Goal: Task Accomplishment & Management: Manage account settings

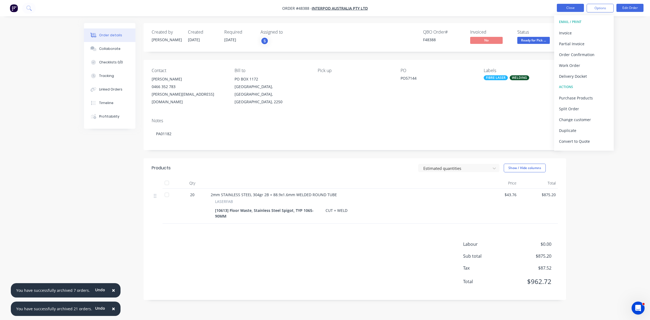
click at [574, 9] on button "Close" at bounding box center [570, 8] width 27 height 8
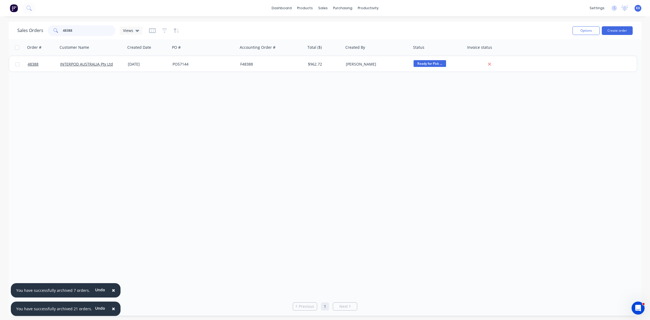
drag, startPoint x: 78, startPoint y: 32, endPoint x: 55, endPoint y: 31, distance: 23.0
click at [55, 31] on div "48388" at bounding box center [82, 30] width 68 height 11
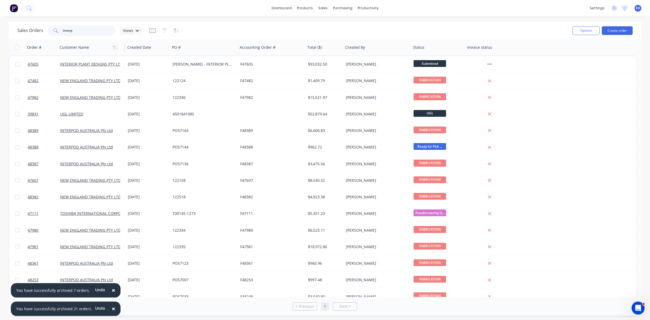
type input "interpo"
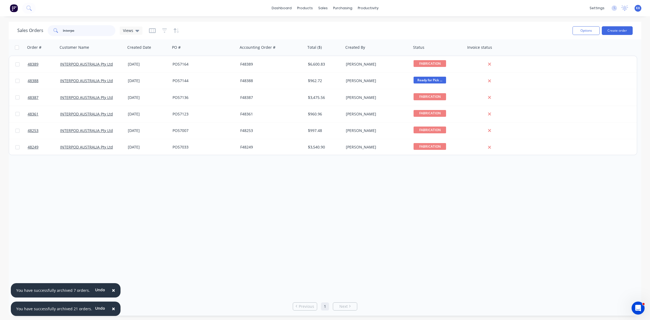
drag, startPoint x: 85, startPoint y: 34, endPoint x: 57, endPoint y: 31, distance: 28.2
click at [57, 31] on div "interpo" at bounding box center [82, 30] width 68 height 11
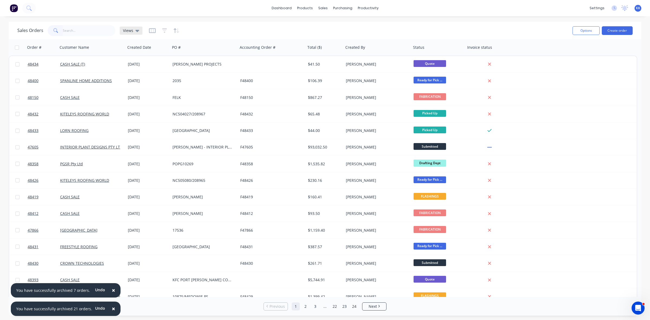
click at [135, 29] on icon at bounding box center [137, 31] width 4 height 6
click at [142, 97] on button "clear invoiced" at bounding box center [153, 98] width 62 height 6
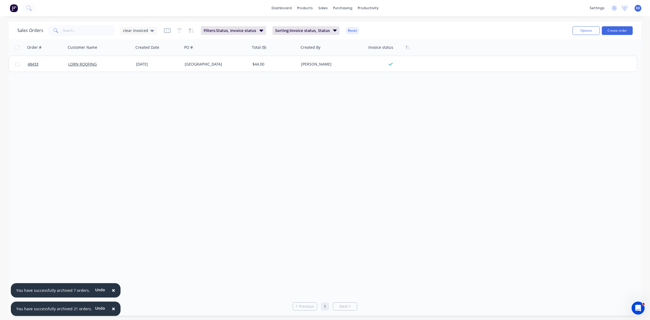
click at [17, 48] on input "checkbox" at bounding box center [17, 48] width 4 height 4
checkbox input "true"
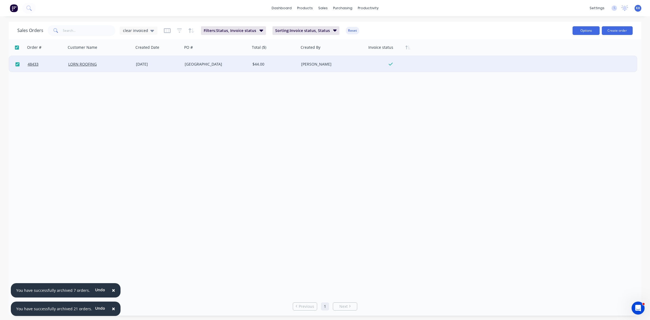
click at [586, 31] on button "Options" at bounding box center [586, 30] width 27 height 9
click at [576, 57] on div "Archive" at bounding box center [570, 55] width 50 height 8
checkbox input "false"
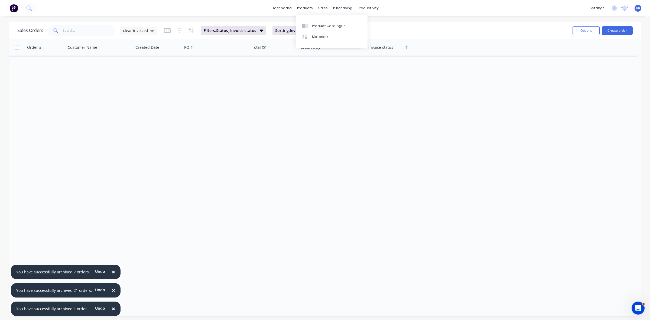
click at [391, 31] on div "Sales Orders clear invoiced Filters: Status, Invoice status Sorting: Invoice st…" at bounding box center [292, 30] width 551 height 13
click at [350, 30] on button "Reset" at bounding box center [352, 31] width 13 height 8
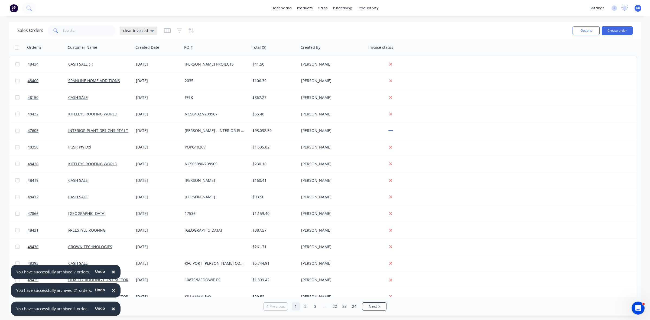
click at [150, 30] on icon at bounding box center [152, 31] width 4 height 2
click at [144, 85] on button "clear cash sales" at bounding box center [153, 87] width 62 height 6
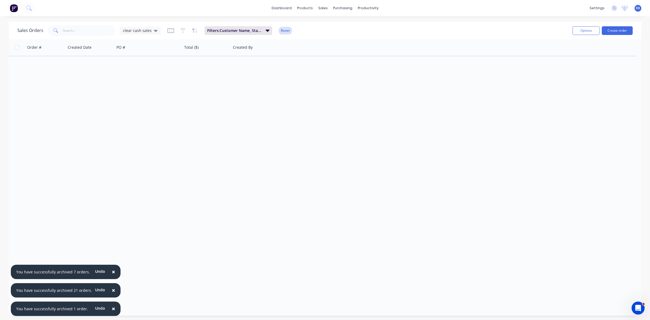
click at [282, 29] on button "Reset" at bounding box center [285, 31] width 13 height 8
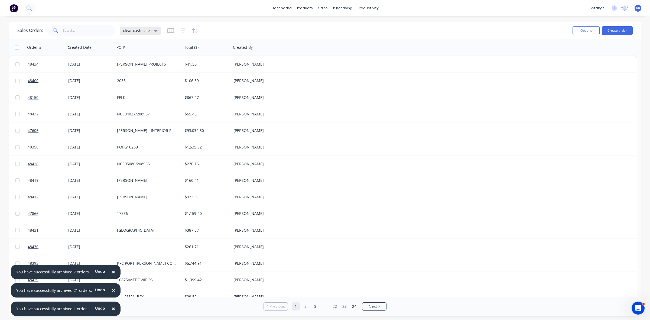
click at [145, 31] on span "clear cash sales" at bounding box center [137, 31] width 29 height 6
click at [138, 76] on button "None (Default)" at bounding box center [153, 76] width 62 height 6
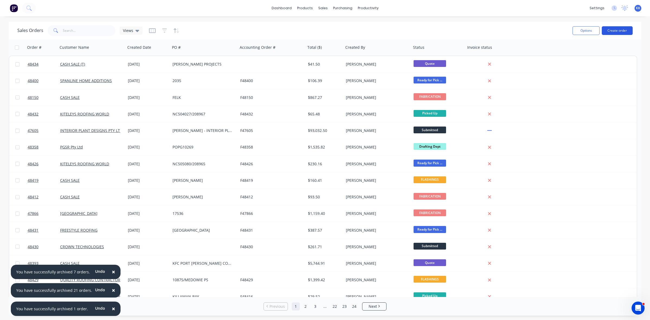
click at [616, 30] on button "Create order" at bounding box center [617, 30] width 31 height 9
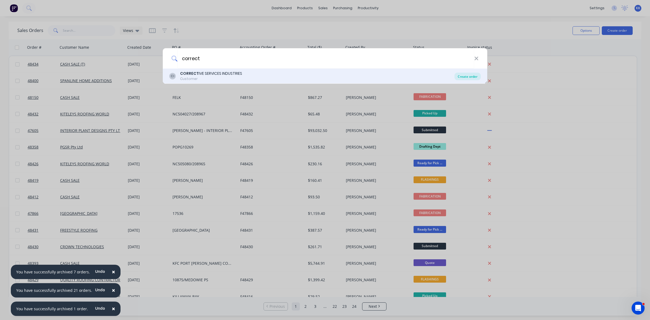
type input "correct"
click at [467, 78] on div "Create order" at bounding box center [468, 77] width 26 height 8
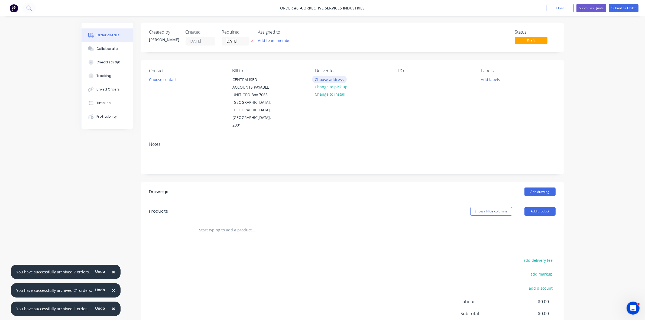
click at [322, 79] on button "Choose address" at bounding box center [329, 79] width 35 height 7
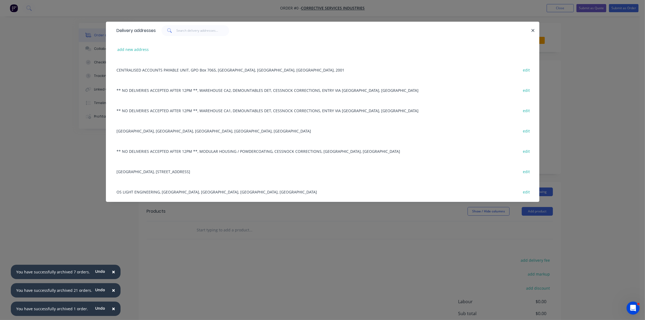
click at [209, 111] on div "** NO DELIVERIES ACCEPTED AFTER 12PM **, WAREHOUSE CA1, DEMOUNTABLES DET, CESSN…" at bounding box center [322, 110] width 417 height 20
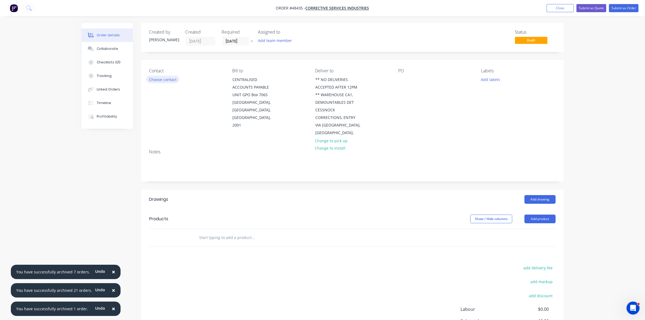
click at [154, 79] on button "Choose contact" at bounding box center [162, 79] width 33 height 7
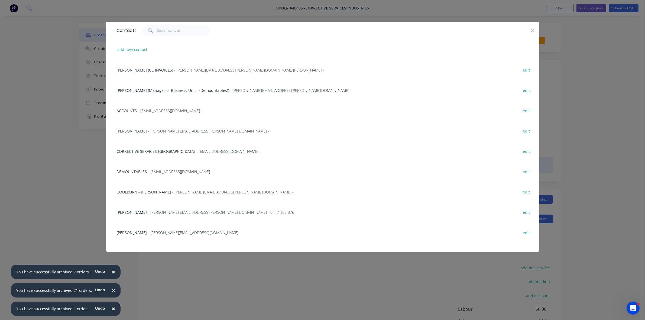
drag, startPoint x: 144, startPoint y: 170, endPoint x: 312, endPoint y: 157, distance: 168.8
click at [144, 170] on span "DEMOUNTABLES" at bounding box center [132, 171] width 30 height 5
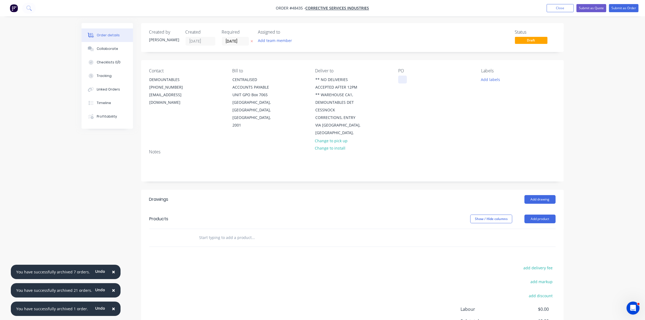
click at [402, 77] on div at bounding box center [402, 80] width 9 height 8
drag, startPoint x: 541, startPoint y: 220, endPoint x: 538, endPoint y: 224, distance: 4.4
click at [540, 222] on button "Add product" at bounding box center [540, 219] width 31 height 9
drag, startPoint x: 538, startPoint y: 224, endPoint x: 536, endPoint y: 232, distance: 8.2
click at [536, 232] on div "Product catalogue" at bounding box center [530, 233] width 42 height 8
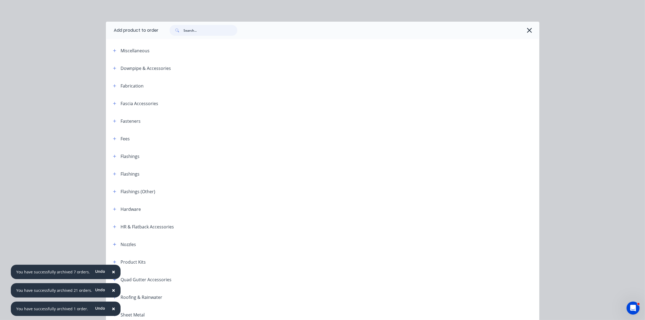
click at [227, 29] on input "text" at bounding box center [211, 30] width 54 height 11
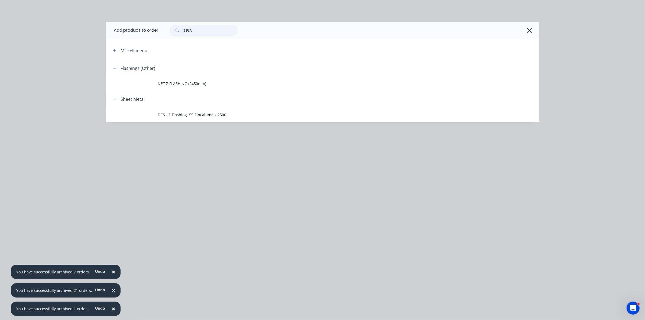
type input "Z FLA"
click at [190, 112] on span "DCS - Z Flashing .55 Zincalume x 2500" at bounding box center [310, 115] width 305 height 6
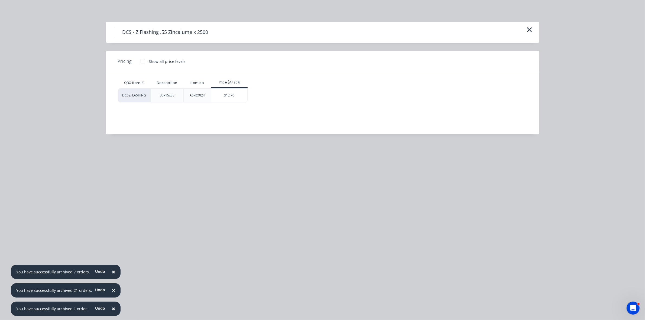
click at [228, 96] on div "$12.70" at bounding box center [229, 96] width 36 height 14
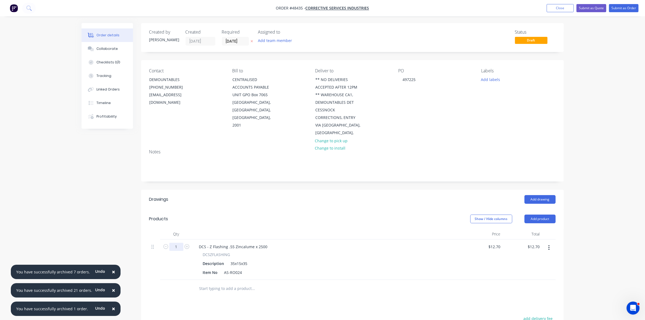
click at [179, 244] on input "1" at bounding box center [176, 247] width 14 height 8
type input "100"
type input "$1,270.00"
click at [238, 37] on label "[DATE]" at bounding box center [235, 41] width 27 height 9
click at [238, 37] on input "[DATE]" at bounding box center [235, 41] width 27 height 8
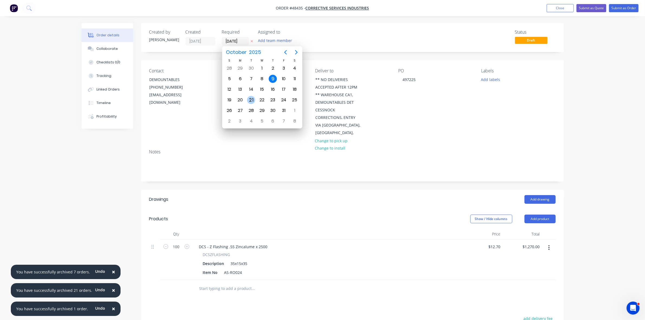
click at [251, 98] on div "21" at bounding box center [251, 100] width 8 height 8
type input "[DATE]"
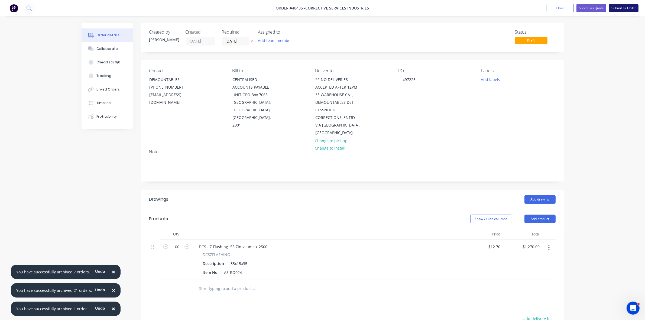
click at [624, 8] on button "Submit as Order" at bounding box center [624, 8] width 30 height 8
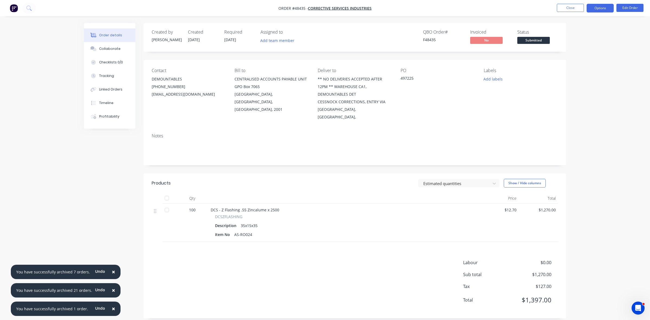
click at [595, 11] on button "Options" at bounding box center [600, 8] width 27 height 9
click at [571, 67] on div "Work Order" at bounding box center [584, 66] width 50 height 8
click at [571, 59] on button "Without pricing" at bounding box center [584, 54] width 60 height 11
click at [572, 76] on div "Delivery Docket" at bounding box center [584, 76] width 50 height 8
click at [570, 54] on div "Without pricing" at bounding box center [584, 55] width 50 height 8
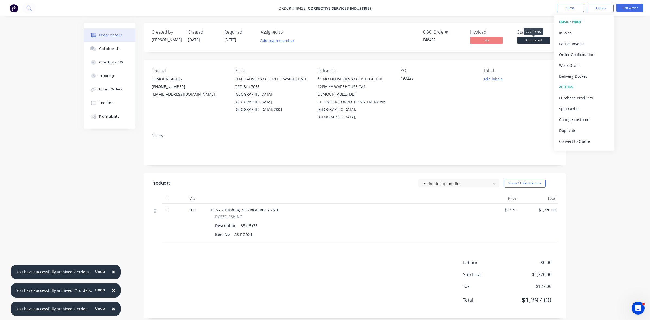
click at [536, 39] on span "Submitted" at bounding box center [534, 40] width 33 height 7
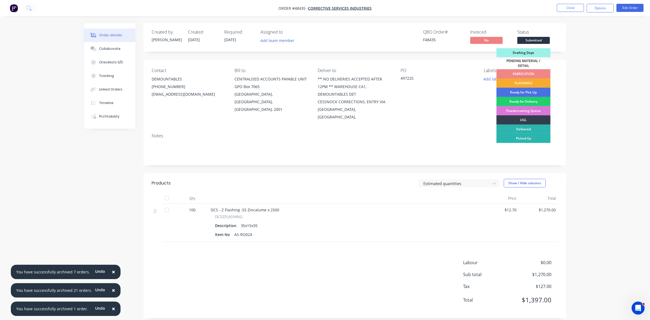
click at [525, 79] on div "FLASHINGS" at bounding box center [524, 83] width 54 height 9
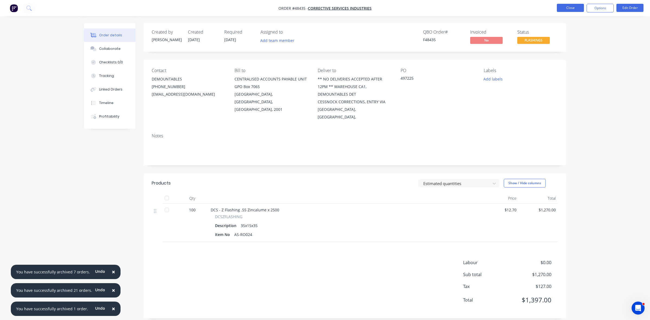
click at [568, 7] on button "Close" at bounding box center [570, 8] width 27 height 8
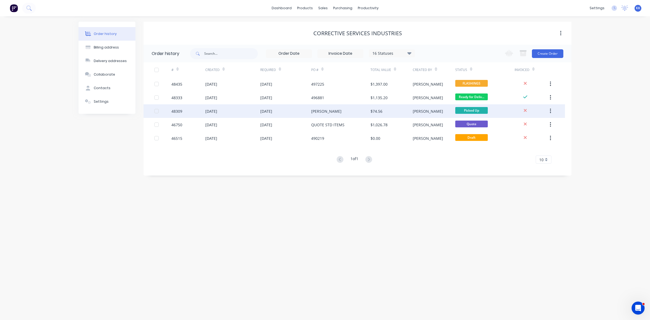
click at [361, 115] on div "Gary Marks" at bounding box center [340, 111] width 59 height 14
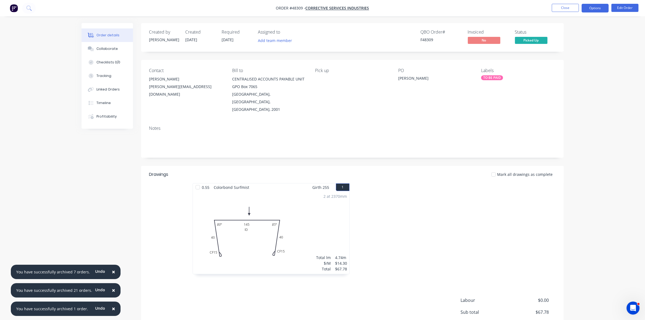
click at [587, 6] on button "Options" at bounding box center [595, 8] width 27 height 9
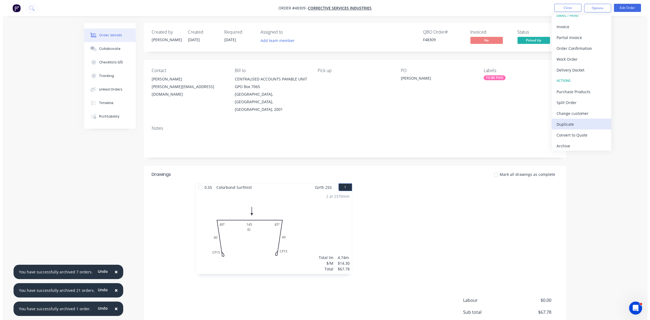
scroll to position [8, 0]
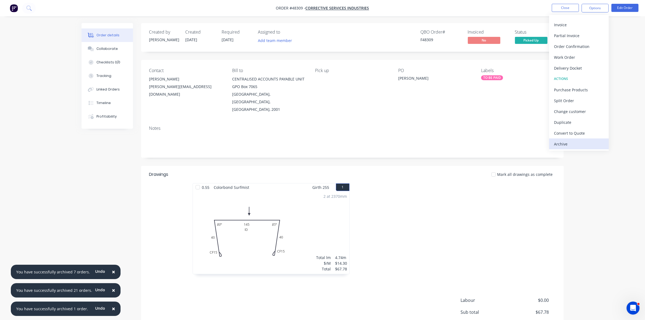
click at [567, 145] on div "Archive" at bounding box center [579, 144] width 50 height 8
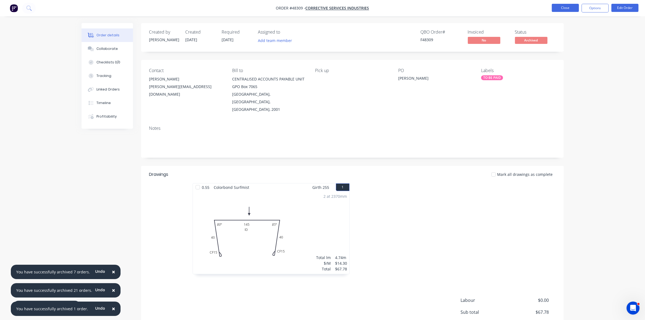
click at [562, 9] on button "Close" at bounding box center [565, 8] width 27 height 8
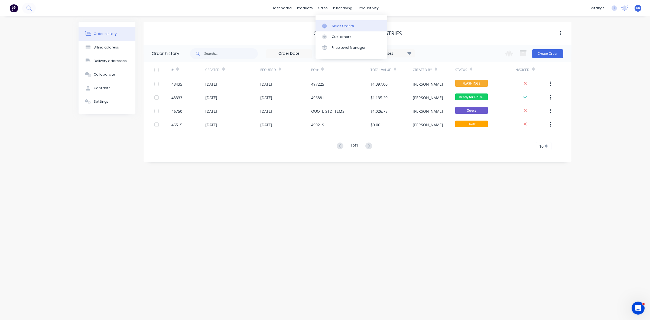
drag, startPoint x: 331, startPoint y: 19, endPoint x: 330, endPoint y: 25, distance: 6.2
click at [331, 20] on div "Sales Orders Customers Price Level Manager" at bounding box center [352, 37] width 72 height 44
click at [330, 27] on div at bounding box center [326, 26] width 8 height 5
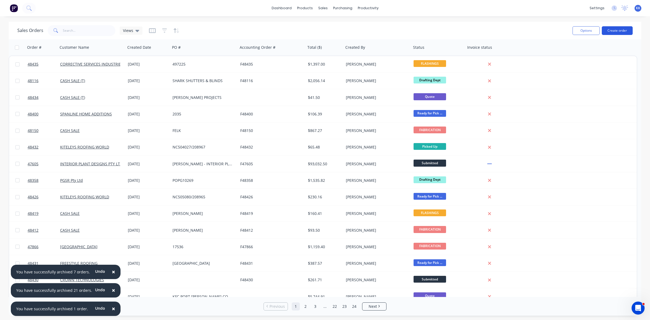
click at [617, 28] on button "Create order" at bounding box center [617, 30] width 31 height 9
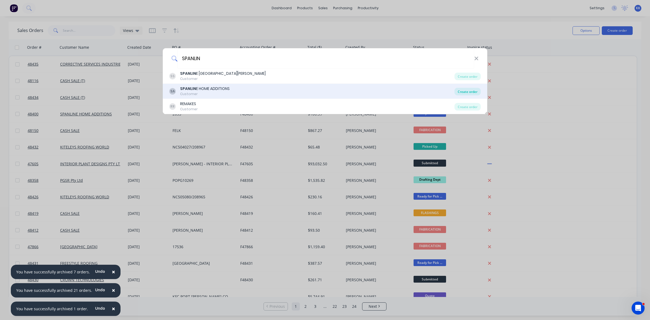
type input "SPANLIN"
click at [467, 93] on div "Create order" at bounding box center [468, 92] width 26 height 8
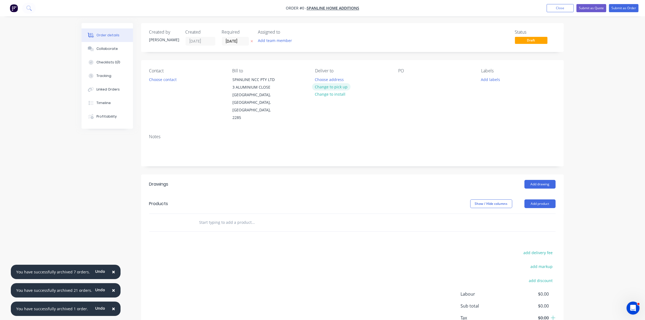
click at [338, 89] on button "Change to pick up" at bounding box center [331, 86] width 38 height 7
click at [338, 89] on button "Change to delivery" at bounding box center [332, 86] width 40 height 7
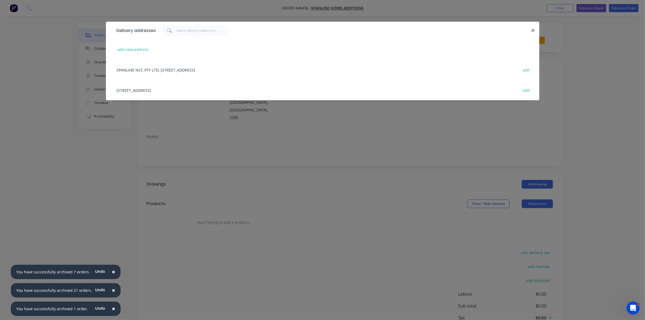
click at [195, 85] on div "3 ALUMINIUM CLOSE, EDGEWORTH, New South Wales, Australia, 2285 edit" at bounding box center [322, 90] width 417 height 20
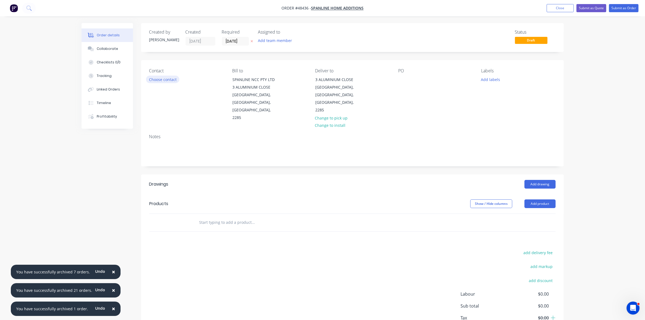
click at [174, 79] on button "Choose contact" at bounding box center [162, 79] width 33 height 7
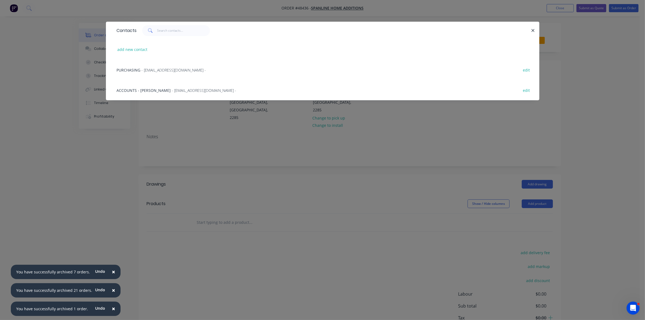
click at [162, 71] on span "- customers@spanlinenewcastle.com.au -" at bounding box center [174, 69] width 64 height 5
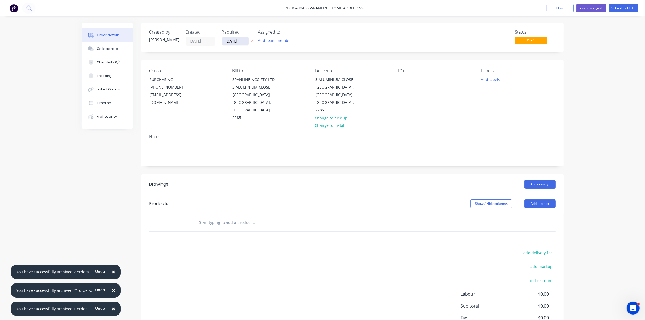
click at [239, 40] on input "[DATE]" at bounding box center [235, 41] width 27 height 8
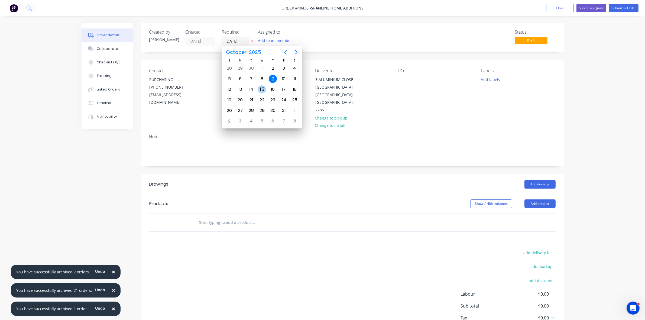
click at [261, 84] on div "15" at bounding box center [262, 89] width 11 height 10
type input "[DATE]"
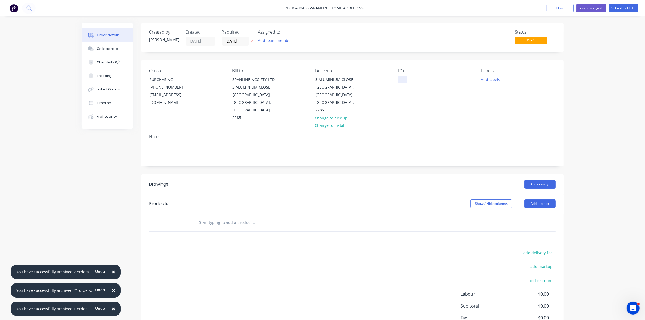
click at [403, 80] on div at bounding box center [402, 80] width 9 height 8
click at [548, 180] on button "Add drawing" at bounding box center [540, 184] width 31 height 9
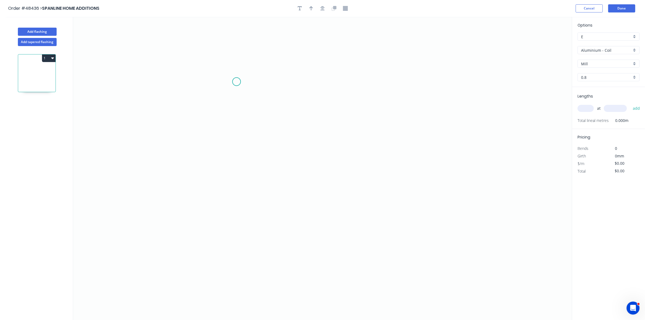
click at [237, 82] on icon "0" at bounding box center [322, 168] width 499 height 303
click at [235, 144] on icon "0" at bounding box center [322, 168] width 499 height 303
drag, startPoint x: 369, startPoint y: 138, endPoint x: 365, endPoint y: 167, distance: 29.3
click at [369, 139] on icon "0 ?" at bounding box center [322, 168] width 499 height 303
click at [370, 176] on icon "0 ? ?" at bounding box center [322, 168] width 499 height 303
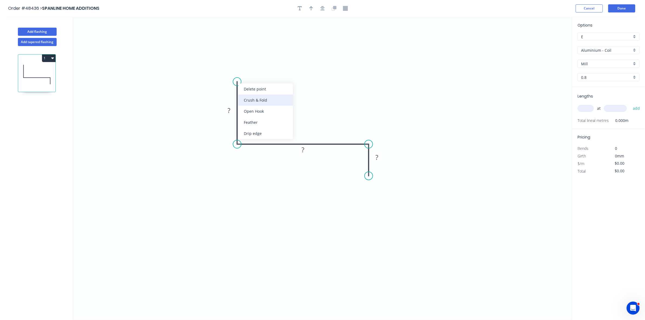
click at [257, 98] on div "Crush & Fold" at bounding box center [265, 100] width 54 height 11
click at [253, 85] on tspan "10" at bounding box center [253, 86] width 8 height 9
type input "$15.07"
click at [586, 106] on input "text" at bounding box center [586, 108] width 16 height 7
type input "1"
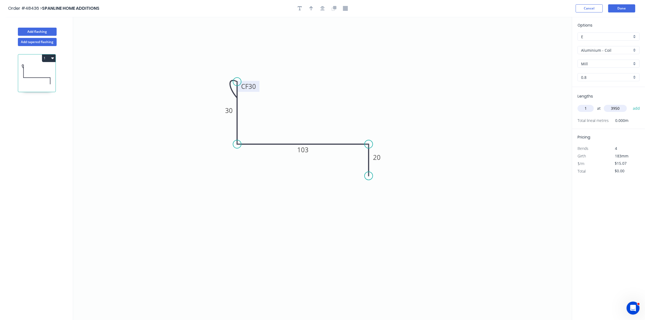
type input "3950"
click at [630, 104] on button "add" at bounding box center [636, 108] width 13 height 9
type input "$59.53"
click at [584, 50] on input "Aluminium - Coil" at bounding box center [606, 50] width 51 height 6
click at [602, 92] on div "Colorbond" at bounding box center [609, 89] width 62 height 9
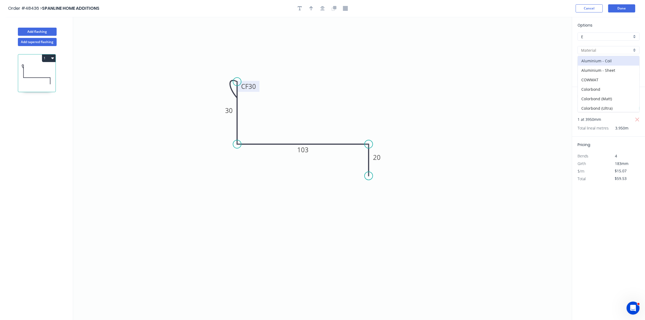
type input "Colorbond"
type input "Basalt"
type input "0.55"
type input "$11.01"
type input "$43.49"
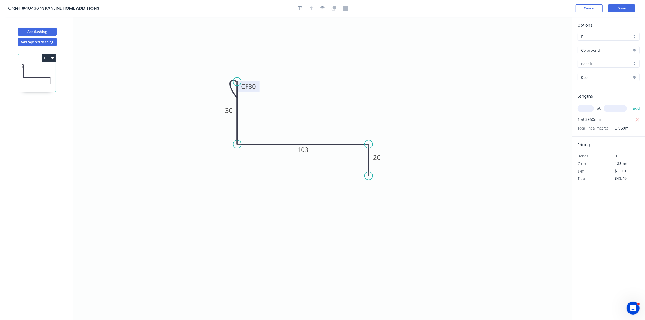
click at [600, 65] on input "Basalt" at bounding box center [606, 64] width 51 height 6
click at [601, 75] on div "Monument" at bounding box center [609, 74] width 62 height 9
type input "Monument"
click at [260, 106] on div "Delete bend" at bounding box center [266, 108] width 54 height 11
type input "$9.67"
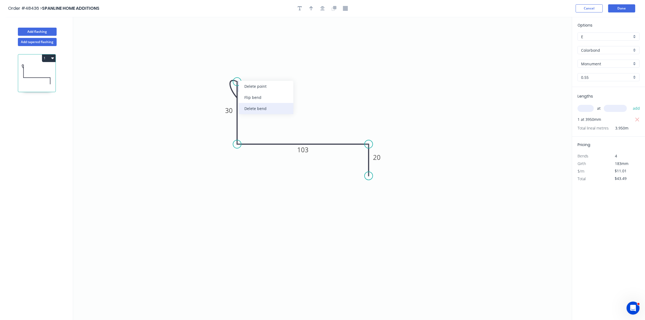
type input "$38.20"
click at [238, 80] on circle at bounding box center [237, 82] width 8 height 8
click at [233, 82] on icon "0 30 103 20" at bounding box center [322, 168] width 499 height 303
type input "$10.40"
type input "$41.08"
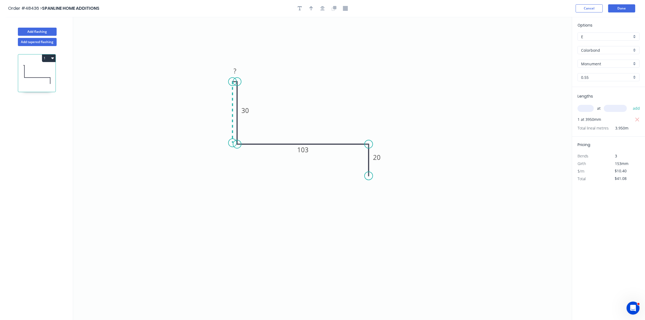
click at [233, 143] on circle at bounding box center [237, 144] width 8 height 8
click at [232, 81] on circle at bounding box center [232, 82] width 8 height 8
click at [232, 145] on icon "0 ? 30 103 20" at bounding box center [322, 168] width 499 height 303
type input "$0.00"
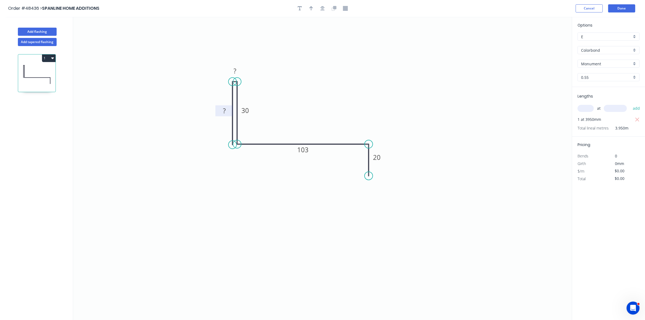
drag, startPoint x: 227, startPoint y: 105, endPoint x: 227, endPoint y: 109, distance: 3.8
click at [227, 106] on icon "0 ? ? 30 103 20" at bounding box center [322, 168] width 499 height 303
click at [227, 109] on rect at bounding box center [224, 111] width 11 height 8
click at [248, 77] on div "Hide measurement" at bounding box center [263, 77] width 54 height 11
type input "$11.01"
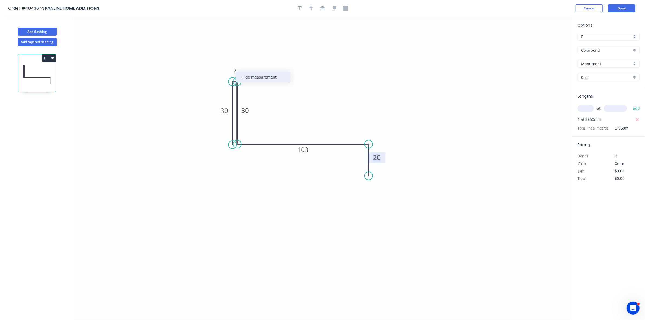
type input "$43.49"
click at [311, 11] on button "button" at bounding box center [311, 8] width 8 height 8
drag, startPoint x: 544, startPoint y: 42, endPoint x: 277, endPoint y: 128, distance: 280.0
click at [280, 127] on icon at bounding box center [282, 118] width 5 height 17
click at [621, 10] on button "Done" at bounding box center [621, 8] width 27 height 8
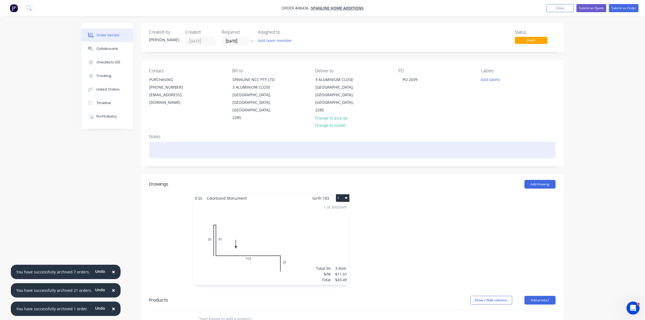
click at [170, 142] on div at bounding box center [352, 150] width 406 height 17
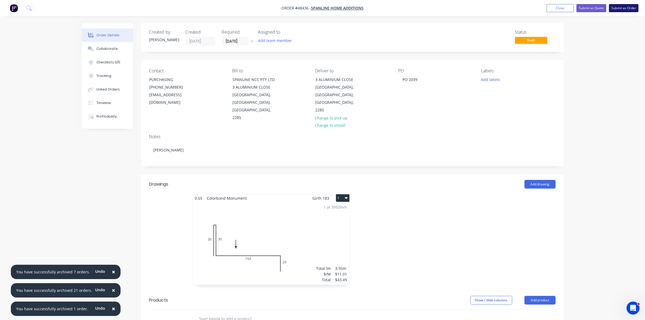
click at [634, 9] on button "Submit as Order" at bounding box center [624, 8] width 30 height 8
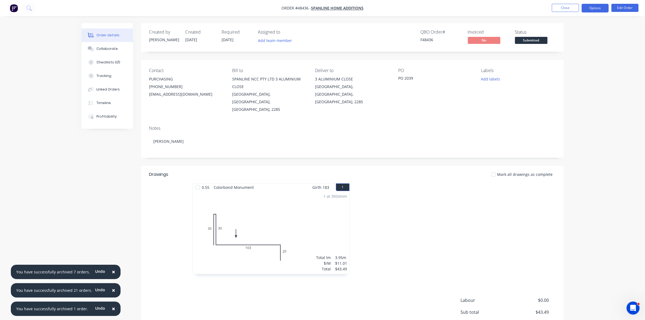
click at [599, 10] on button "Options" at bounding box center [595, 8] width 27 height 9
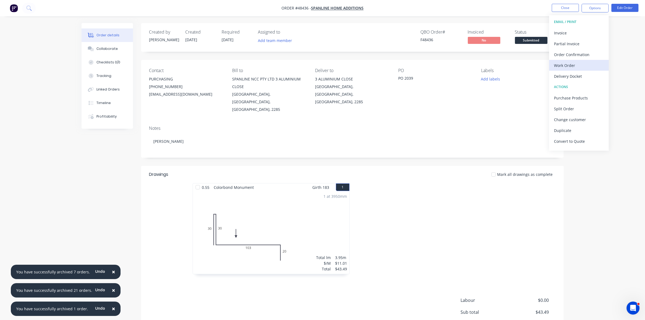
click at [567, 64] on div "Work Order" at bounding box center [579, 66] width 50 height 8
click at [566, 55] on div "Without pricing" at bounding box center [579, 55] width 50 height 8
click at [529, 40] on span "Submitted" at bounding box center [531, 40] width 33 height 7
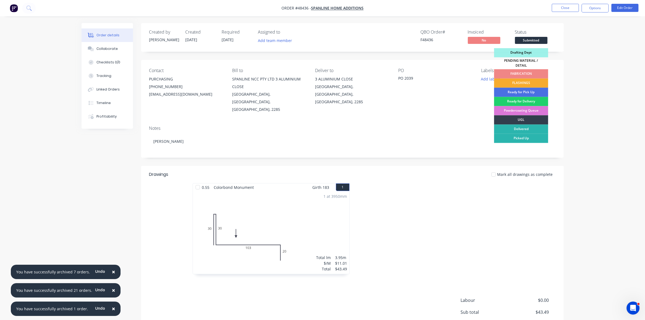
click at [530, 80] on div "FLASHINGS" at bounding box center [521, 83] width 54 height 9
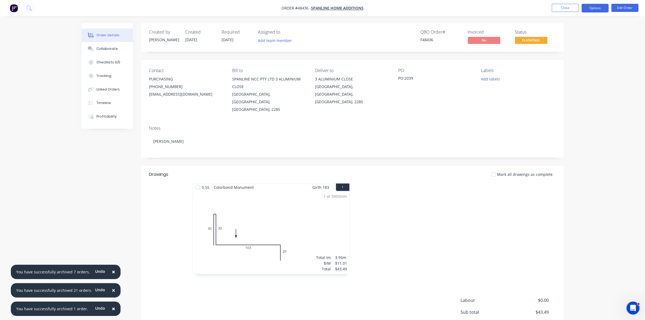
click at [593, 8] on button "Options" at bounding box center [595, 8] width 27 height 9
click at [573, 73] on div "Delivery Docket" at bounding box center [579, 76] width 50 height 8
click at [571, 56] on div "Without pricing" at bounding box center [579, 55] width 50 height 8
click at [573, 8] on button "Close" at bounding box center [565, 8] width 27 height 8
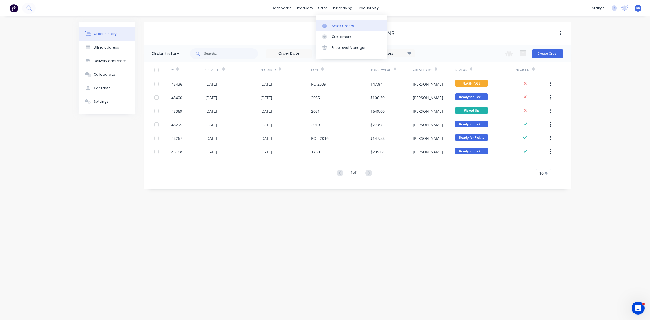
click at [335, 25] on div "Sales Orders" at bounding box center [343, 26] width 22 height 5
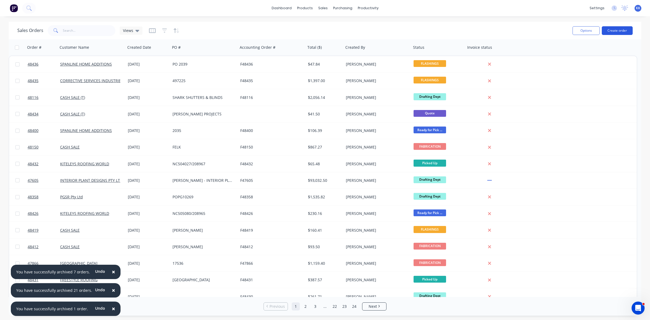
click at [621, 28] on button "Create order" at bounding box center [617, 30] width 31 height 9
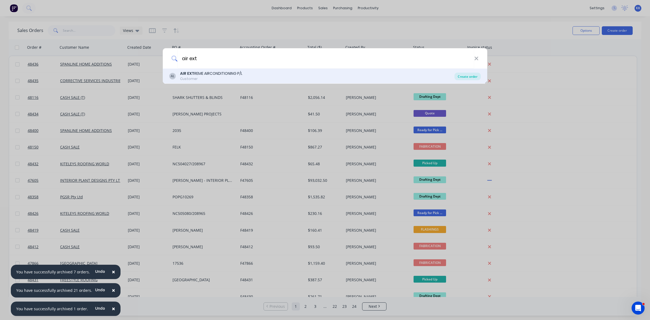
type input "air ext"
click at [466, 77] on div "Create order" at bounding box center [468, 77] width 26 height 8
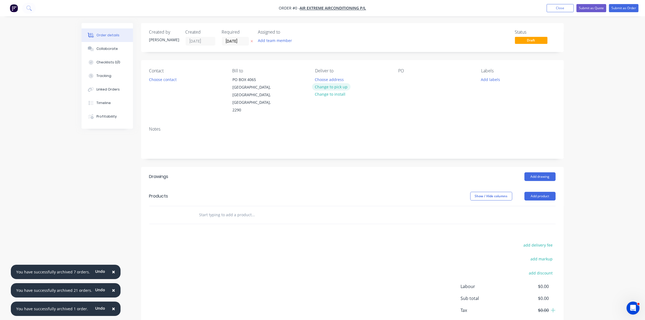
click at [333, 86] on button "Change to pick up" at bounding box center [331, 86] width 38 height 7
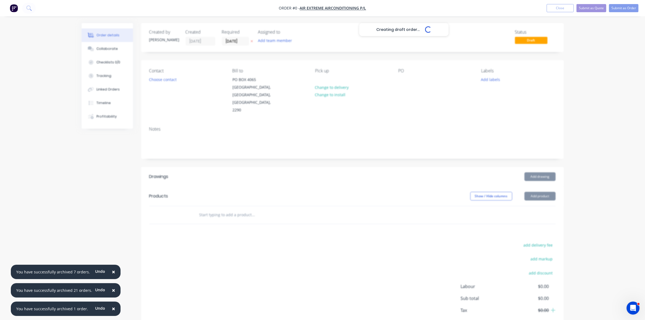
click at [167, 81] on div "Creating draft order... Loading..." at bounding box center [404, 183] width 645 height 320
click at [167, 81] on button "Choose contact" at bounding box center [162, 79] width 33 height 7
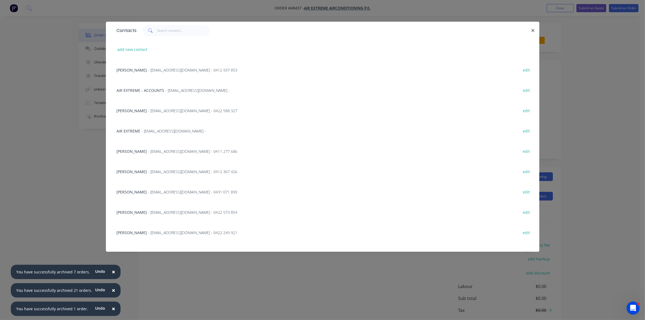
click at [147, 111] on span "NATHAN HOLLINGSWORTH" at bounding box center [132, 110] width 30 height 5
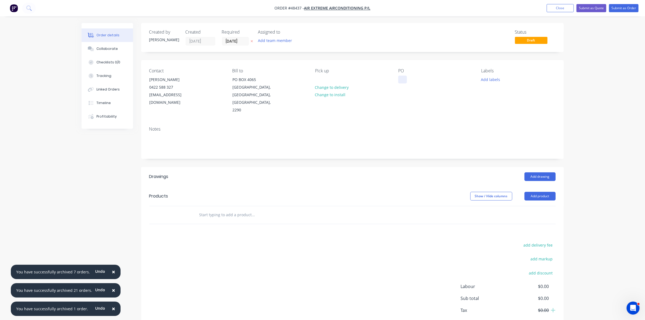
click at [403, 79] on div at bounding box center [402, 80] width 9 height 8
click at [403, 79] on div "73720" at bounding box center [408, 80] width 20 height 8
click at [239, 43] on input "[DATE]" at bounding box center [235, 41] width 27 height 8
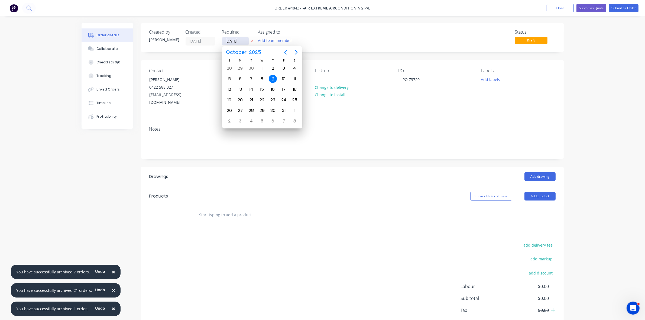
click at [239, 43] on input "[DATE]" at bounding box center [235, 41] width 27 height 8
click at [321, 80] on div at bounding box center [319, 80] width 9 height 8
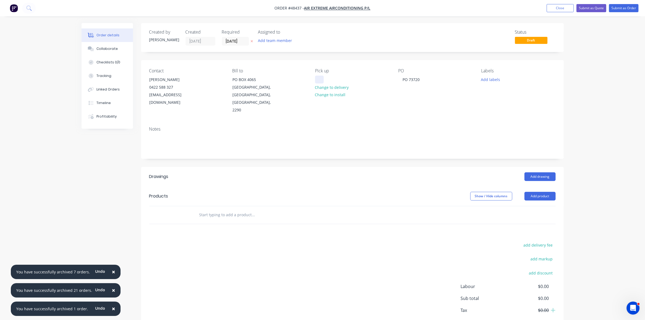
click at [320, 80] on div at bounding box center [319, 80] width 9 height 8
click at [337, 77] on div "EOD OR ERLIER" at bounding box center [333, 80] width 36 height 8
click at [537, 192] on button "Add product" at bounding box center [540, 196] width 31 height 9
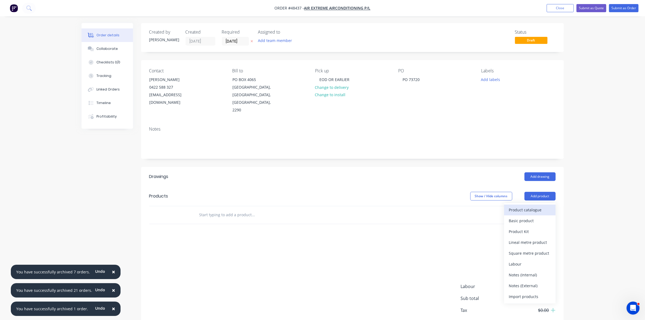
click at [531, 207] on button "Product catalogue" at bounding box center [529, 210] width 51 height 11
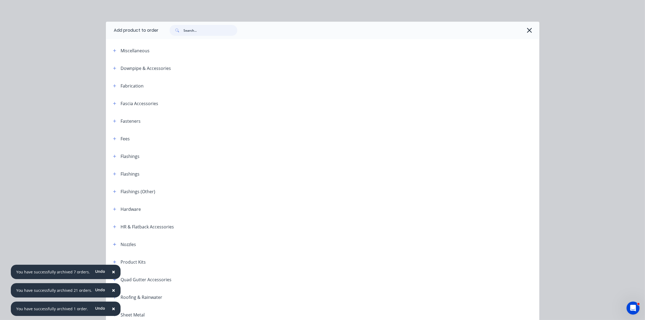
click at [196, 32] on input "text" at bounding box center [211, 30] width 54 height 11
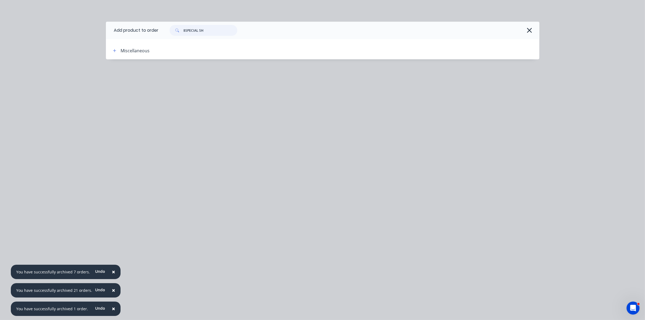
drag, startPoint x: 184, startPoint y: 30, endPoint x: 169, endPoint y: 28, distance: 15.3
click at [177, 29] on div "8SPECIAL SH" at bounding box center [204, 30] width 68 height 11
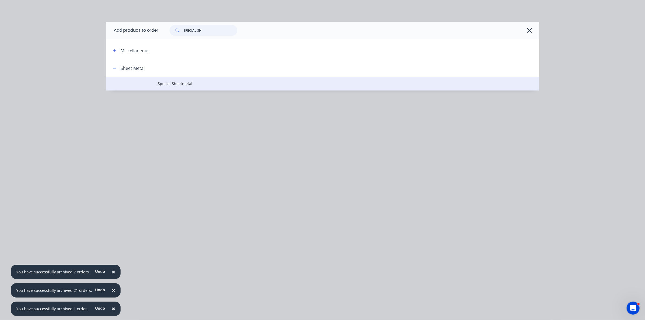
type input "SPECIAL SH"
click at [180, 84] on span "Special Sheetmetal" at bounding box center [310, 84] width 305 height 6
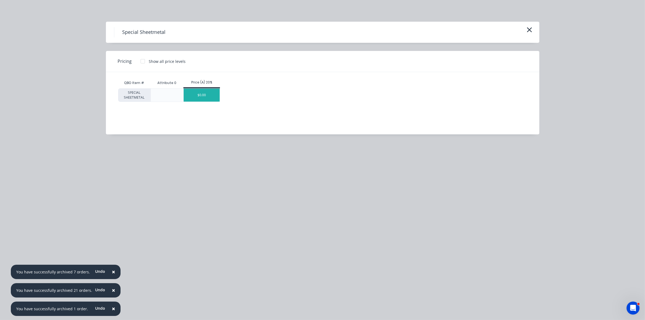
click at [199, 96] on div "$0.00" at bounding box center [202, 95] width 36 height 13
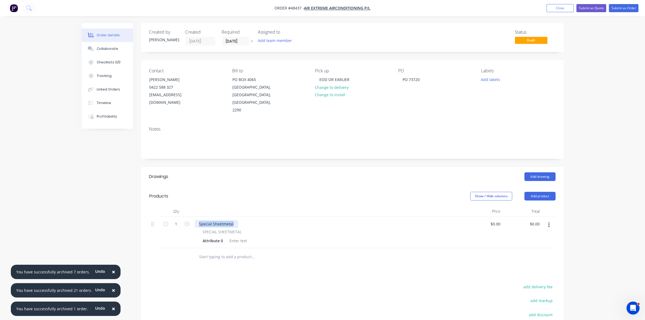
drag, startPoint x: 233, startPoint y: 215, endPoint x: 196, endPoint y: 213, distance: 36.9
click at [196, 220] on div "Special Sheetmetal" at bounding box center [216, 224] width 43 height 8
click at [209, 237] on div "Attribute 0" at bounding box center [213, 241] width 25 height 8
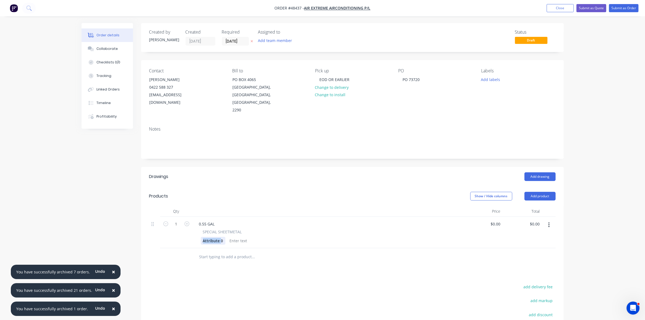
click at [209, 237] on div "Attribute 0" at bounding box center [213, 241] width 25 height 8
click at [282, 237] on div "CUT SIZE 820x1005" at bounding box center [279, 241] width 38 height 8
click at [280, 237] on div "CUT SIZE 820x1005" at bounding box center [279, 241] width 38 height 8
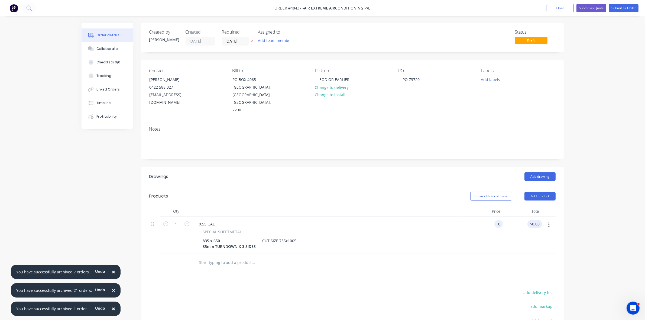
type input "$0.00"
click at [534, 220] on input "0.00" at bounding box center [536, 224] width 12 height 8
type input "5"
type input "45"
type input "$45.00"
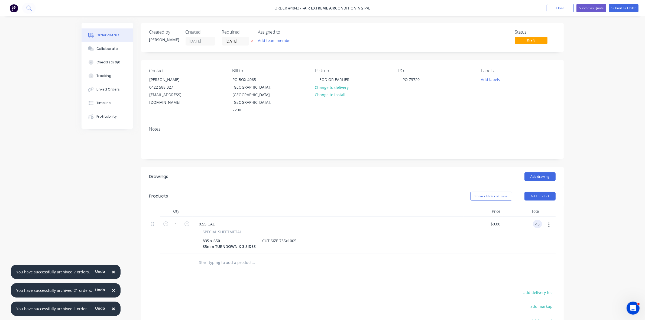
type input "$45.00"
click at [532, 217] on div "$45.00 $45.00" at bounding box center [522, 235] width 39 height 37
click at [534, 220] on input "45.00" at bounding box center [535, 224] width 15 height 8
click at [534, 220] on input "45.00" at bounding box center [536, 224] width 12 height 8
type input "50"
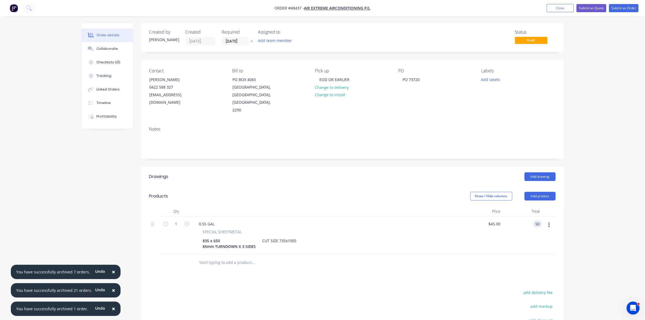
type input "$50.00"
click at [617, 9] on button "Submit as Order" at bounding box center [624, 8] width 30 height 8
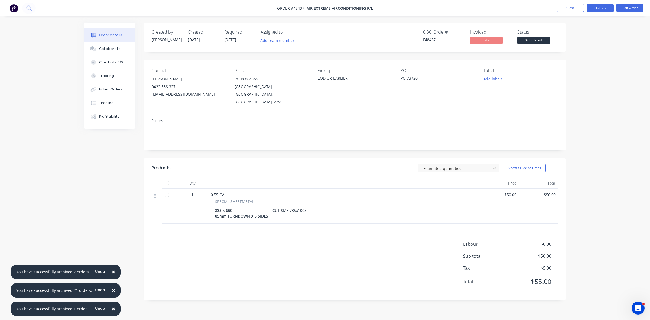
click at [598, 9] on button "Options" at bounding box center [600, 8] width 27 height 9
click at [580, 62] on div "Work Order" at bounding box center [584, 66] width 50 height 8
click at [579, 55] on div "Without pricing" at bounding box center [584, 55] width 50 height 8
click at [526, 40] on span "Submitted" at bounding box center [534, 40] width 33 height 7
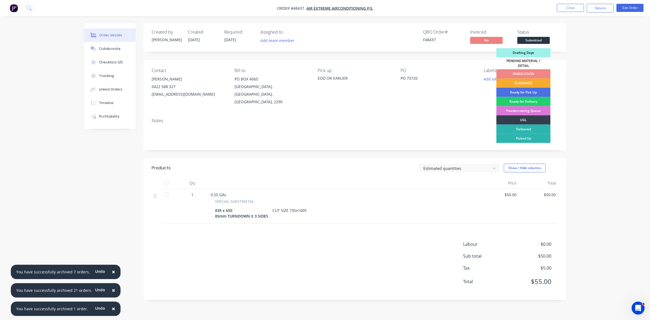
click at [525, 79] on div "FLASHINGS" at bounding box center [524, 83] width 54 height 9
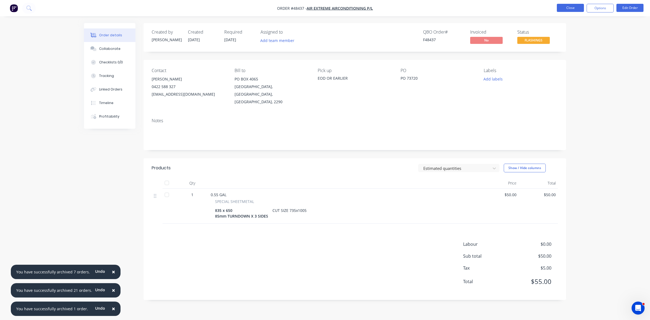
click at [569, 10] on button "Close" at bounding box center [570, 8] width 27 height 8
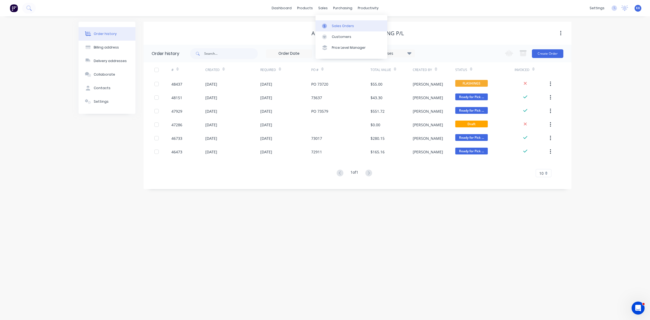
click at [337, 25] on div "Sales Orders" at bounding box center [343, 26] width 22 height 5
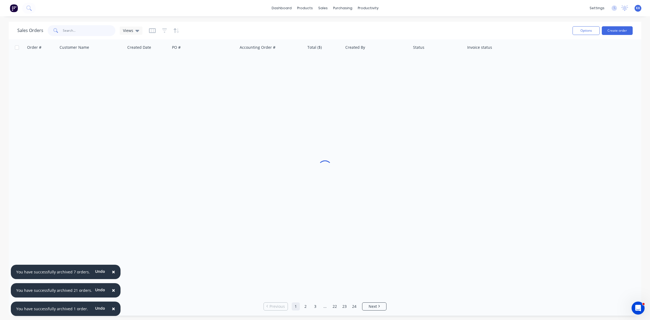
click at [84, 26] on input "text" at bounding box center [89, 30] width 53 height 11
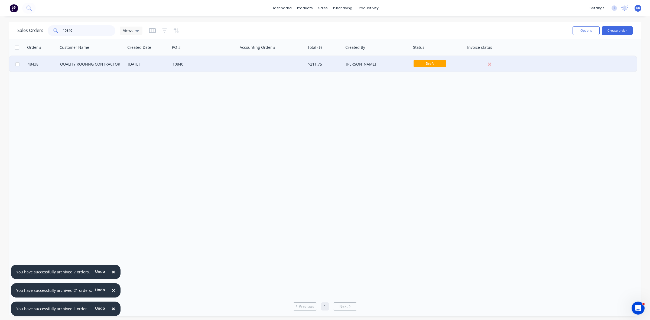
type input "10840"
click at [189, 67] on div "10840" at bounding box center [204, 64] width 68 height 16
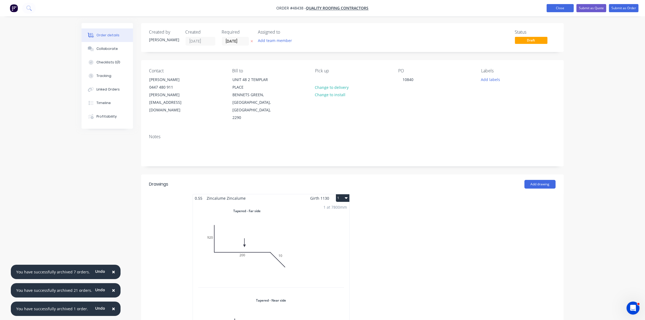
click at [555, 7] on button "Close" at bounding box center [560, 8] width 27 height 8
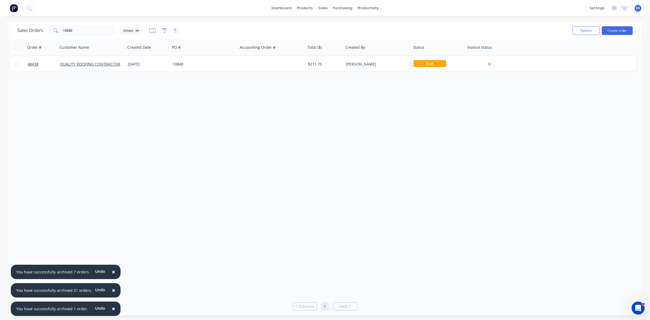
click at [165, 29] on icon "button" at bounding box center [164, 30] width 5 height 4
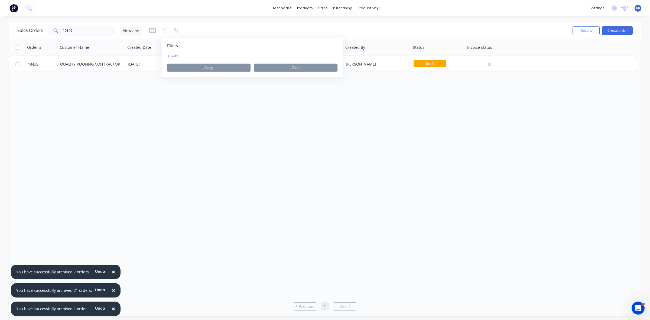
click at [175, 56] on button "add" at bounding box center [174, 56] width 14 height 4
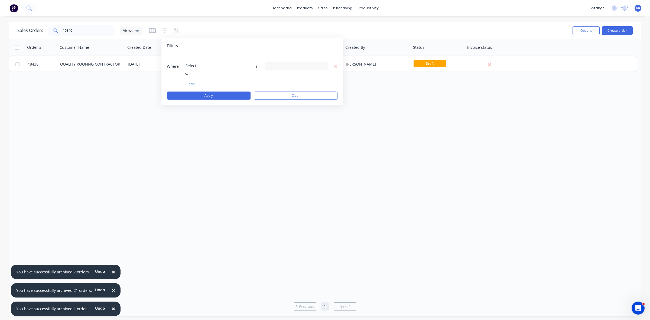
click at [192, 57] on div at bounding box center [225, 58] width 78 height 7
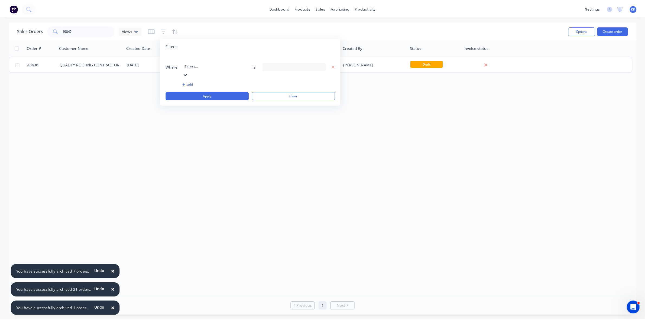
scroll to position [131, 0]
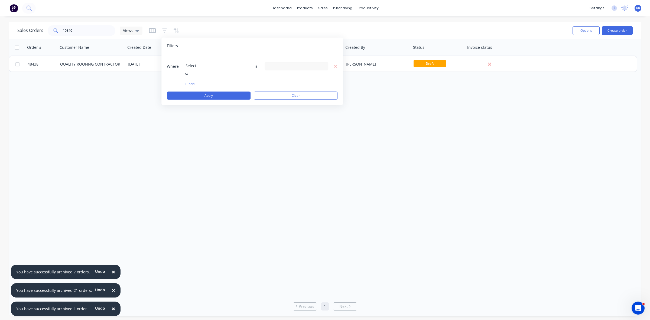
click at [286, 63] on div "13 Status selected" at bounding box center [292, 66] width 49 height 6
click at [287, 87] on div "All" at bounding box center [314, 89] width 65 height 6
click at [209, 92] on button "Apply" at bounding box center [209, 96] width 84 height 8
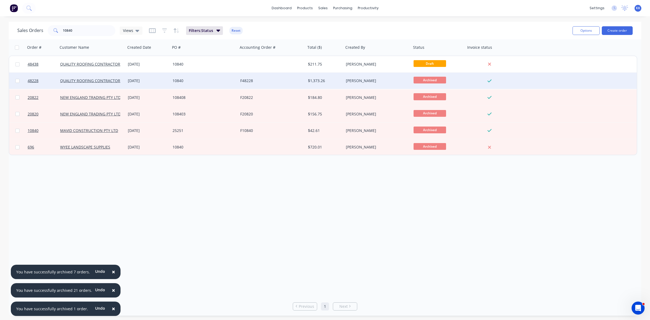
click at [231, 76] on div "10840" at bounding box center [204, 81] width 68 height 16
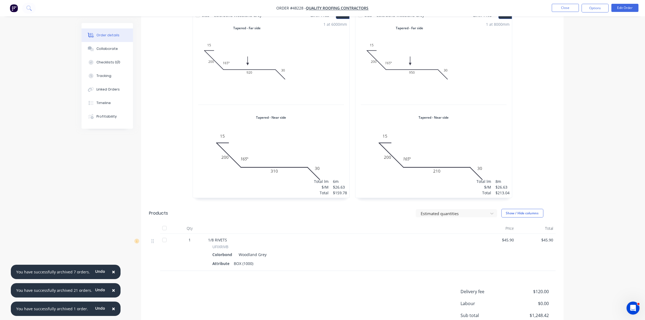
scroll to position [393, 0]
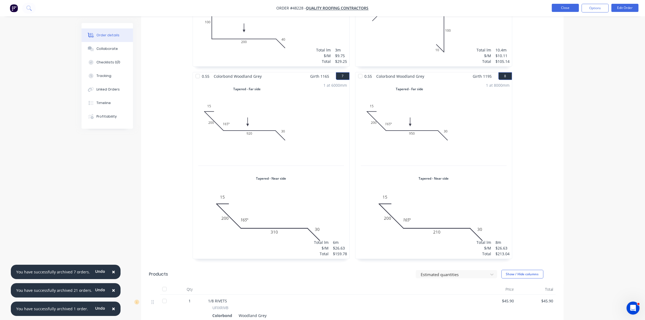
click at [556, 10] on button "Close" at bounding box center [565, 8] width 27 height 8
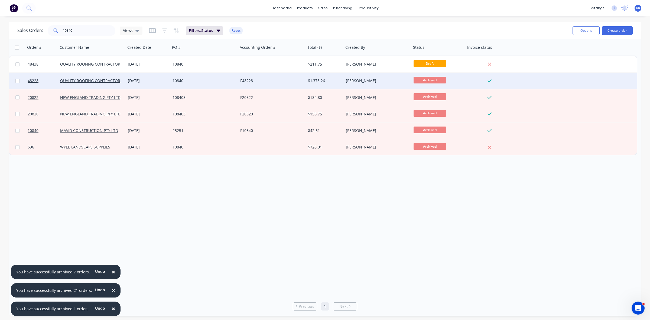
click at [192, 83] on div "10840" at bounding box center [204, 81] width 68 height 16
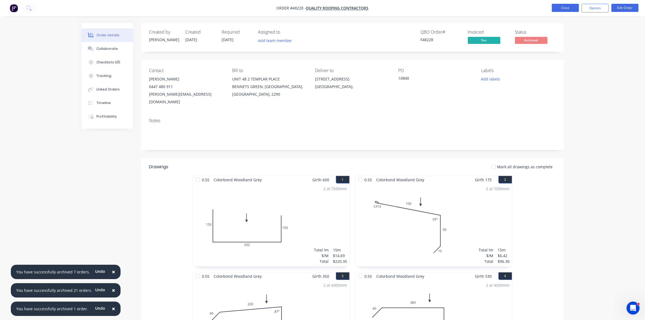
click at [564, 10] on button "Close" at bounding box center [565, 8] width 27 height 8
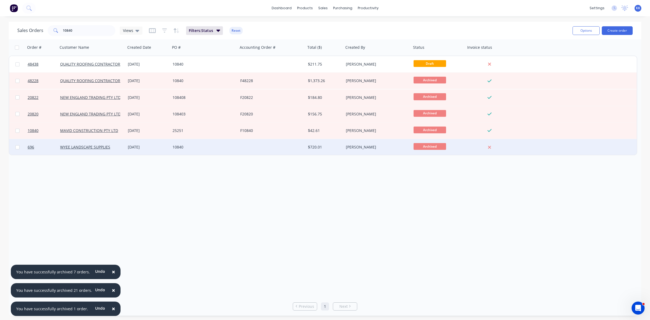
click at [192, 148] on div "10840" at bounding box center [203, 146] width 60 height 5
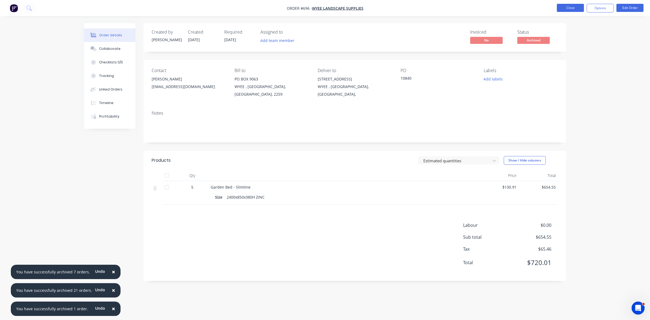
click at [568, 10] on button "Close" at bounding box center [570, 8] width 27 height 8
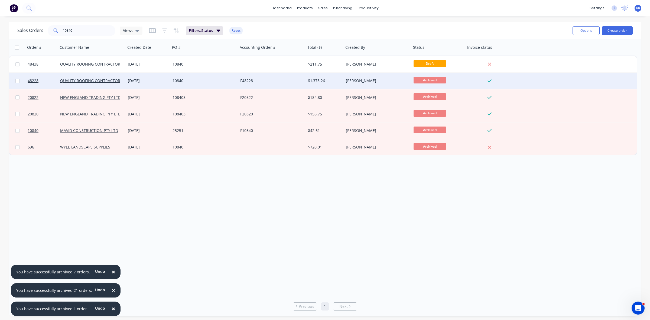
click at [191, 82] on div "10840" at bounding box center [203, 80] width 60 height 5
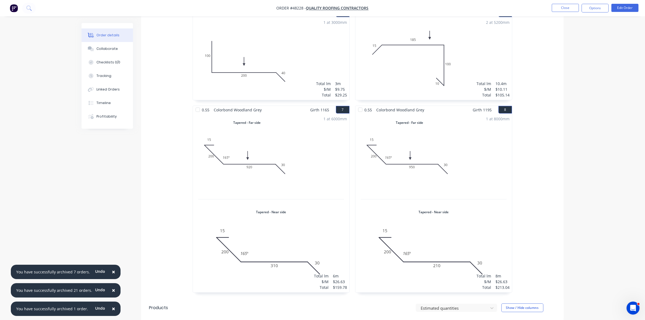
scroll to position [359, 0]
click at [563, 10] on button "Close" at bounding box center [565, 8] width 27 height 8
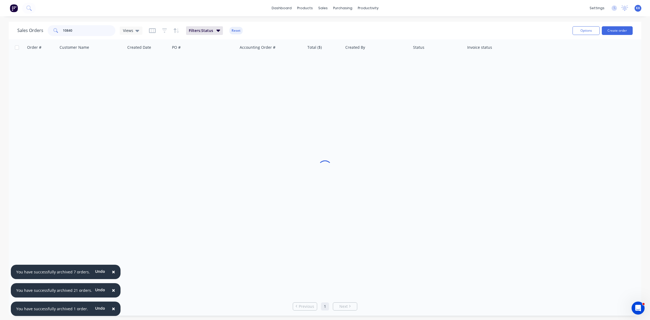
drag, startPoint x: 82, startPoint y: 26, endPoint x: 60, endPoint y: 28, distance: 22.3
click at [60, 28] on div "10840" at bounding box center [82, 30] width 68 height 11
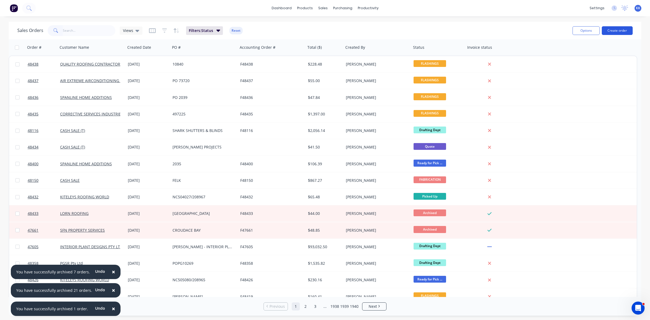
click at [618, 28] on button "Create order" at bounding box center [617, 30] width 31 height 9
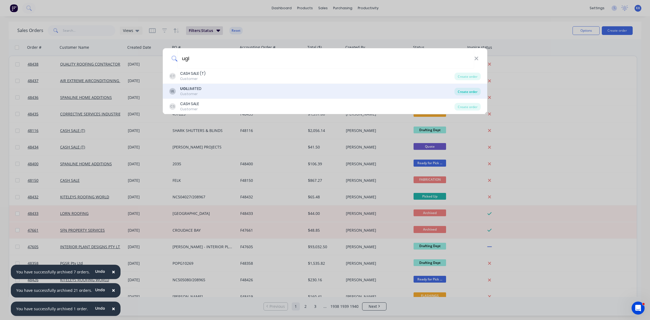
type input "ugl"
click at [468, 90] on div "Create order" at bounding box center [468, 92] width 26 height 8
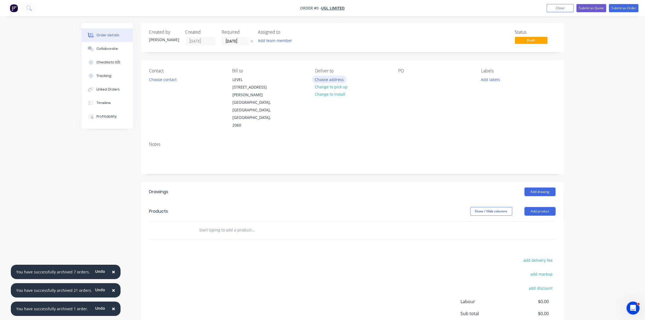
click at [342, 79] on button "Choose address" at bounding box center [329, 79] width 35 height 7
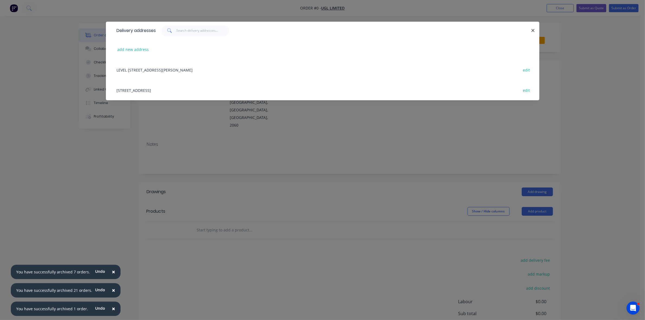
click at [258, 90] on div "16 Broadmeadow Road, B01 Main Store, BROADMEADOW, New South Wales, Australia, 2…" at bounding box center [322, 90] width 417 height 20
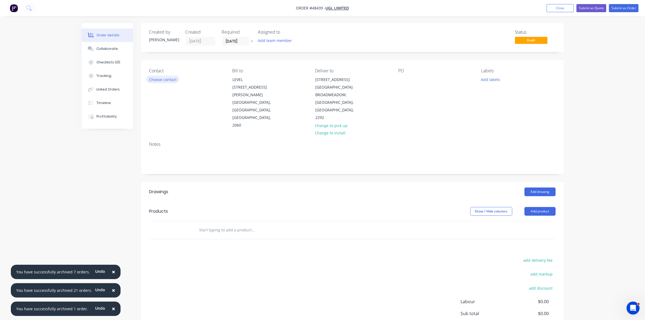
click at [172, 80] on button "Choose contact" at bounding box center [162, 79] width 33 height 7
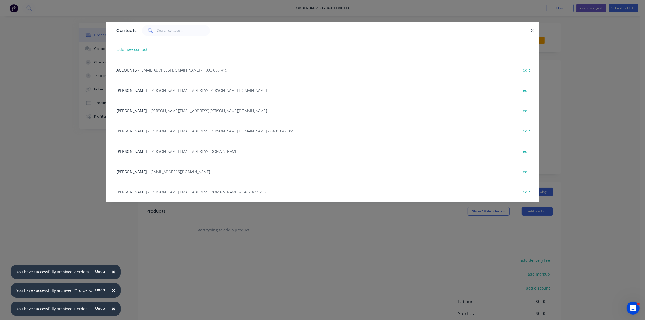
click at [169, 71] on span "- apsharedservices@ugllimited.com - 1300 655 419" at bounding box center [182, 69] width 89 height 5
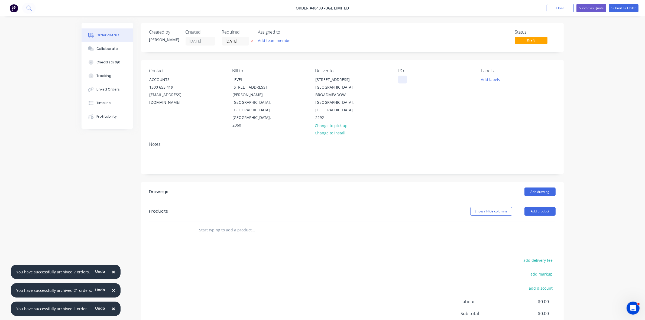
click at [405, 79] on div at bounding box center [402, 80] width 9 height 8
click at [240, 40] on input "[DATE]" at bounding box center [235, 41] width 27 height 8
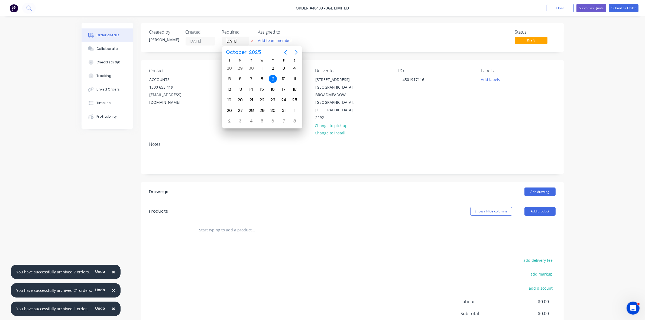
click at [294, 53] on icon "Next page" at bounding box center [296, 52] width 7 height 7
click at [295, 53] on icon "Next page" at bounding box center [296, 52] width 7 height 7
click at [273, 91] on div "18" at bounding box center [273, 89] width 8 height 8
type input "18/12/25"
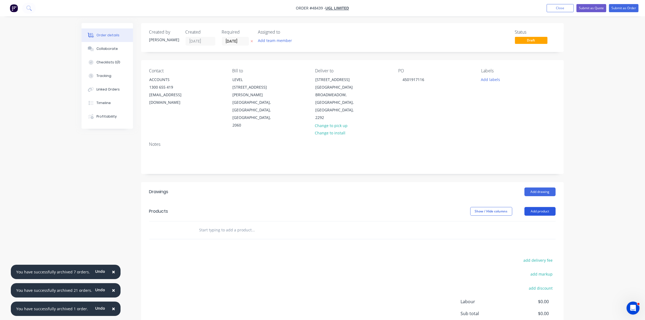
click at [541, 207] on button "Add product" at bounding box center [540, 211] width 31 height 9
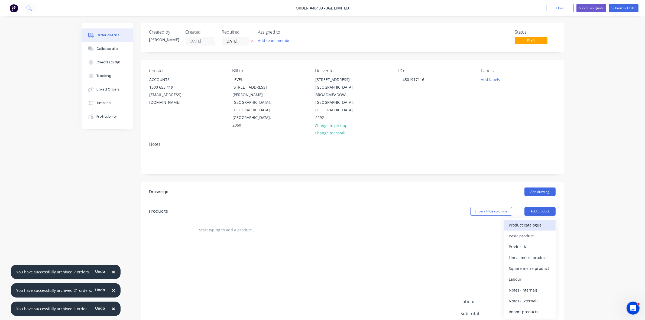
click at [540, 221] on div "Product catalogue" at bounding box center [530, 225] width 42 height 8
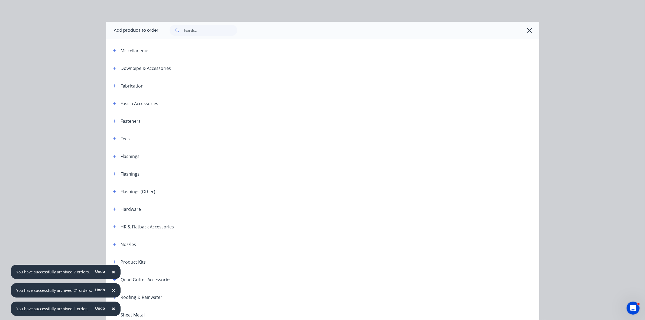
drag, startPoint x: 526, startPoint y: 32, endPoint x: 526, endPoint y: 96, distance: 64.2
click at [527, 33] on icon "button" at bounding box center [530, 31] width 6 height 8
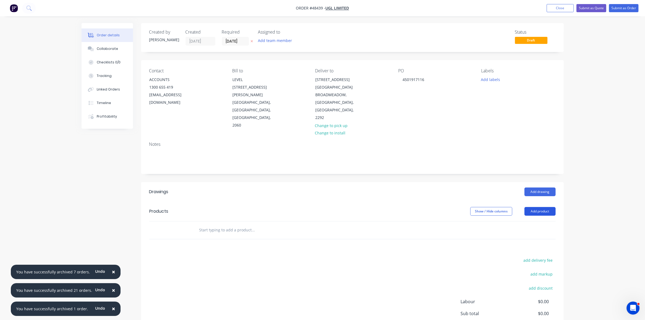
click at [536, 207] on button "Add product" at bounding box center [540, 211] width 31 height 9
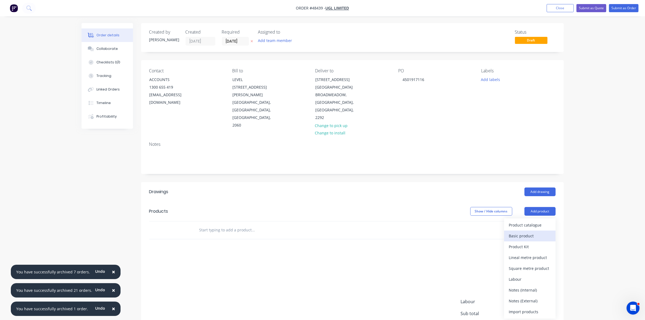
click at [525, 232] on div "Basic product" at bounding box center [530, 236] width 42 height 8
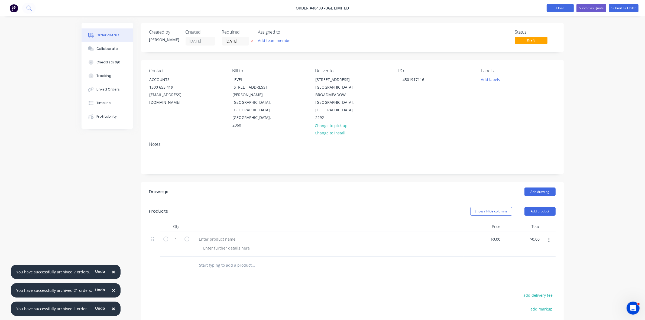
click at [562, 10] on button "Close" at bounding box center [560, 8] width 27 height 8
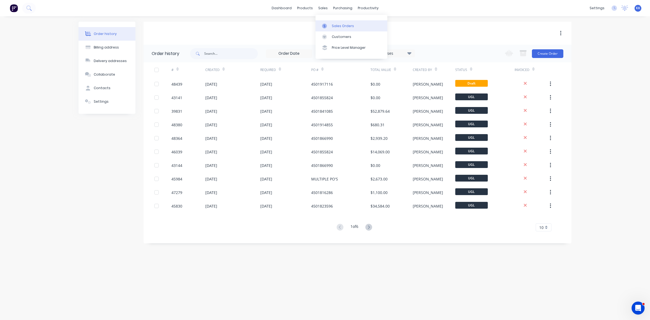
click at [334, 26] on div "Sales Orders" at bounding box center [343, 26] width 22 height 5
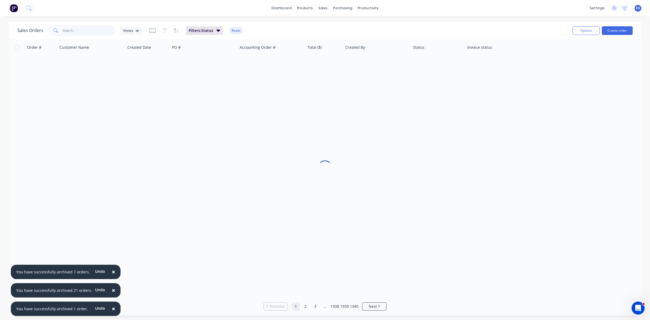
click at [75, 36] on input "text" at bounding box center [89, 30] width 53 height 11
type input "[PERSON_NAME]"
click at [112, 308] on span "×" at bounding box center [113, 309] width 3 height 8
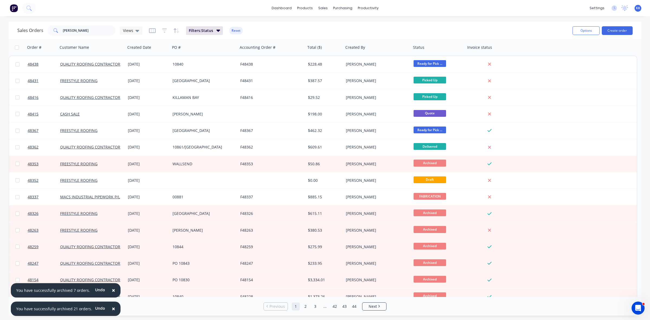
click at [112, 308] on span "×" at bounding box center [113, 309] width 3 height 8
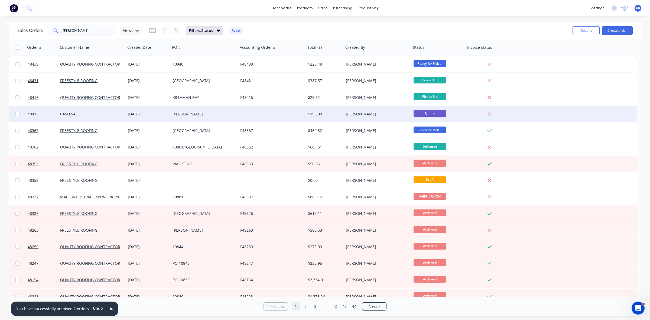
click at [217, 113] on div "[PERSON_NAME]" at bounding box center [203, 113] width 60 height 5
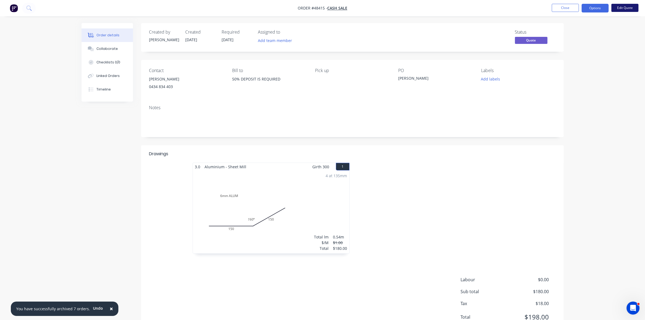
click at [625, 11] on button "Edit Quote" at bounding box center [625, 8] width 27 height 8
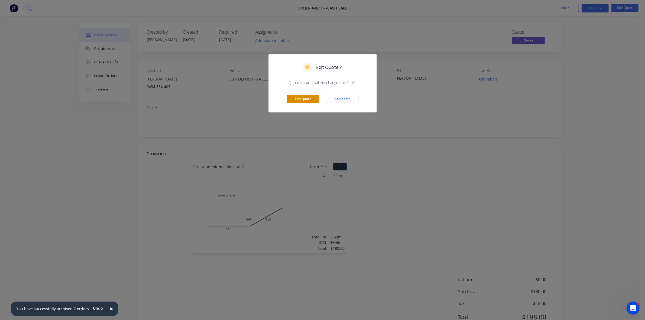
click at [308, 98] on button "Edit Quote" at bounding box center [303, 99] width 33 height 8
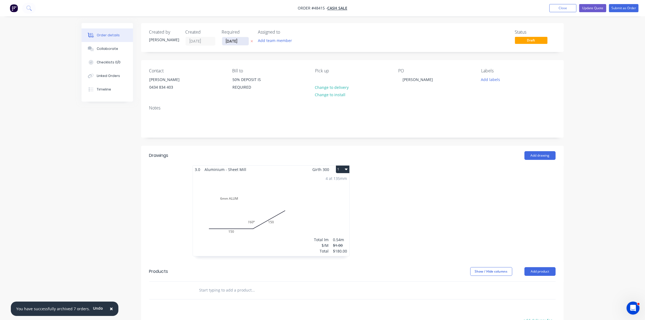
click at [235, 42] on input "[DATE]" at bounding box center [235, 41] width 27 height 8
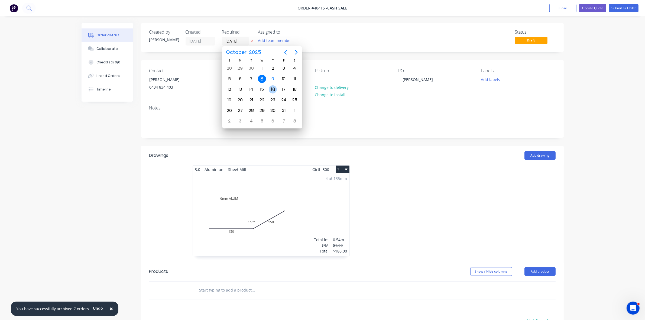
click at [274, 91] on div "16" at bounding box center [273, 89] width 8 height 8
type input "16/10/25"
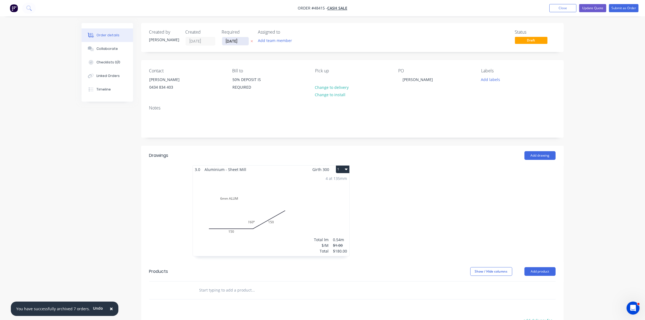
click at [236, 39] on input "16/10/25" at bounding box center [235, 41] width 27 height 8
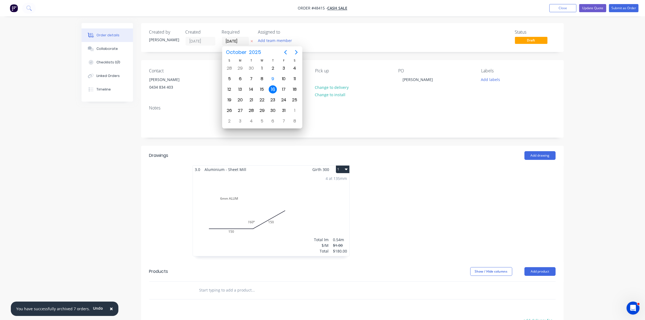
click at [271, 90] on div "16" at bounding box center [273, 89] width 8 height 8
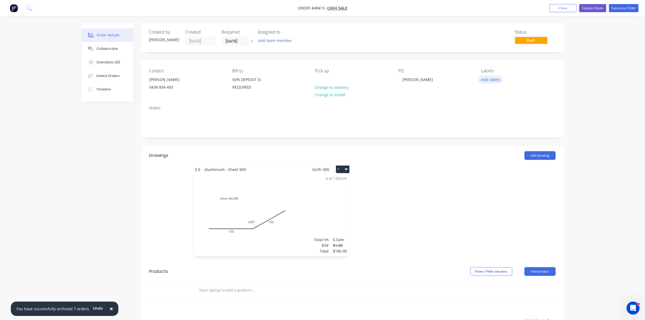
click at [493, 78] on button "Add labels" at bounding box center [490, 79] width 25 height 7
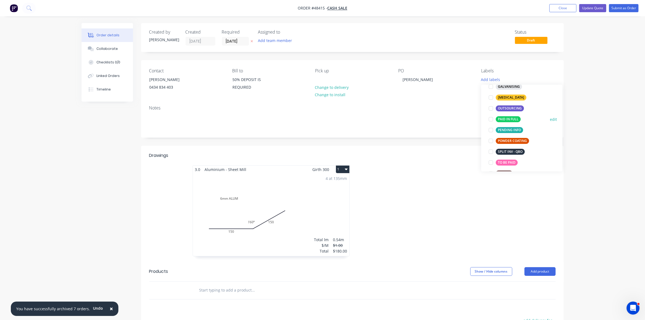
scroll to position [75, 0]
click at [511, 119] on div "PAID IN FULL" at bounding box center [508, 119] width 25 height 6
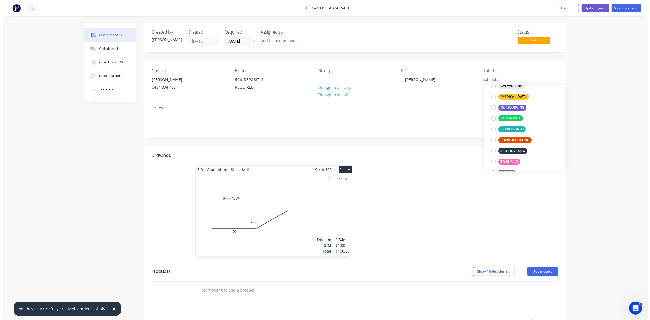
scroll to position [9, 0]
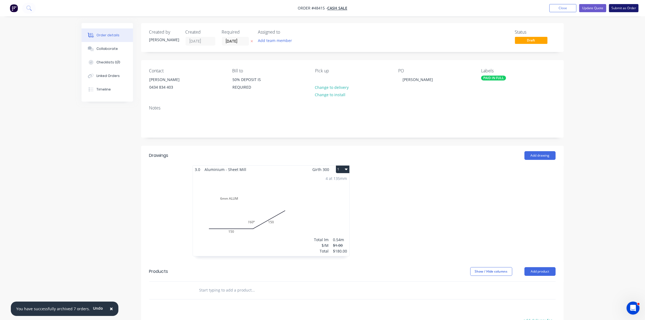
click at [619, 9] on button "Submit as Order" at bounding box center [624, 8] width 30 height 8
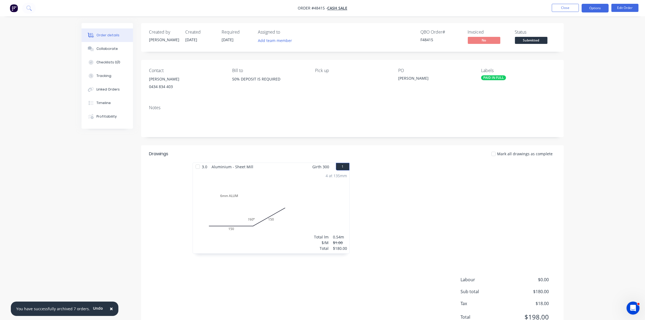
click at [595, 7] on button "Options" at bounding box center [595, 8] width 27 height 9
click at [583, 65] on div "Work Order" at bounding box center [579, 66] width 50 height 8
click at [579, 56] on div "Without pricing" at bounding box center [579, 55] width 50 height 8
click at [535, 40] on span "Submitted" at bounding box center [531, 40] width 33 height 7
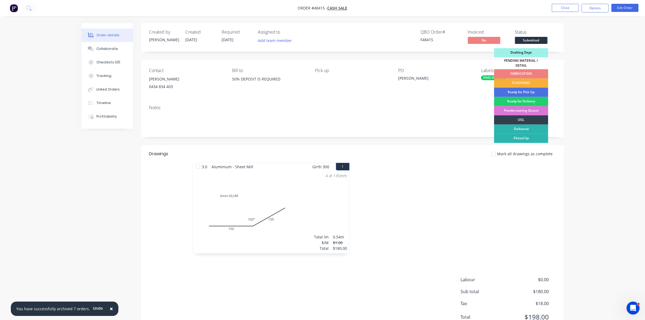
click at [513, 70] on div "FABRICATION" at bounding box center [521, 73] width 54 height 9
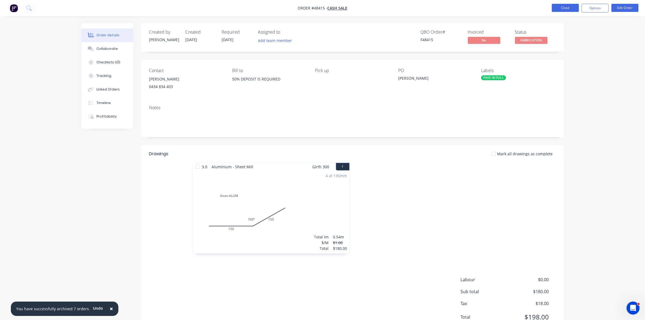
click at [564, 10] on button "Close" at bounding box center [565, 8] width 27 height 8
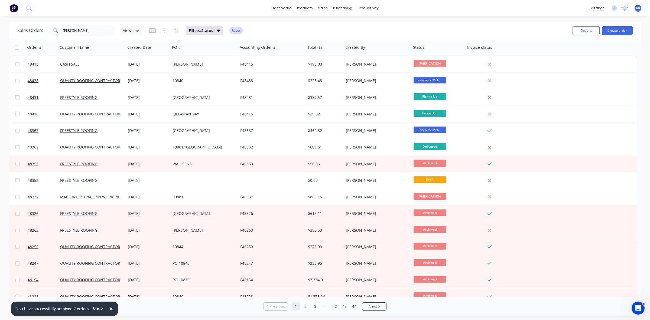
click at [240, 30] on button "Reset" at bounding box center [236, 31] width 13 height 8
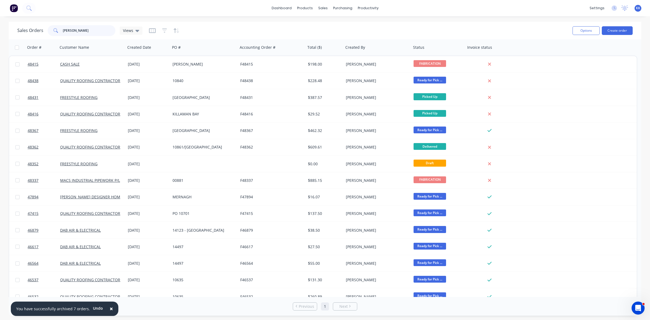
drag, startPoint x: 78, startPoint y: 31, endPoint x: 45, endPoint y: 30, distance: 33.1
click at [45, 30] on div "Sales Orders MITCH Views" at bounding box center [79, 30] width 125 height 11
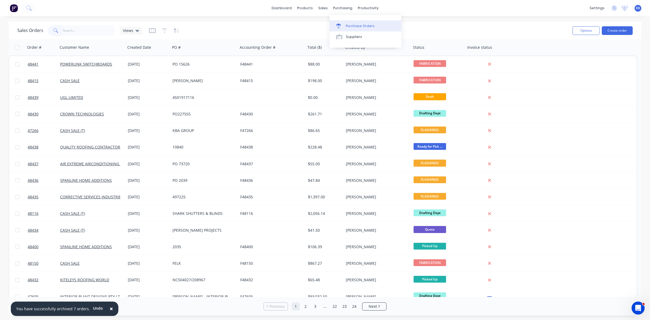
click at [349, 21] on link "Purchase Orders" at bounding box center [366, 25] width 72 height 11
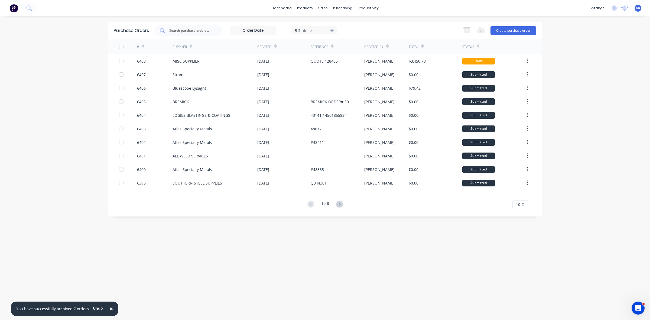
click at [183, 33] on input "text" at bounding box center [191, 30] width 45 height 5
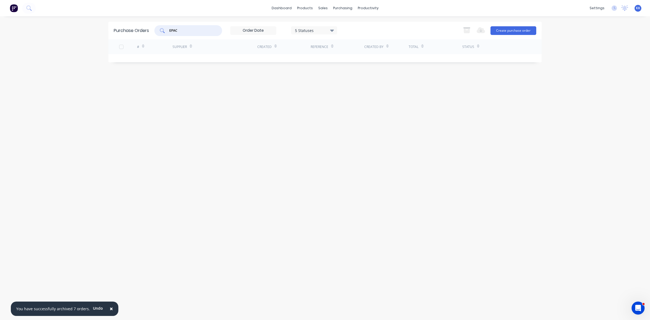
type input "EPAC"
click at [300, 29] on div "5 Statuses" at bounding box center [314, 30] width 39 height 6
click at [351, 56] on div at bounding box center [351, 55] width 11 height 11
click at [213, 111] on div "Purchase Orders EPAC 7 Statuses 7 Statuses Export to Excel (XLSX) Create purcha…" at bounding box center [325, 168] width 434 height 293
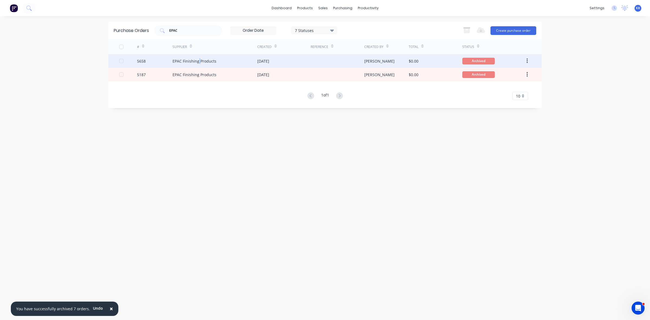
click at [199, 62] on div "EPAC Finishing Products" at bounding box center [195, 61] width 44 height 6
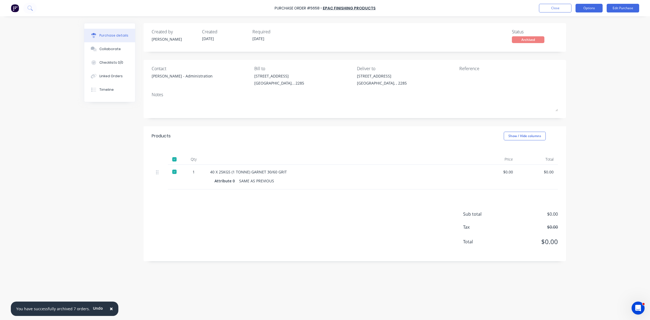
click at [594, 6] on button "Options" at bounding box center [589, 8] width 27 height 9
click at [562, 53] on div "Duplicate" at bounding box center [577, 55] width 42 height 8
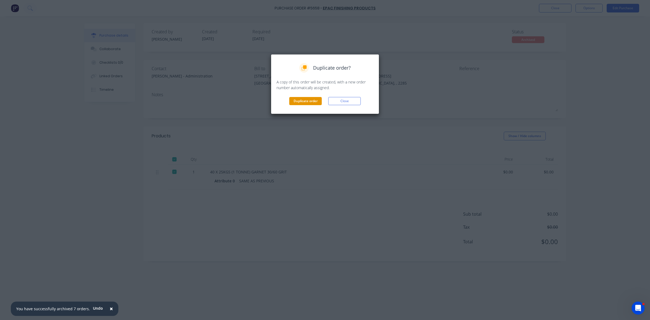
click at [309, 101] on button "Duplicate order" at bounding box center [305, 101] width 33 height 8
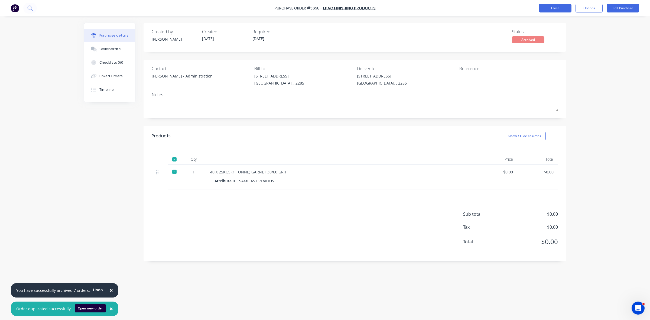
click at [560, 10] on button "Close" at bounding box center [555, 8] width 33 height 9
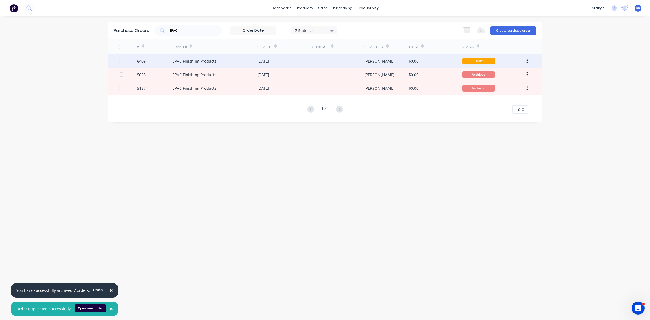
click at [211, 60] on div "EPAC Finishing Products" at bounding box center [195, 61] width 44 height 6
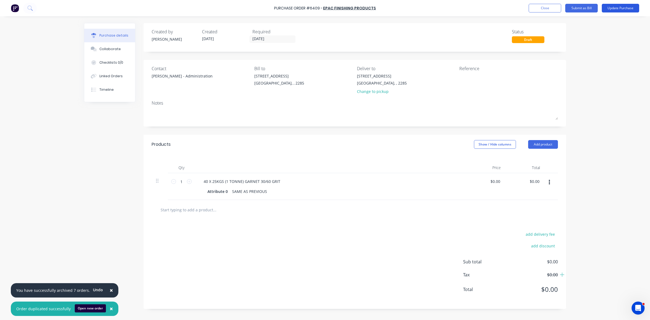
click at [631, 8] on button "Update Purchase" at bounding box center [620, 8] width 37 height 9
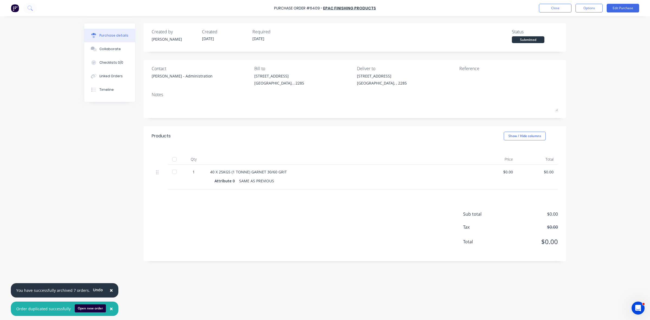
drag, startPoint x: 601, startPoint y: 8, endPoint x: 584, endPoint y: 14, distance: 17.6
click at [595, 8] on button "Options" at bounding box center [589, 8] width 27 height 9
click at [565, 23] on div "Print / Email" at bounding box center [577, 22] width 42 height 8
click at [565, 41] on div "Without pricing" at bounding box center [577, 44] width 42 height 8
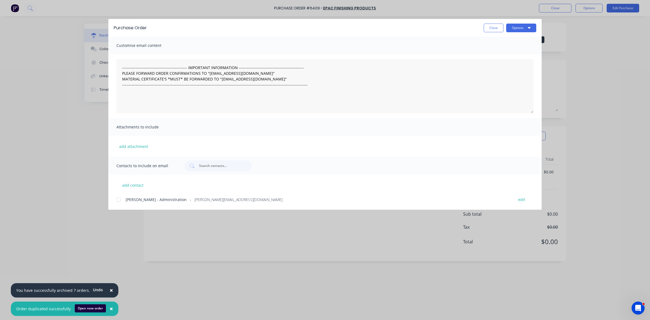
click at [118, 201] on div at bounding box center [118, 199] width 11 height 11
click at [510, 29] on button "Options" at bounding box center [521, 28] width 30 height 9
click at [515, 60] on div "Email" at bounding box center [511, 63] width 42 height 8
click at [68, 148] on div "Purchase Order Close Options Customise email content --------------------------…" at bounding box center [325, 160] width 650 height 320
drag, startPoint x: 494, startPoint y: 27, endPoint x: 515, endPoint y: 22, distance: 22.2
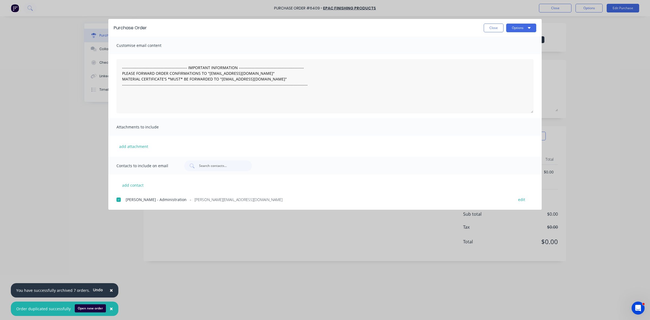
click at [494, 27] on button "Close" at bounding box center [494, 28] width 20 height 9
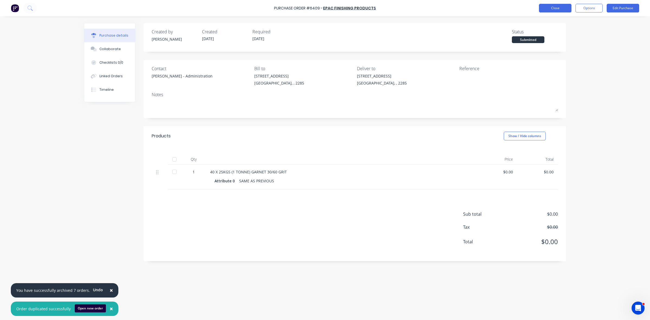
click at [557, 10] on button "Close" at bounding box center [555, 8] width 33 height 9
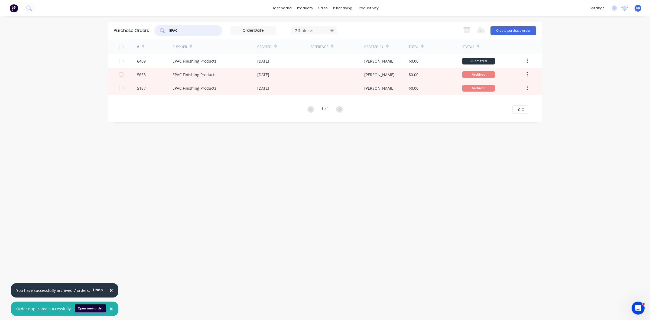
click at [184, 27] on div "EPAC" at bounding box center [188, 30] width 68 height 11
click at [333, 25] on div "Sales Orders" at bounding box center [343, 26] width 22 height 5
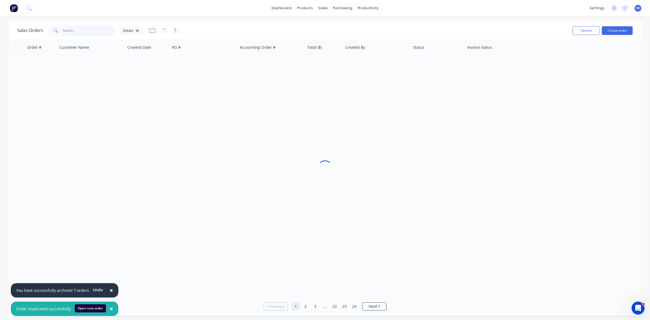
click at [86, 30] on input "text" at bounding box center [89, 30] width 53 height 11
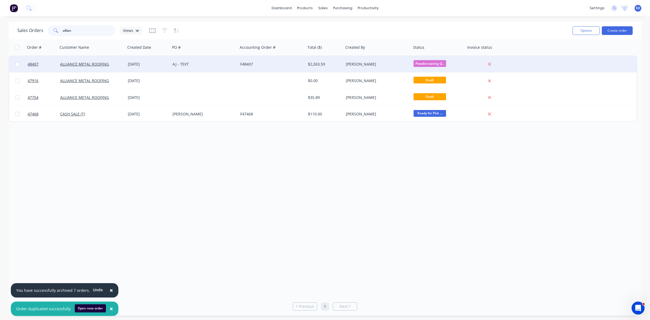
type input "allian"
click at [193, 71] on div "AJ - TEXT" at bounding box center [204, 64] width 68 height 16
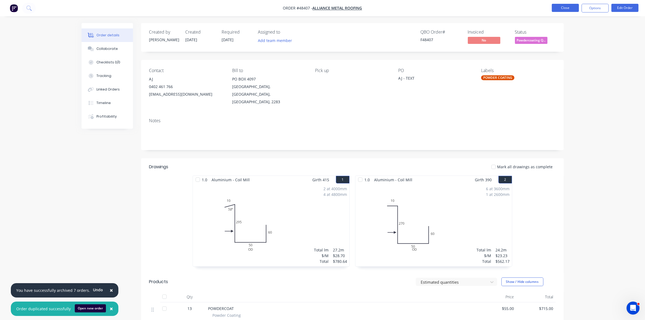
click at [570, 6] on button "Close" at bounding box center [565, 8] width 27 height 8
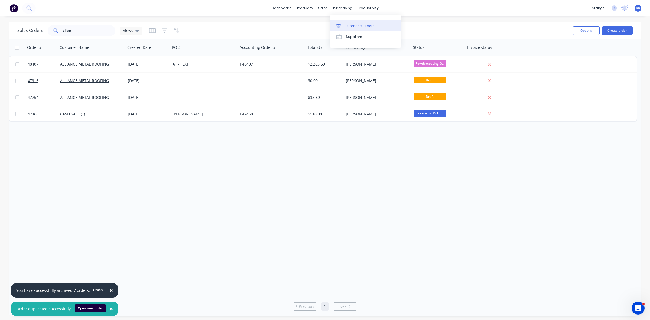
click at [358, 22] on link "Purchase Orders" at bounding box center [366, 25] width 72 height 11
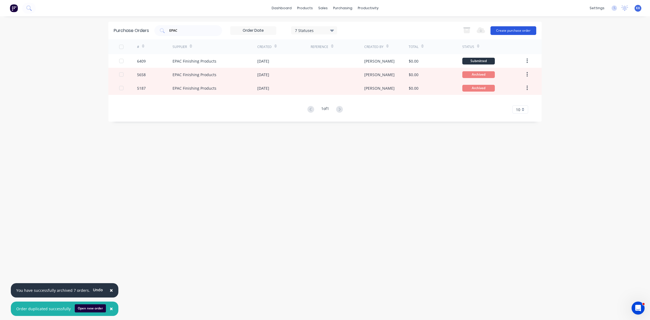
click at [528, 29] on button "Create purchase order" at bounding box center [514, 30] width 46 height 9
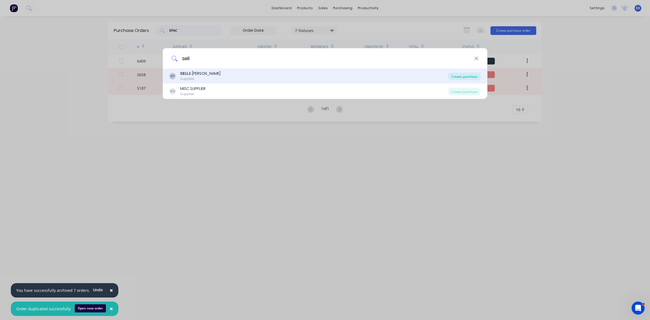
type input "sell"
click at [461, 76] on div "Create purchase" at bounding box center [465, 77] width 33 height 8
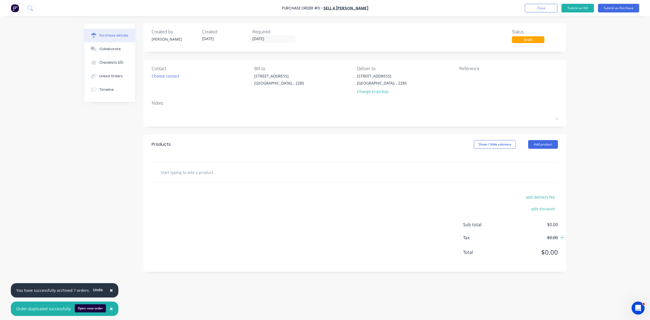
drag, startPoint x: 382, startPoint y: 92, endPoint x: 219, endPoint y: 70, distance: 164.8
click at [381, 92] on div "Change to pickup" at bounding box center [382, 92] width 50 height 6
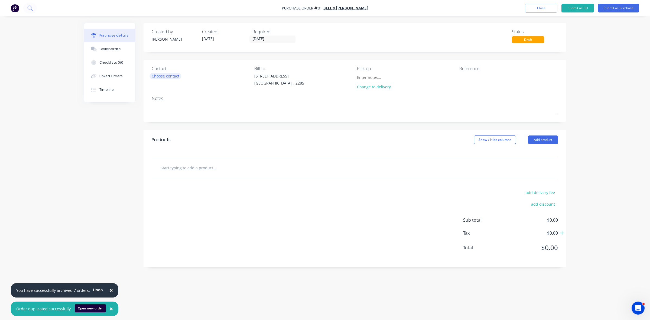
click at [156, 76] on div "Choose contact" at bounding box center [166, 76] width 28 height 6
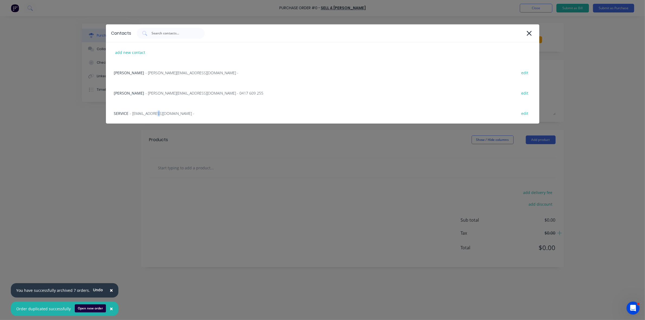
drag, startPoint x: 154, startPoint y: 111, endPoint x: 346, endPoint y: 143, distance: 194.6
click at [155, 112] on span "- newcastleweighbridge@sellparker.com.au -" at bounding box center [162, 114] width 64 height 6
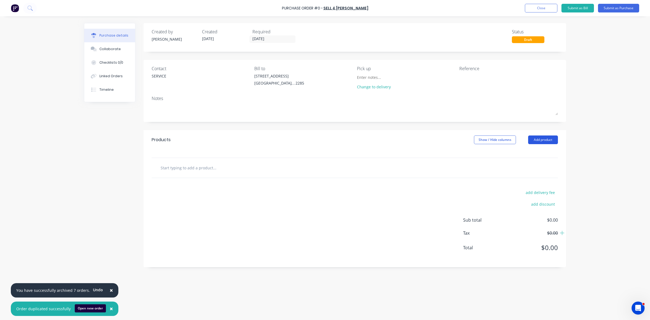
click at [545, 139] on button "Add product" at bounding box center [543, 139] width 30 height 9
drag, startPoint x: 547, startPoint y: 146, endPoint x: 545, endPoint y: 153, distance: 7.2
click at [545, 153] on div "Product catalogue" at bounding box center [533, 154] width 42 height 8
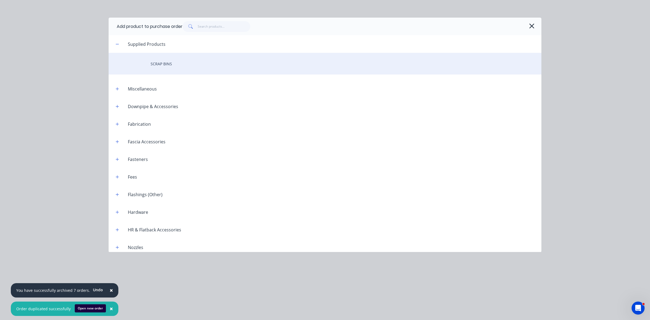
click at [173, 58] on div "SCRAP BINS" at bounding box center [325, 64] width 433 height 22
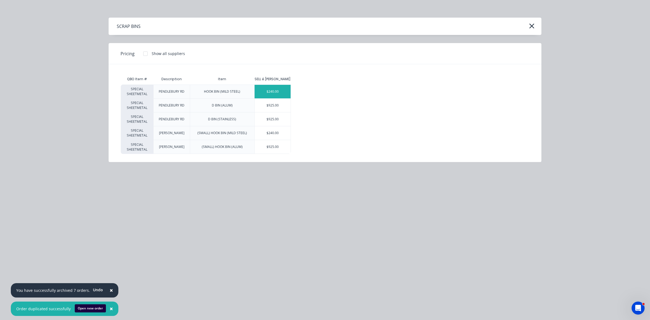
click at [266, 91] on div "$240.00" at bounding box center [273, 92] width 36 height 14
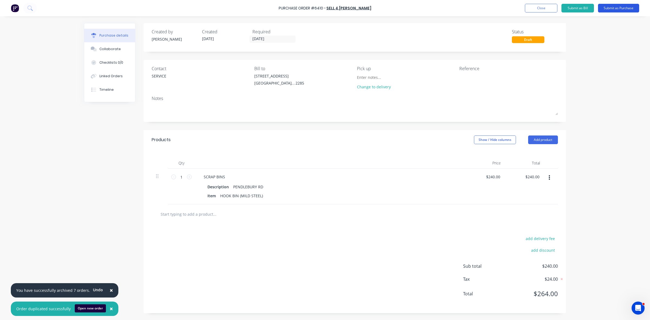
click at [612, 9] on button "Submit as Purchase" at bounding box center [618, 8] width 41 height 9
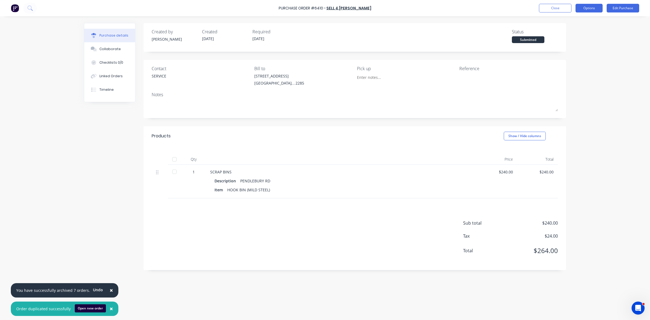
click at [591, 8] on button "Options" at bounding box center [589, 8] width 27 height 9
click at [579, 24] on div "Print / Email" at bounding box center [577, 22] width 42 height 8
click at [566, 44] on div "Without pricing" at bounding box center [577, 44] width 42 height 8
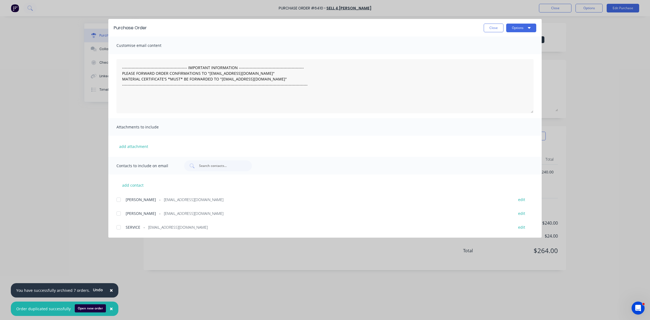
click at [116, 199] on div at bounding box center [118, 199] width 11 height 11
drag, startPoint x: 120, startPoint y: 213, endPoint x: 121, endPoint y: 221, distance: 8.5
click at [120, 213] on div at bounding box center [118, 213] width 11 height 11
click at [120, 227] on div at bounding box center [118, 227] width 11 height 11
click at [521, 26] on button "Options" at bounding box center [521, 28] width 30 height 9
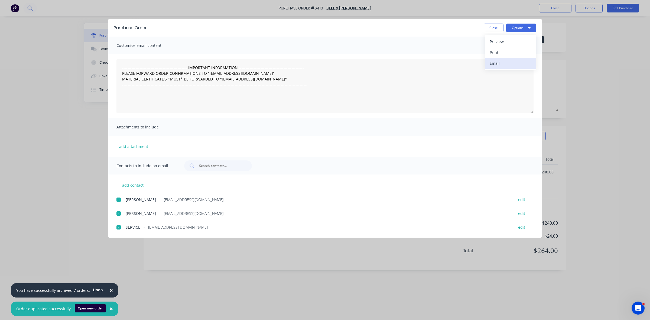
click at [517, 59] on div "Email" at bounding box center [511, 63] width 42 height 8
drag, startPoint x: 499, startPoint y: 29, endPoint x: 504, endPoint y: 29, distance: 5.1
click at [502, 29] on button "Close" at bounding box center [494, 28] width 20 height 9
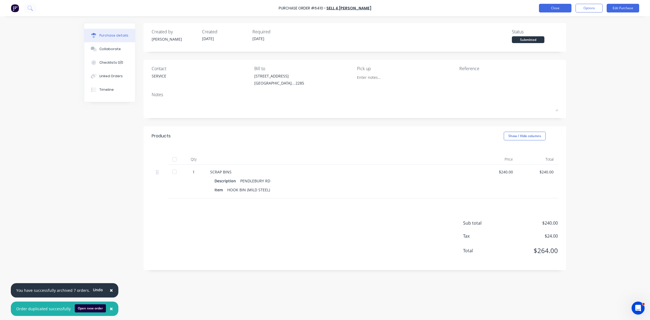
click at [561, 7] on button "Close" at bounding box center [555, 8] width 33 height 9
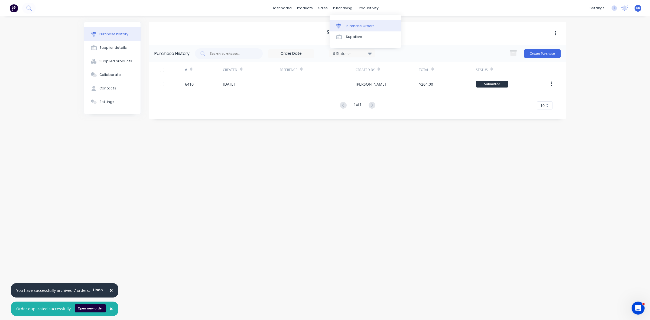
click at [353, 22] on link "Purchase Orders" at bounding box center [366, 25] width 72 height 11
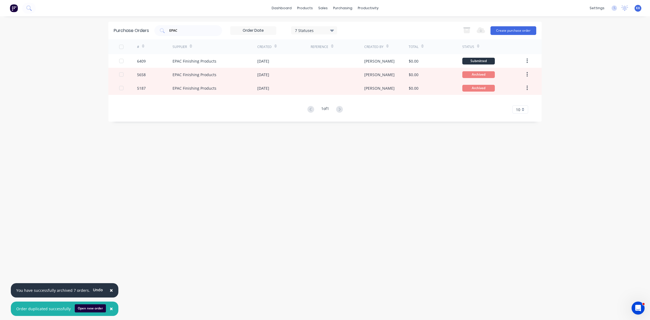
click at [605, 36] on div "× You have successfully archived 7 orders. Undo × Order duplicated successfully…" at bounding box center [325, 160] width 650 height 320
click at [330, 24] on link "Sales Orders" at bounding box center [352, 25] width 72 height 11
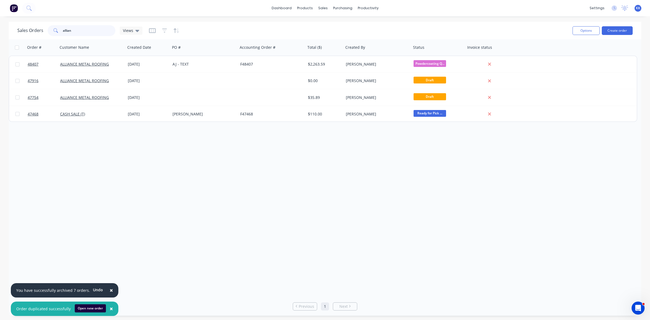
drag, startPoint x: 83, startPoint y: 27, endPoint x: 62, endPoint y: 29, distance: 21.2
click at [62, 29] on div "allian" at bounding box center [82, 30] width 68 height 11
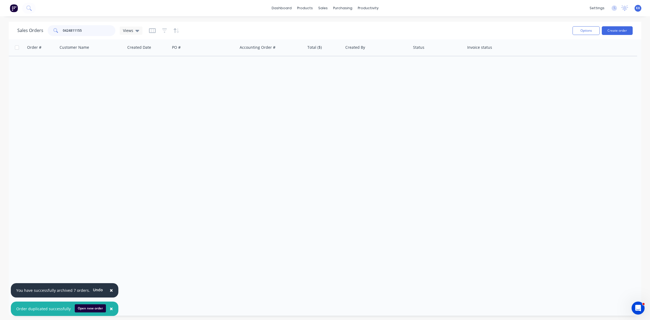
type input "0424811155"
drag, startPoint x: 91, startPoint y: 27, endPoint x: 56, endPoint y: 34, distance: 35.3
click at [56, 34] on div "0424811155" at bounding box center [82, 30] width 68 height 11
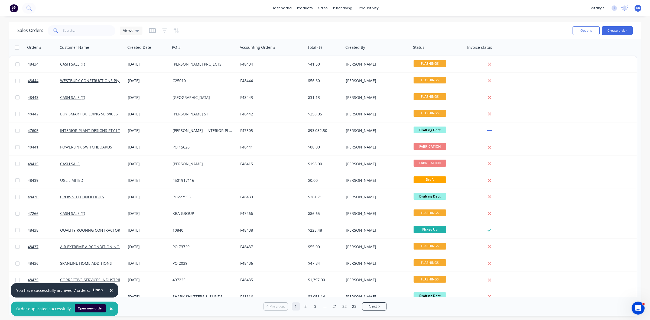
click at [110, 308] on span "×" at bounding box center [111, 309] width 3 height 8
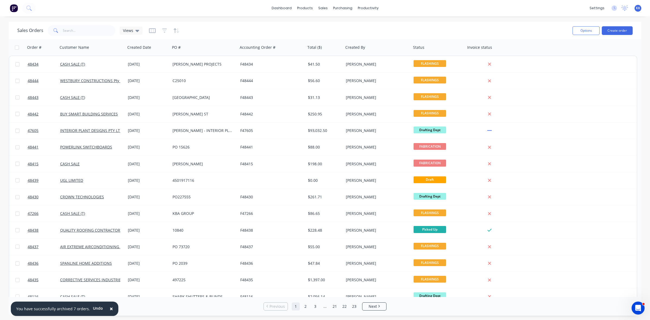
click at [110, 308] on span "×" at bounding box center [111, 309] width 3 height 8
click at [81, 28] on input "text" at bounding box center [89, 30] width 53 height 11
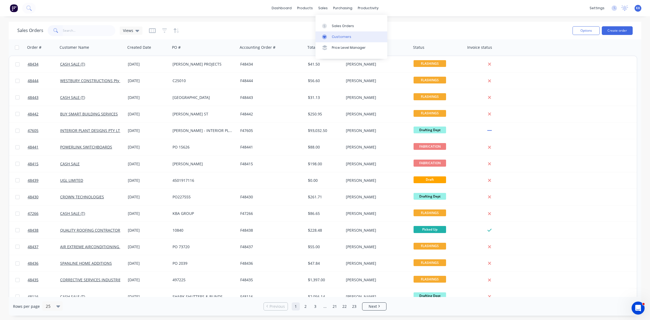
click at [340, 34] on div "Customers" at bounding box center [342, 36] width 20 height 5
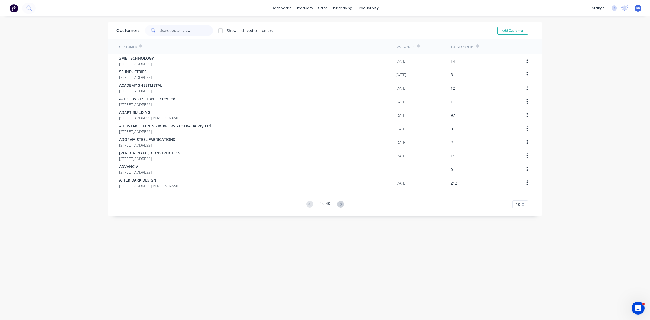
click at [185, 30] on input "text" at bounding box center [186, 30] width 53 height 11
click at [326, 23] on link "Sales Orders" at bounding box center [349, 25] width 72 height 11
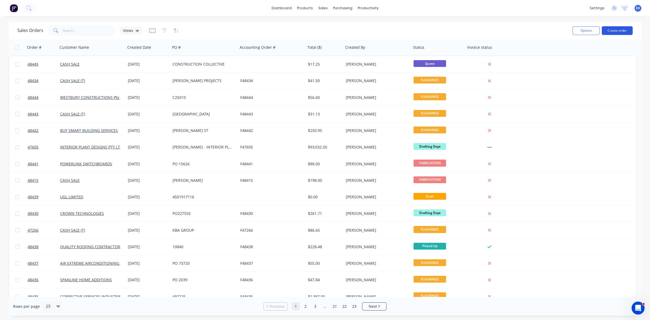
click at [614, 33] on button "Create order" at bounding box center [617, 30] width 31 height 9
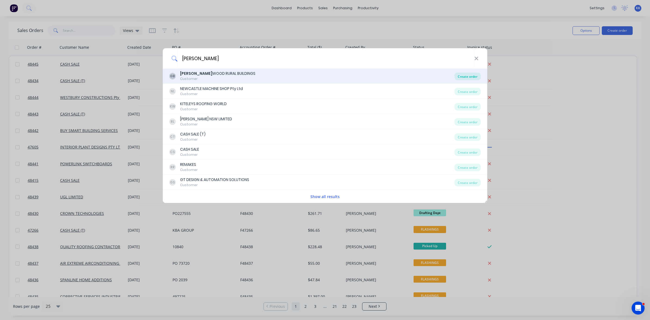
type input "glen"
click at [460, 77] on div "Create order" at bounding box center [468, 77] width 26 height 8
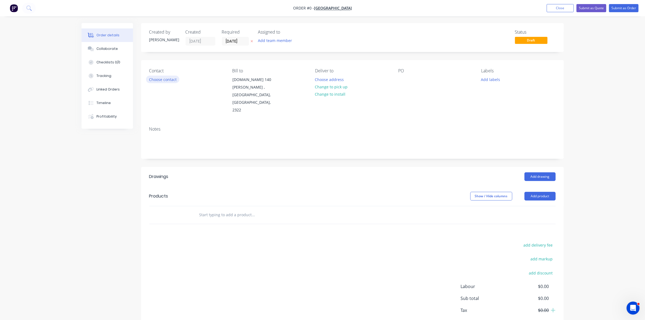
click at [168, 79] on button "Choose contact" at bounding box center [162, 79] width 33 height 7
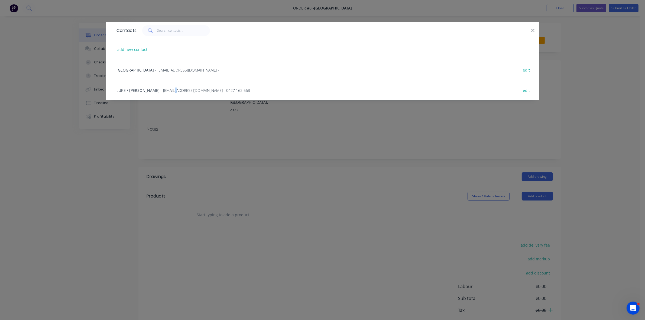
click at [156, 93] on div "LUKE / BOB - admin@glenwoodrural.com.au - 0427 162 668 edit" at bounding box center [322, 90] width 417 height 20
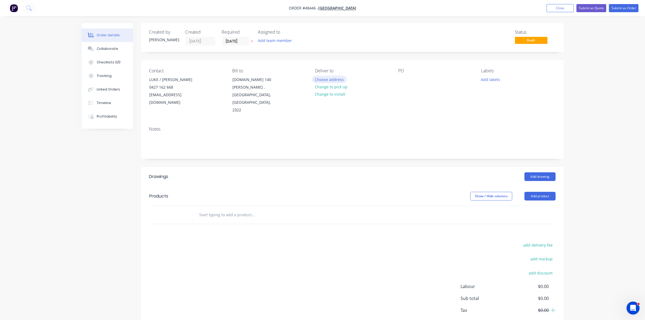
click at [327, 80] on button "Choose address" at bounding box center [329, 79] width 35 height 7
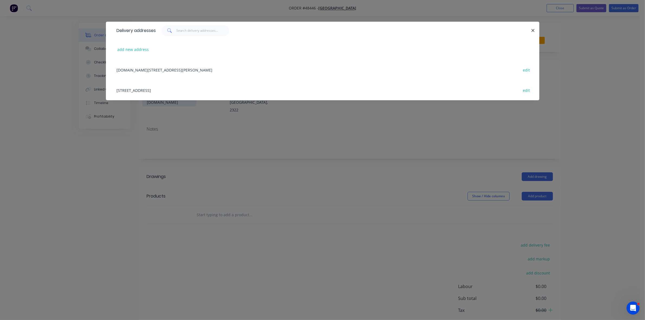
drag, startPoint x: 178, startPoint y: 94, endPoint x: 186, endPoint y: 90, distance: 9.5
click at [178, 94] on div "32 ENTERPRISE DRVE, BERESFIELD, New South Wales, Australia edit" at bounding box center [322, 90] width 417 height 20
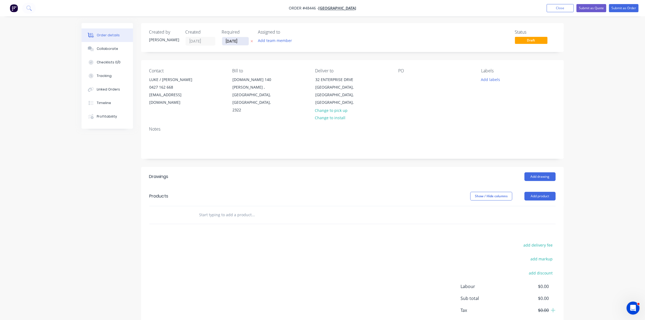
click at [236, 40] on input "[DATE]" at bounding box center [235, 41] width 27 height 8
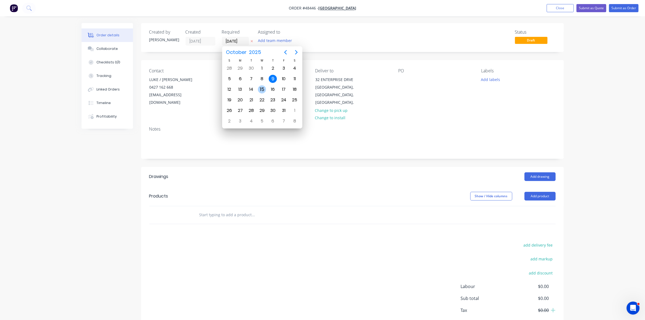
click at [260, 89] on div "15" at bounding box center [262, 89] width 8 height 8
type input "[DATE]"
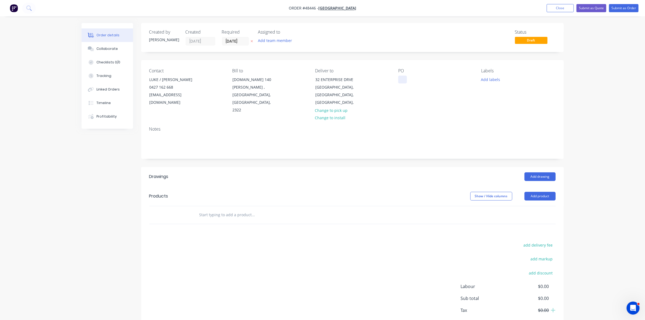
click at [403, 80] on div at bounding box center [402, 80] width 9 height 8
click at [552, 192] on button "Add product" at bounding box center [540, 196] width 31 height 9
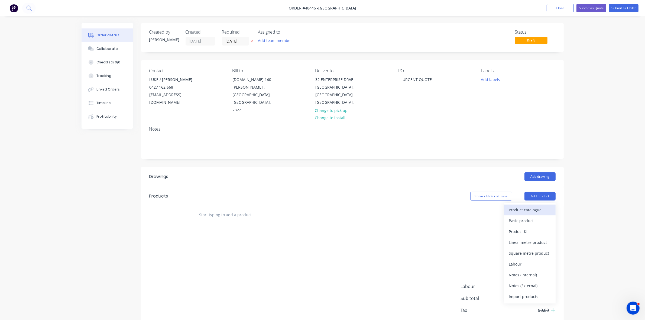
click at [541, 206] on div "Product catalogue" at bounding box center [530, 210] width 42 height 8
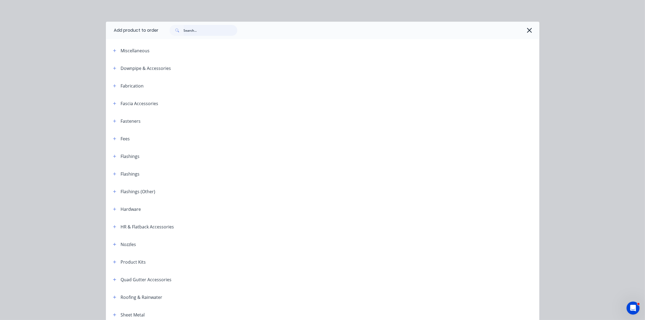
click at [209, 30] on input "text" at bounding box center [211, 30] width 54 height 11
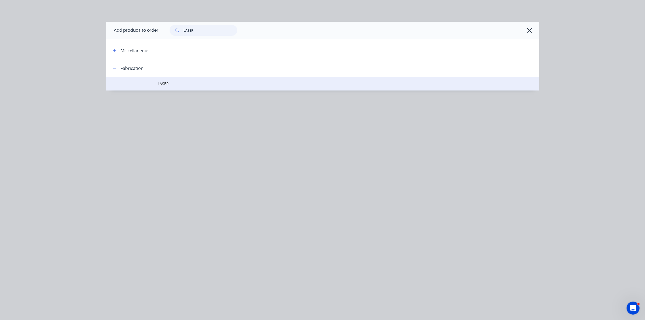
type input "LASER"
click at [194, 85] on span "LASER" at bounding box center [310, 84] width 305 height 6
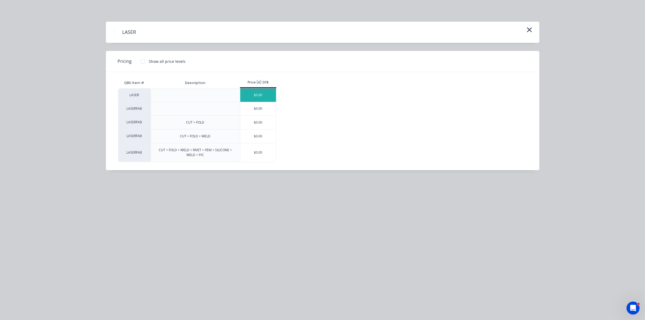
click at [260, 98] on div "$0.00" at bounding box center [258, 95] width 36 height 13
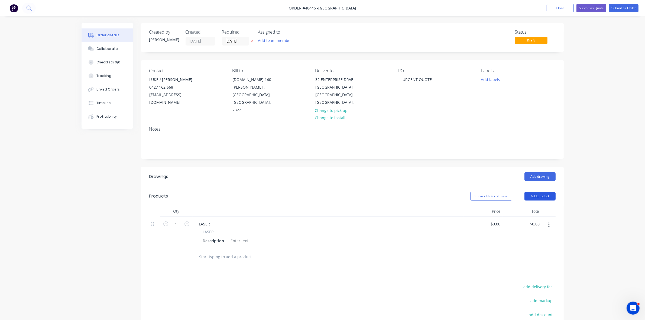
click at [532, 192] on button "Add product" at bounding box center [540, 196] width 31 height 9
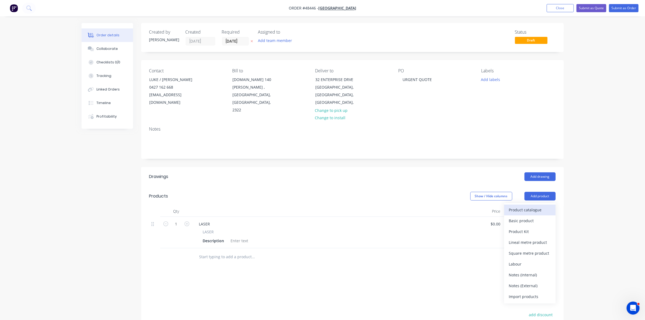
click at [533, 206] on div "Product catalogue" at bounding box center [530, 210] width 42 height 8
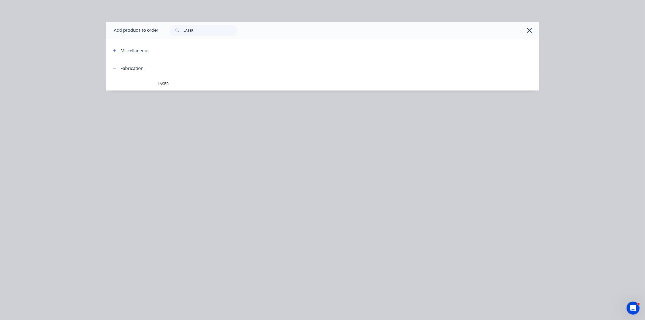
click at [190, 86] on span "LASER" at bounding box center [310, 84] width 305 height 6
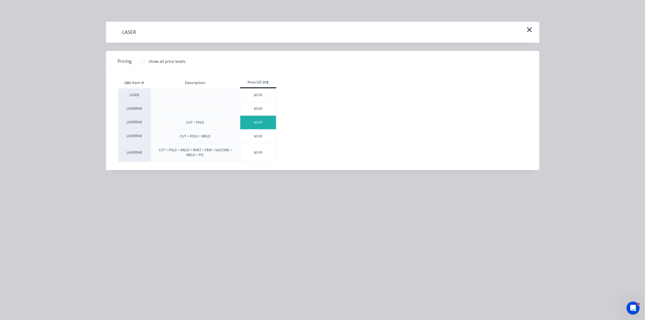
click at [258, 125] on div "$0.00" at bounding box center [258, 123] width 36 height 14
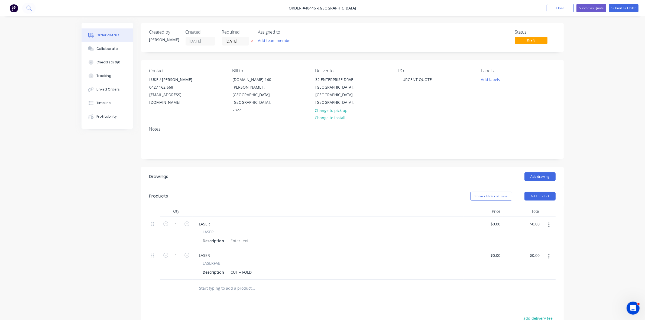
click at [550, 222] on icon "button" at bounding box center [548, 225] width 1 height 6
click at [524, 266] on button "Delete" at bounding box center [529, 271] width 51 height 11
click at [209, 220] on div "LASER" at bounding box center [205, 224] width 20 height 8
click at [220, 237] on div "Description" at bounding box center [214, 241] width 26 height 8
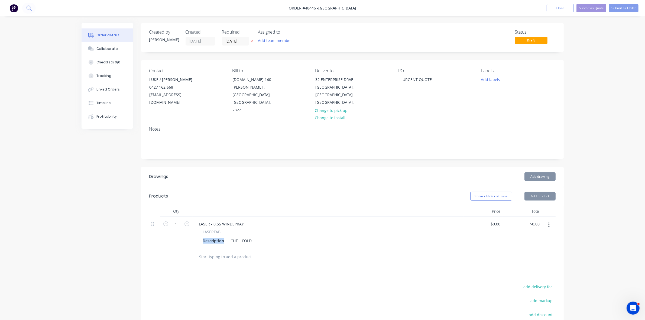
click at [220, 237] on div "Description" at bounding box center [214, 241] width 26 height 8
click at [219, 237] on div "Description" at bounding box center [214, 241] width 26 height 8
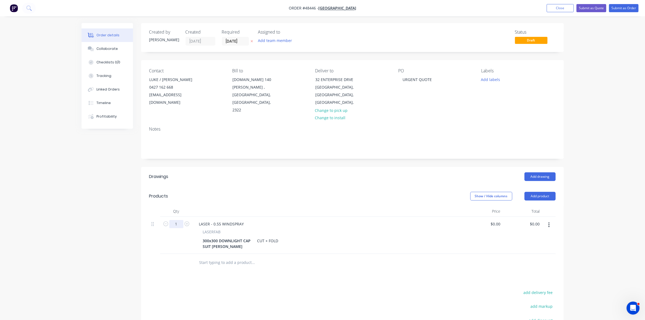
click at [178, 220] on input "1" at bounding box center [176, 224] width 14 height 8
type input "8"
click at [536, 289] on button "add delivery fee" at bounding box center [538, 292] width 35 height 7
type input "8"
type input "50"
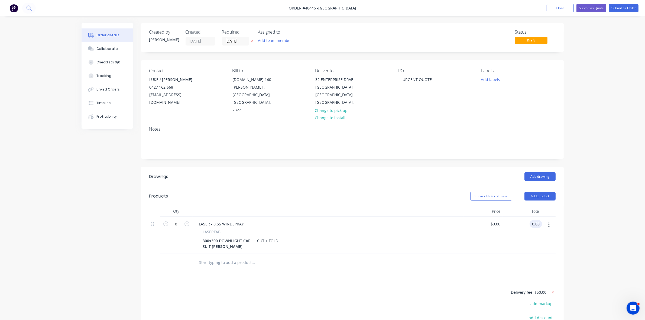
click at [537, 220] on input "0.00" at bounding box center [537, 224] width 10 height 8
type input "330"
type input "$41.25"
type input "$330.00"
click at [496, 220] on input "41.25" at bounding box center [497, 224] width 12 height 8
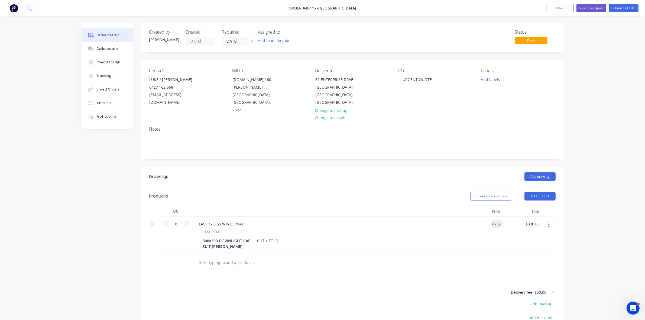
type input "$47.50"
type input "$380.00"
click at [109, 49] on div "Collaborate" at bounding box center [106, 48] width 21 height 5
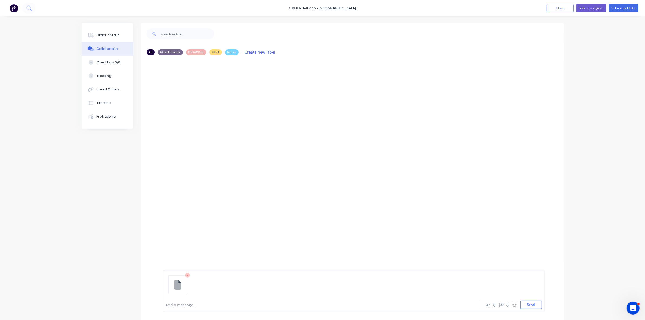
click at [175, 302] on div "Add a message..." at bounding box center [307, 305] width 282 height 8
click at [115, 37] on div "Order details" at bounding box center [107, 35] width 23 height 5
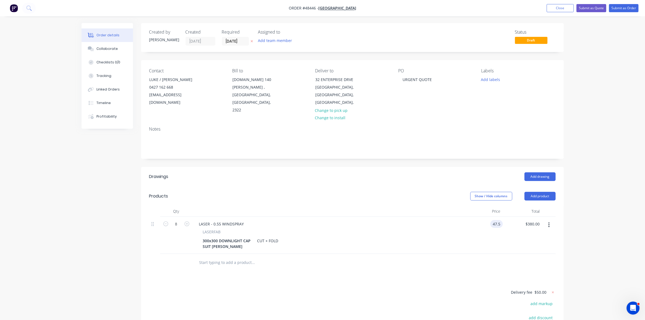
click at [500, 220] on input "47.5" at bounding box center [498, 224] width 10 height 8
type input "$55.00"
type input "$440.00"
click at [455, 254] on div at bounding box center [352, 263] width 406 height 18
click at [496, 220] on div "55 55" at bounding box center [499, 224] width 7 height 8
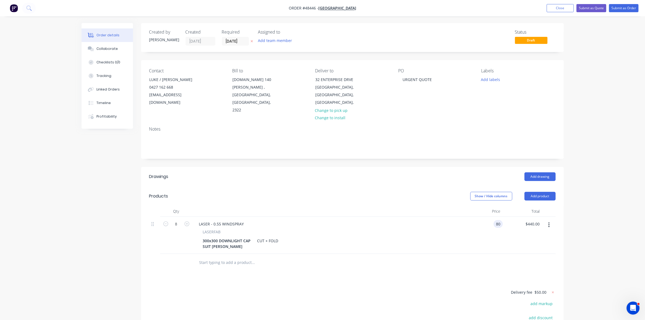
type input "8"
type input "$87.50"
type input "$700.00"
click at [478, 254] on div at bounding box center [352, 263] width 406 height 18
click at [598, 8] on button "Submit as Quote" at bounding box center [592, 8] width 30 height 8
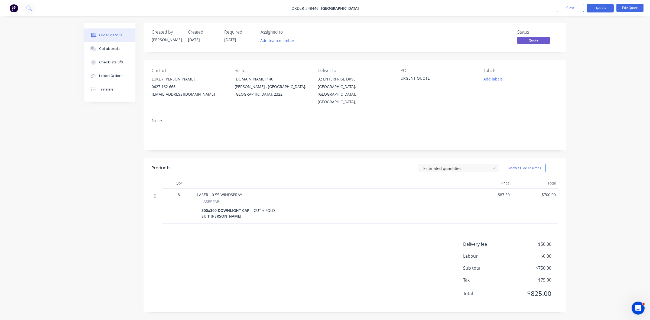
click at [598, 8] on button "Options" at bounding box center [600, 8] width 27 height 9
click at [571, 32] on div "Quote" at bounding box center [584, 33] width 50 height 8
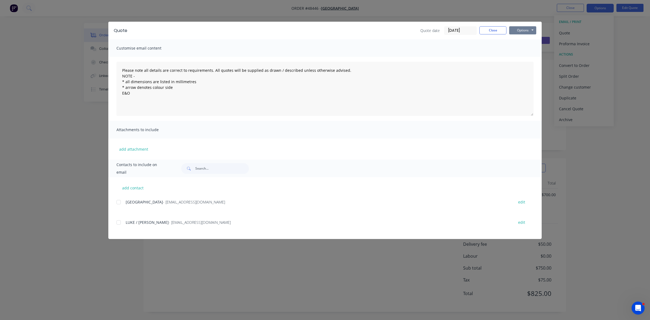
click at [525, 30] on button "Options" at bounding box center [522, 30] width 27 height 8
click at [522, 50] on button "Print" at bounding box center [526, 49] width 35 height 9
drag, startPoint x: 485, startPoint y: 34, endPoint x: 489, endPoint y: 34, distance: 4.1
click at [485, 34] on div "Quote date 09/10/25 Close Options Preview Print Email" at bounding box center [479, 30] width 116 height 9
drag, startPoint x: 490, startPoint y: 30, endPoint x: 526, endPoint y: 22, distance: 37.1
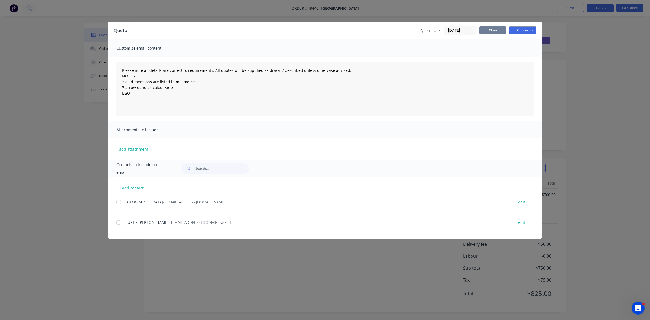
click at [491, 30] on button "Close" at bounding box center [493, 30] width 27 height 8
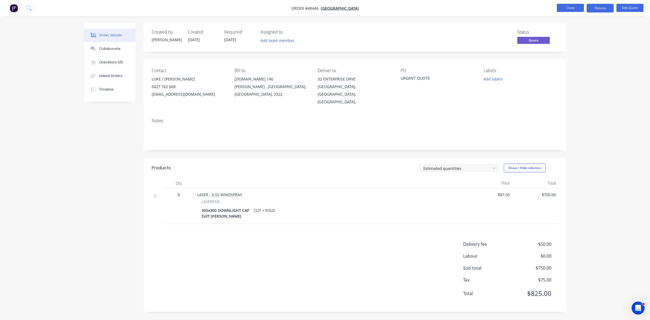
click at [567, 9] on button "Close" at bounding box center [570, 8] width 27 height 8
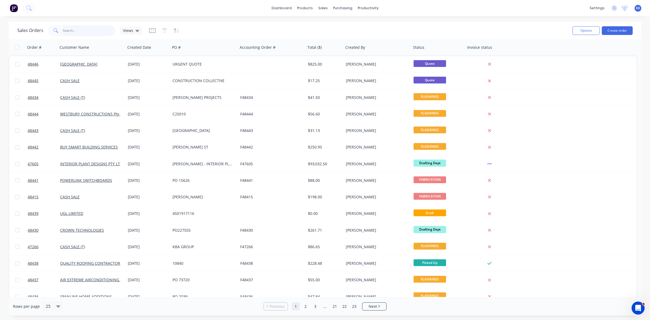
click at [95, 29] on input "text" at bounding box center [89, 30] width 53 height 11
click at [350, 29] on link "Purchase Orders" at bounding box center [366, 25] width 72 height 11
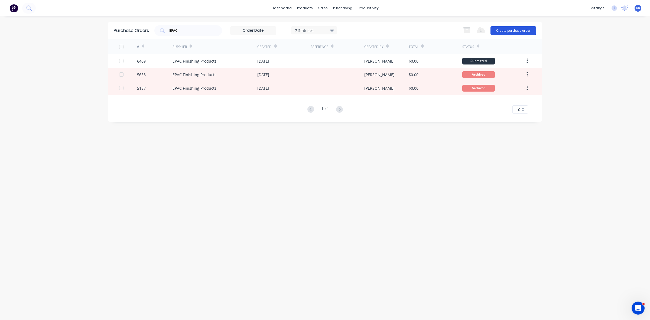
click at [515, 31] on button "Create purchase order" at bounding box center [514, 30] width 46 height 9
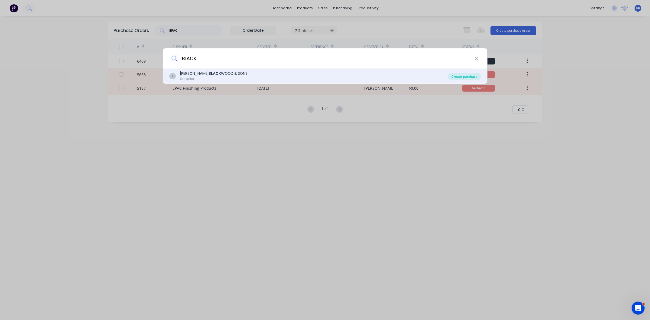
type input "BLACK"
click at [461, 73] on div "Create purchase" at bounding box center [465, 77] width 33 height 8
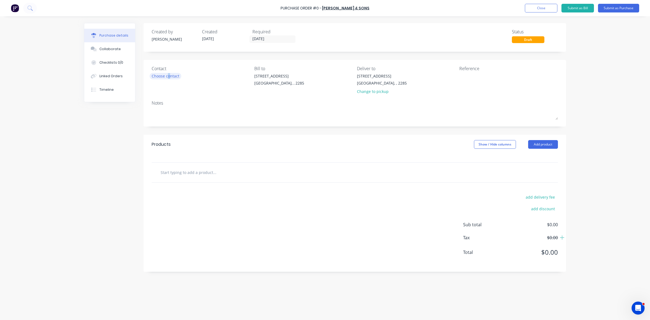
click at [169, 75] on div "Choose contact" at bounding box center [166, 76] width 28 height 6
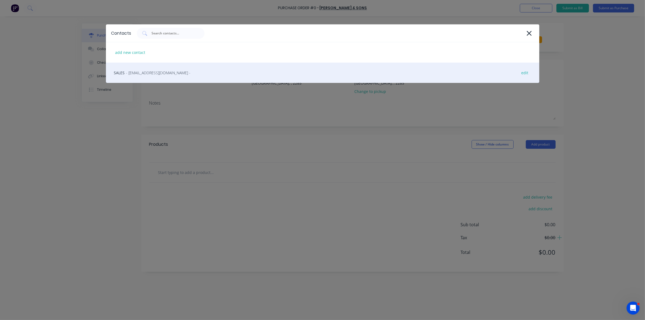
click at [167, 75] on span "- newcastle@blackwoods.com.au -" at bounding box center [158, 73] width 64 height 6
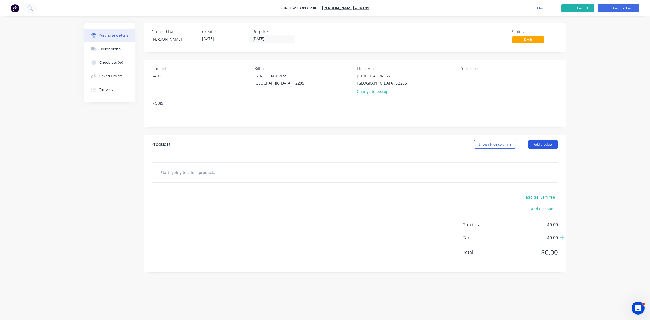
click at [549, 143] on button "Add product" at bounding box center [543, 144] width 30 height 9
click at [545, 155] on div "Product catalogue" at bounding box center [533, 158] width 42 height 8
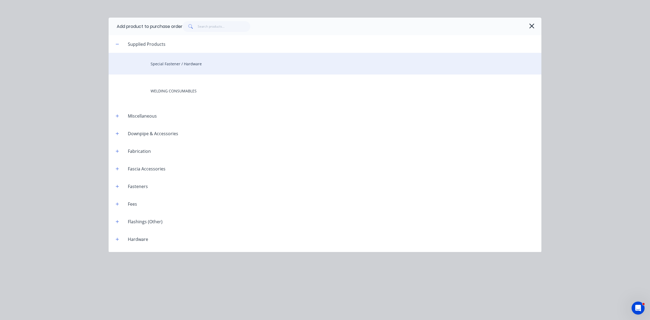
click at [206, 70] on div "Special Fastener / Hardware" at bounding box center [325, 64] width 433 height 22
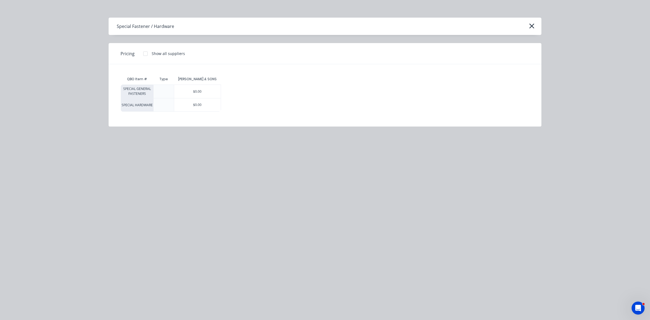
click at [201, 93] on div "$0.00" at bounding box center [197, 91] width 47 height 13
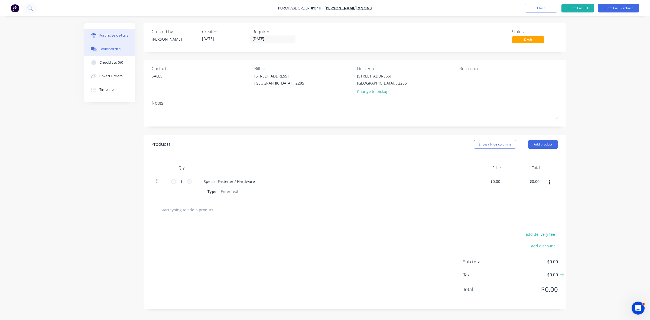
click at [114, 49] on div "Collaborate" at bounding box center [109, 49] width 21 height 5
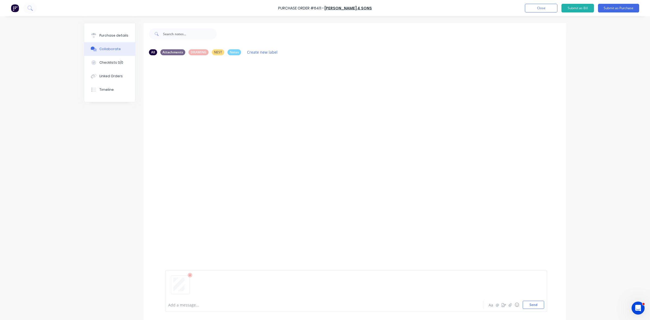
click at [192, 305] on div at bounding box center [310, 305] width 282 height 6
click at [112, 36] on div "Purchase details" at bounding box center [113, 35] width 29 height 5
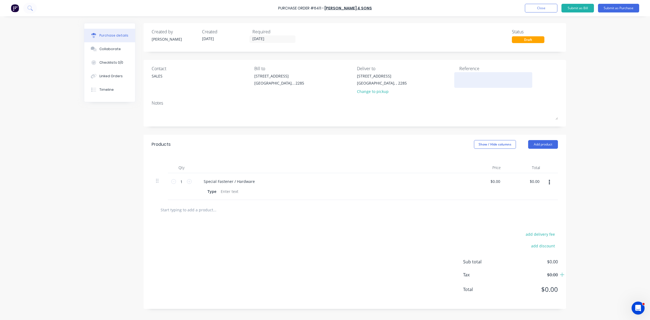
click at [469, 78] on textarea at bounding box center [494, 79] width 68 height 12
type textarea "CA"
type textarea "x"
type textarea "CA"
type textarea "x"
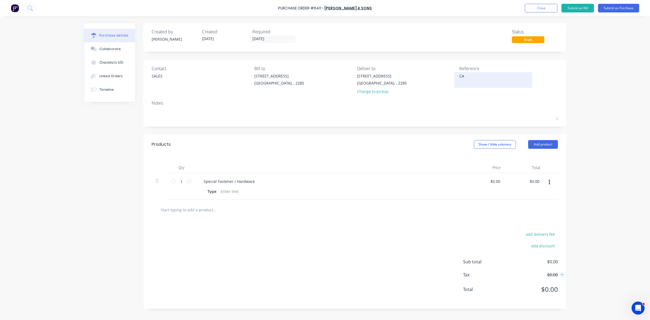
click at [472, 76] on textarea "CA" at bounding box center [494, 79] width 68 height 12
type textarea "CA8 ENCLOSURE - T"
type textarea "x"
type textarea "CA8 ENCLOSURE - TA"
type textarea "x"
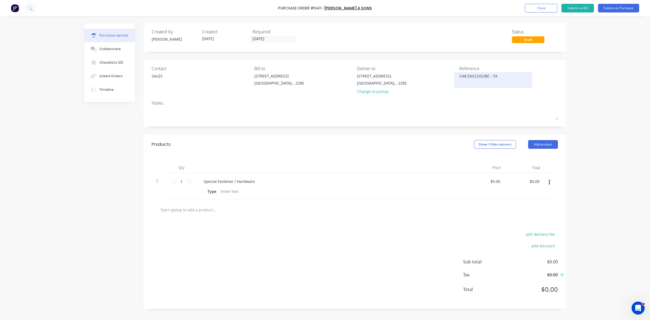
type textarea "CA8 ENCLOSURE - TAP"
type textarea "x"
type textarea "CA8 ENCLOSURE - TAPE"
type textarea "x"
type textarea "CA8 ENCLOSURE - TAPES"
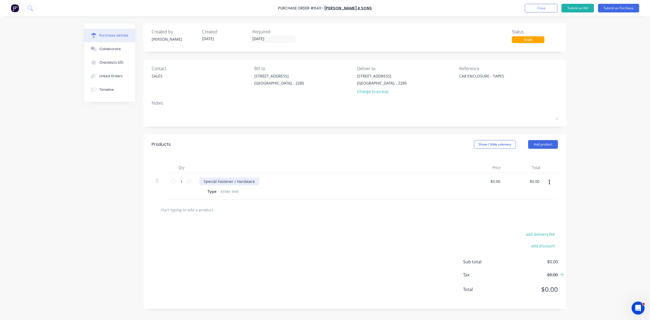
type textarea "x"
type textarea "CA8 ENCLOSURE - TAPES"
drag, startPoint x: 256, startPoint y: 182, endPoint x: 201, endPoint y: 181, distance: 54.7
click at [201, 181] on div "Special Fastener / Hardware" at bounding box center [229, 182] width 60 height 8
click at [214, 185] on div "Special Fastener / Hardware" at bounding box center [229, 182] width 60 height 8
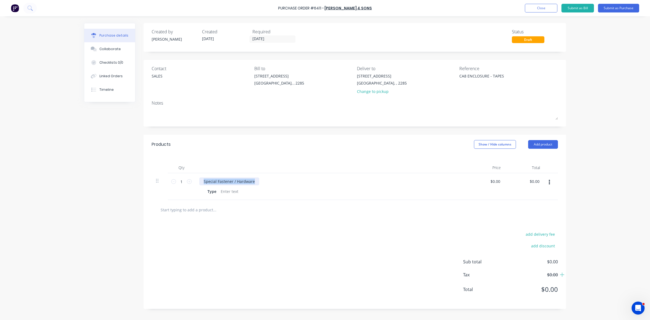
drag, startPoint x: 205, startPoint y: 181, endPoint x: 256, endPoint y: 177, distance: 50.9
click at [256, 177] on div "Special Fastener / Hardware Type" at bounding box center [330, 186] width 271 height 27
type textarea "x"
click at [207, 183] on div "Special Fastener / Hardware" at bounding box center [229, 182] width 60 height 8
paste div
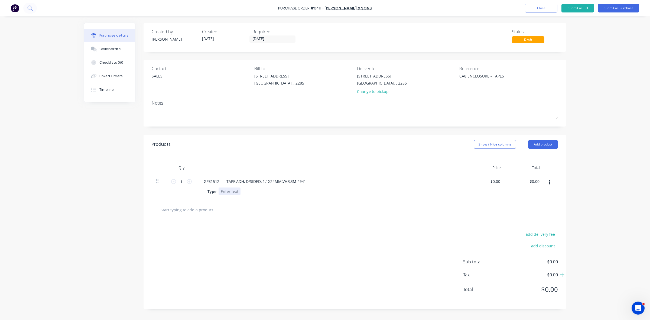
type textarea "x"
click at [227, 192] on div at bounding box center [230, 192] width 22 height 8
click at [549, 182] on icon "button" at bounding box center [549, 182] width 1 height 6
click at [526, 212] on button "Duplicate" at bounding box center [533, 207] width 46 height 11
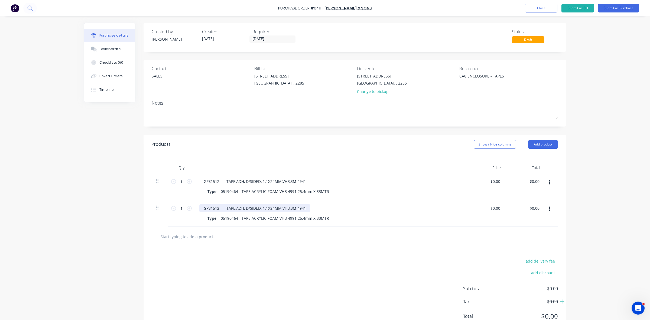
click at [309, 212] on div "GP81512 TAPE,ADH, D/SIDED, 1.1X24MM,VHB,3M 4941" at bounding box center [254, 208] width 111 height 8
type textarea "x"
drag, startPoint x: 309, startPoint y: 211, endPoint x: 195, endPoint y: 206, distance: 114.4
click at [195, 206] on div "GP81512 TAPE,ADH, D/SIDED, 1.1X24MM,VHB,3M 4941 Type 05190464 - TAPE ACRYLIC FO…" at bounding box center [330, 213] width 271 height 27
paste div
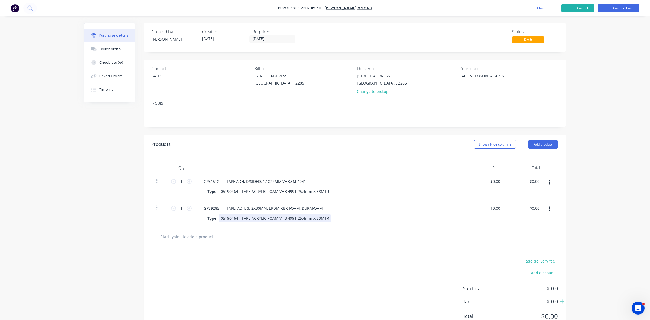
click at [224, 219] on div "05190464 - TAPE ACRYLIC FOAM VHB 4991 25.4mm X 33MTR" at bounding box center [275, 218] width 113 height 8
type textarea "x"
drag, startPoint x: 218, startPoint y: 219, endPoint x: 328, endPoint y: 218, distance: 109.5
click at [328, 218] on div "Type 05190464 - TAPE ACRYLIC FOAM VHB 4991 25.4mm X 33MTR" at bounding box center [329, 218] width 248 height 8
click at [188, 181] on icon at bounding box center [189, 181] width 5 height 5
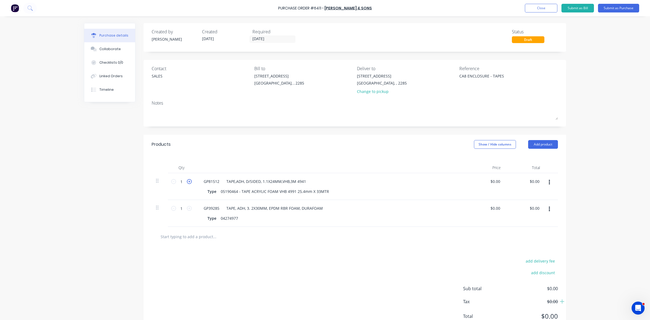
type textarea "x"
type input "2"
click at [188, 181] on icon at bounding box center [189, 181] width 5 height 5
type textarea "x"
type input "3"
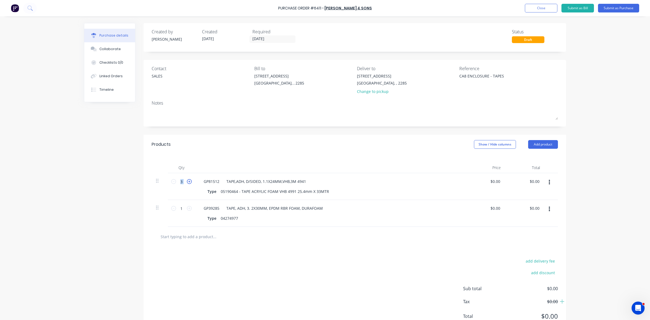
click at [188, 181] on icon at bounding box center [189, 181] width 5 height 5
type textarea "x"
type input "4"
click at [187, 210] on icon at bounding box center [189, 208] width 5 height 5
type textarea "x"
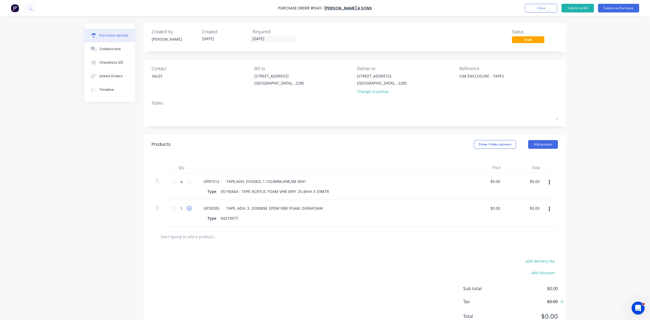
type input "2"
click at [187, 210] on icon at bounding box center [189, 208] width 5 height 5
type textarea "x"
type input "3"
click at [187, 210] on icon at bounding box center [189, 208] width 5 height 5
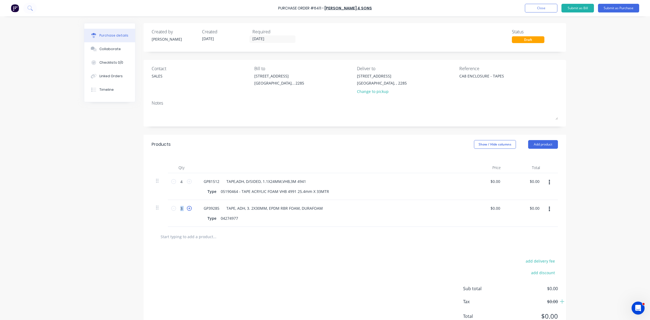
type textarea "x"
type input "4"
click at [187, 210] on icon at bounding box center [189, 208] width 5 height 5
type textarea "x"
type input "5"
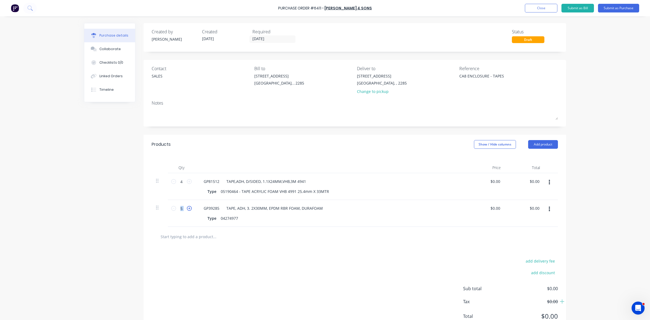
click at [187, 210] on icon at bounding box center [189, 208] width 5 height 5
type textarea "x"
type input "6"
click at [187, 210] on icon at bounding box center [189, 208] width 5 height 5
type textarea "x"
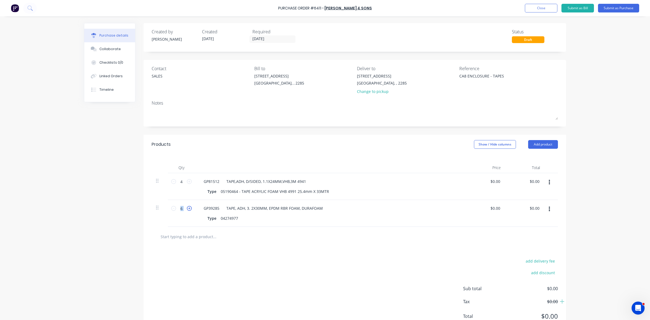
type input "7"
click at [187, 210] on icon at bounding box center [189, 208] width 5 height 5
type textarea "x"
type input "8"
click at [236, 218] on div "04274977" at bounding box center [230, 218] width 22 height 8
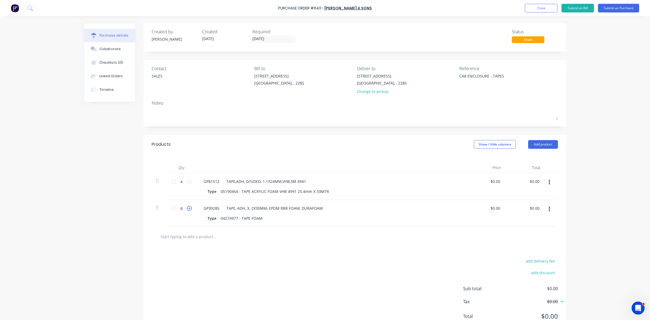
click at [187, 209] on icon at bounding box center [189, 208] width 5 height 5
type textarea "x"
type input "9"
click at [245, 217] on div "04274977 - TAPE FOAM" at bounding box center [242, 218] width 46 height 8
click at [259, 217] on div "04274977 - TAPE FOAM" at bounding box center [242, 218] width 46 height 8
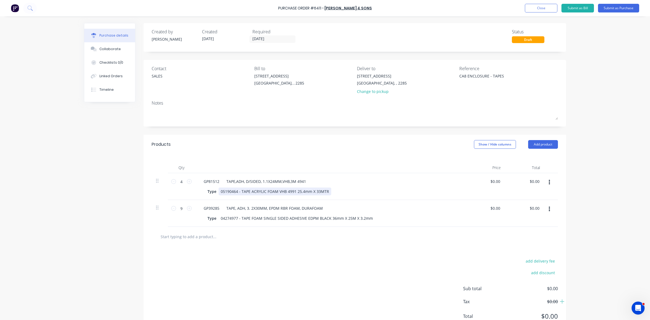
click at [327, 193] on div "Type 05190464 - TAPE ACRYLIC FOAM VHB 4991 25.4mm X 33MTR" at bounding box center [329, 192] width 248 height 8
click at [618, 8] on button "Submit as Purchase" at bounding box center [618, 8] width 41 height 9
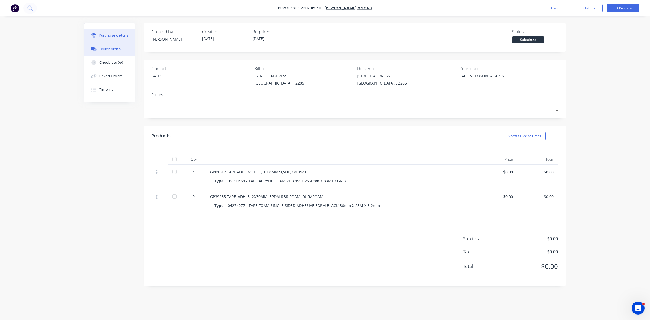
click at [106, 49] on div "Collaborate" at bounding box center [109, 49] width 21 height 5
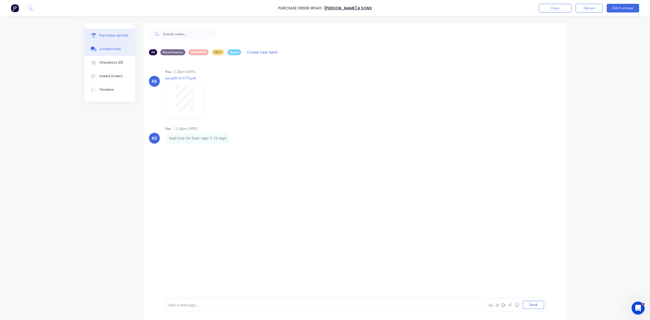
click at [110, 34] on div "Purchase details" at bounding box center [113, 35] width 29 height 5
type textarea "x"
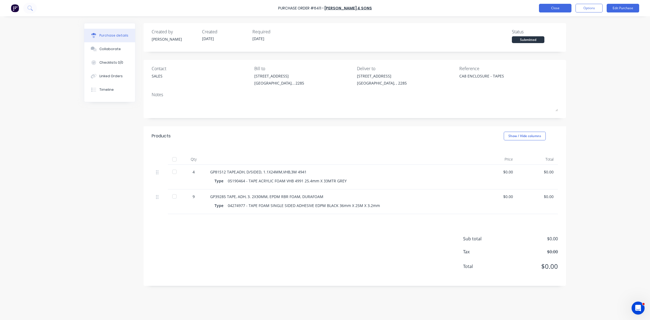
click at [553, 9] on button "Close" at bounding box center [555, 8] width 33 height 9
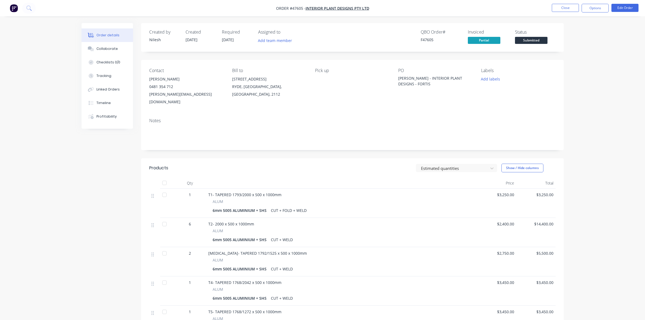
scroll to position [365, 0]
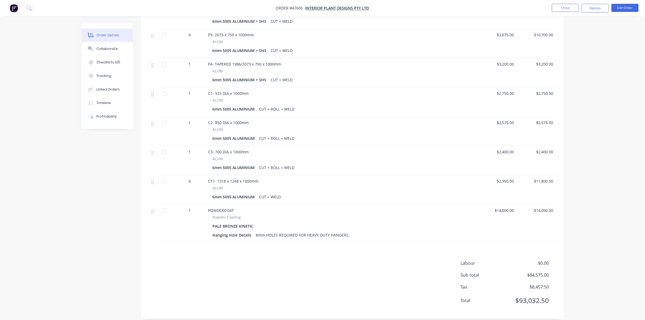
drag, startPoint x: 624, startPoint y: 26, endPoint x: 624, endPoint y: 12, distance: 13.8
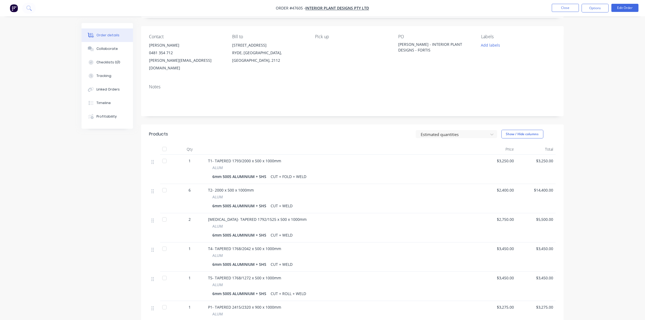
scroll to position [26, 0]
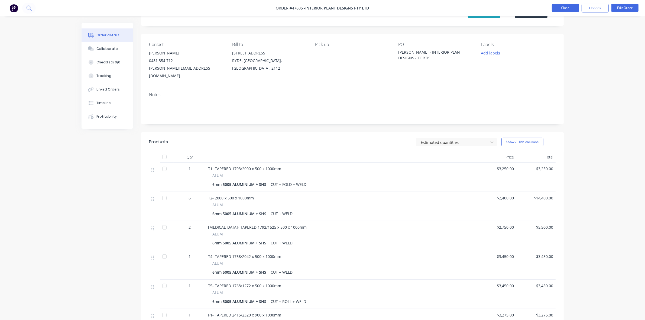
click at [561, 8] on button "Close" at bounding box center [565, 8] width 27 height 8
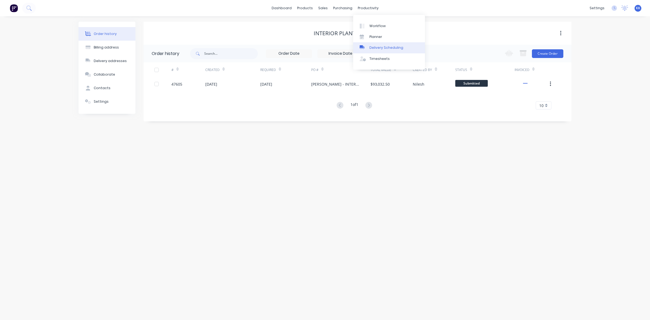
click at [377, 44] on link "Delivery Scheduling" at bounding box center [389, 47] width 72 height 11
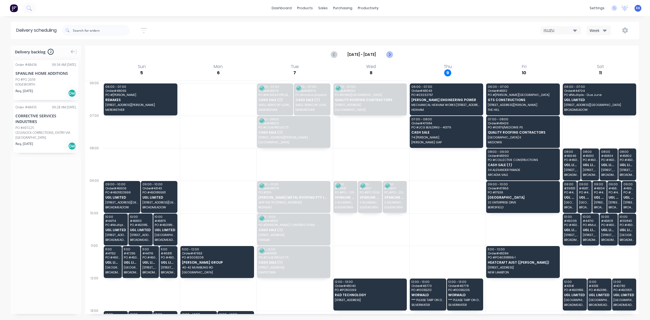
click at [388, 54] on icon "Next page" at bounding box center [389, 54] width 7 height 7
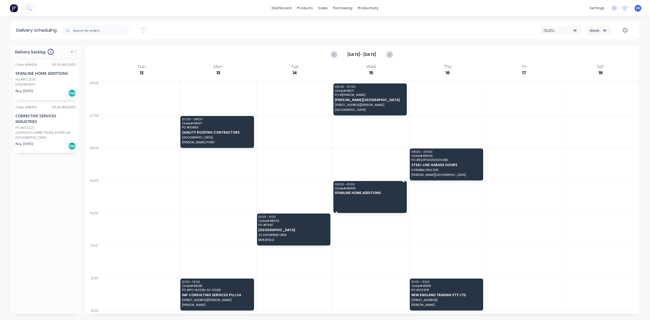
drag, startPoint x: 36, startPoint y: 85, endPoint x: 380, endPoint y: 195, distance: 361.6
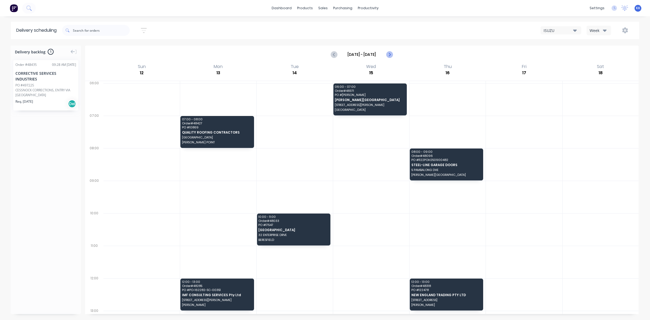
click at [391, 55] on icon "Next page" at bounding box center [389, 54] width 7 height 7
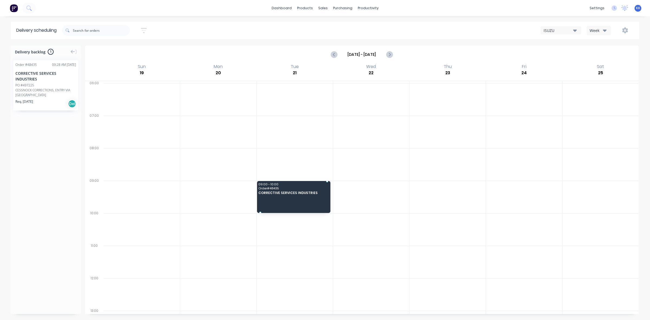
drag, startPoint x: 31, startPoint y: 92, endPoint x: 279, endPoint y: 192, distance: 267.7
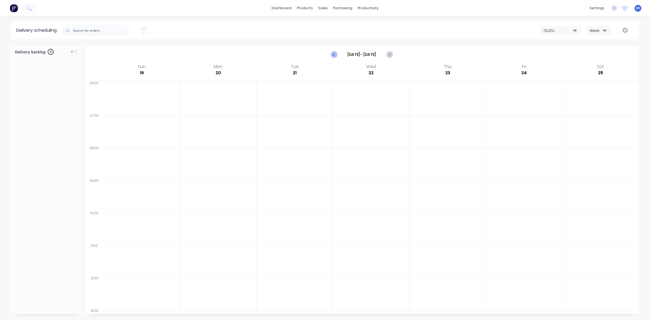
click at [335, 54] on icon "Previous page" at bounding box center [334, 54] width 7 height 7
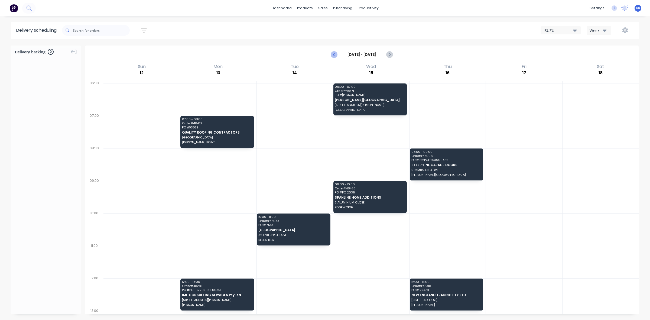
click at [334, 56] on icon "Previous page" at bounding box center [334, 54] width 7 height 7
type input "[DATE] - [DATE]"
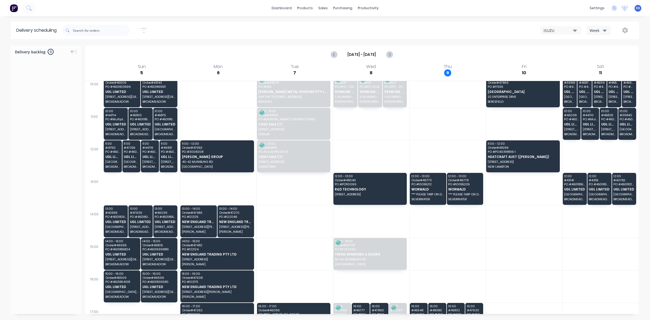
scroll to position [129, 0]
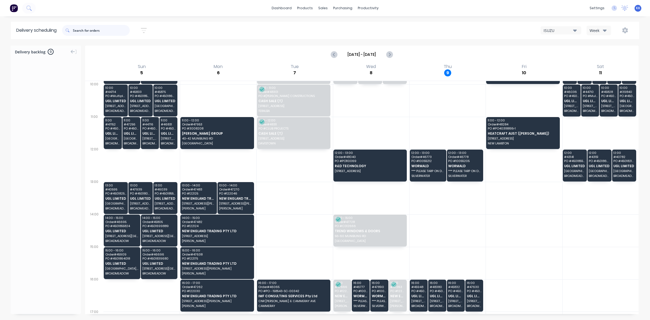
click at [92, 27] on input "text" at bounding box center [101, 30] width 57 height 11
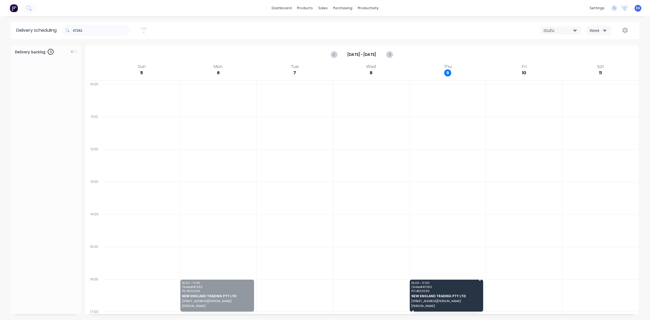
drag, startPoint x: 234, startPoint y: 297, endPoint x: 414, endPoint y: 290, distance: 180.3
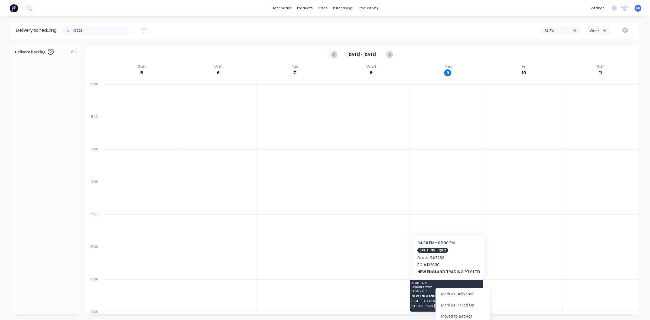
click at [451, 297] on div "Mark as Delivered" at bounding box center [463, 293] width 54 height 11
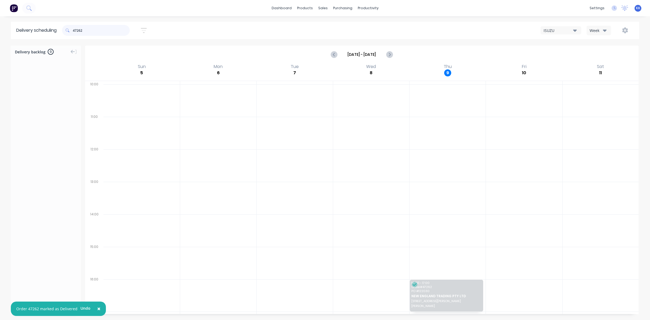
drag, startPoint x: 95, startPoint y: 29, endPoint x: 61, endPoint y: 34, distance: 34.9
click at [61, 34] on header "Delivery scheduling 47262 Sort by Most recent Created date Required date Order …" at bounding box center [325, 30] width 629 height 17
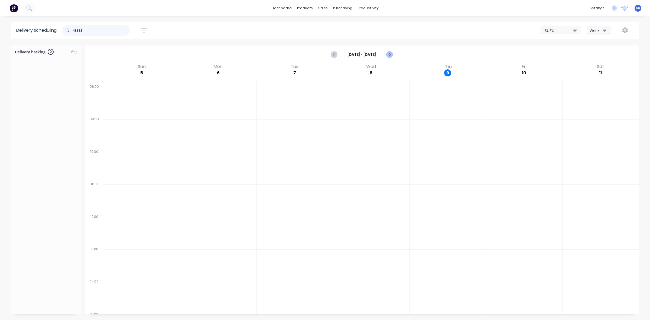
type input "48333"
click at [388, 56] on icon "Next page" at bounding box center [389, 54] width 7 height 7
click at [390, 52] on icon "Next page" at bounding box center [389, 54] width 7 height 7
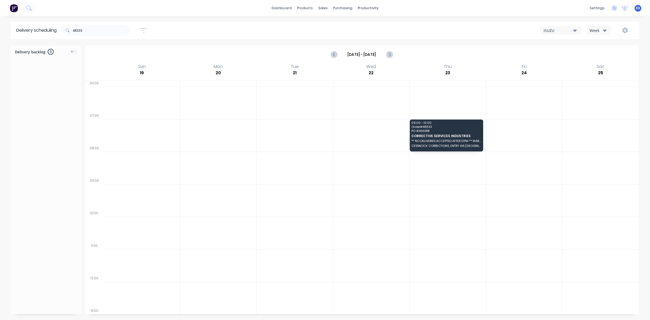
scroll to position [0, 0]
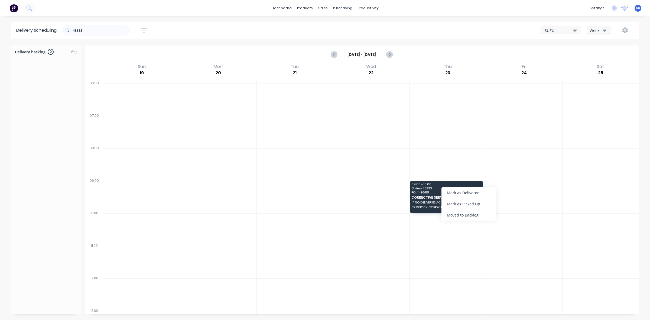
click at [468, 214] on div "Moved to Backlog" at bounding box center [469, 214] width 54 height 11
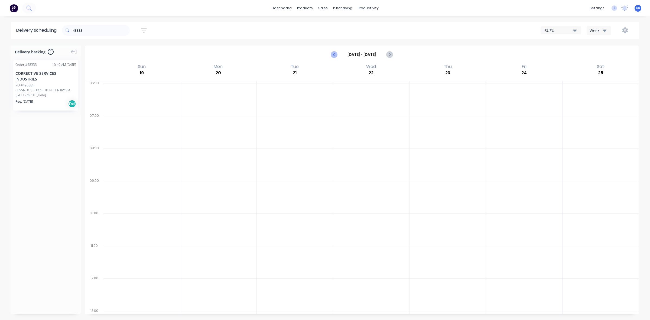
click at [335, 54] on icon "Previous page" at bounding box center [334, 54] width 7 height 7
type input "[DATE] - [DATE]"
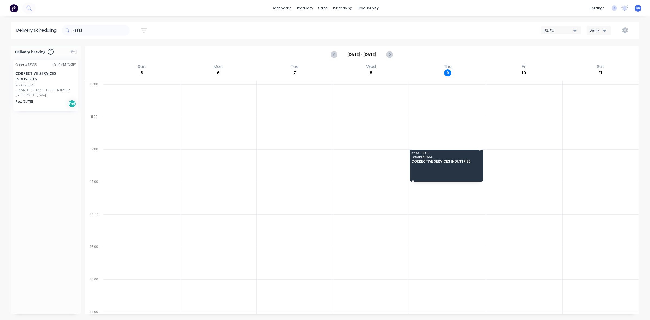
drag, startPoint x: 50, startPoint y: 95, endPoint x: 434, endPoint y: 159, distance: 388.4
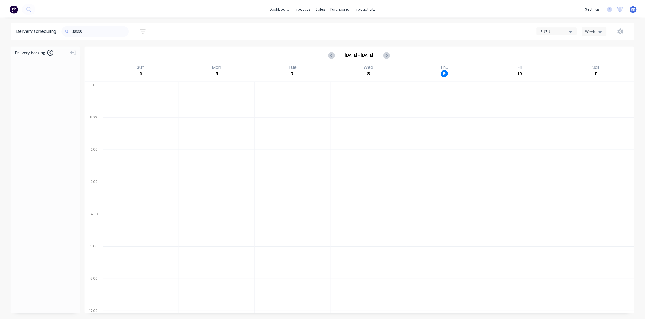
scroll to position [0, 0]
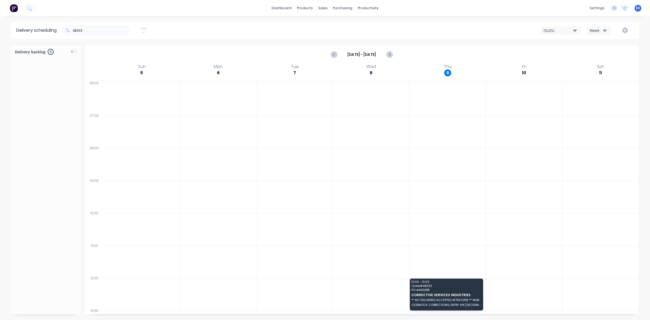
drag, startPoint x: 434, startPoint y: 159, endPoint x: 419, endPoint y: 286, distance: 128.2
click at [437, 295] on div "Mark as Delivered" at bounding box center [446, 293] width 54 height 11
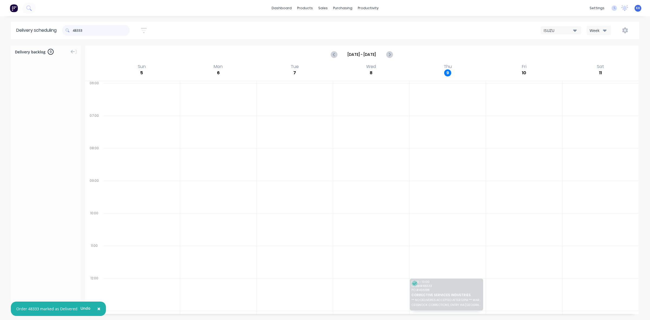
drag, startPoint x: 89, startPoint y: 34, endPoint x: 65, endPoint y: 29, distance: 24.1
click at [65, 29] on div "48333" at bounding box center [96, 30] width 68 height 11
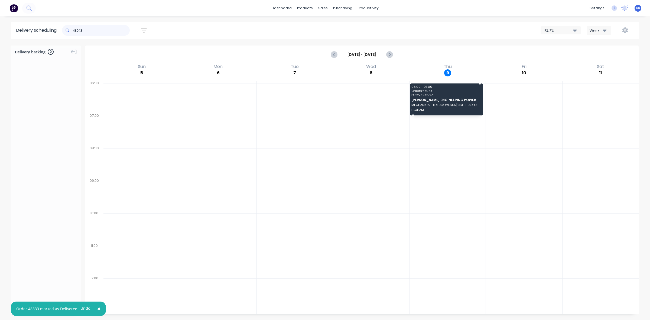
type input "48043"
click at [450, 103] on div "Mark as Delivered" at bounding box center [464, 102] width 54 height 11
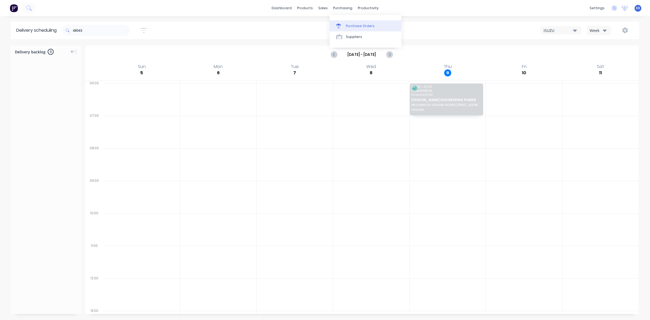
drag, startPoint x: 353, startPoint y: 26, endPoint x: 336, endPoint y: 23, distance: 17.3
click at [353, 26] on div "Purchase Orders" at bounding box center [360, 26] width 29 height 5
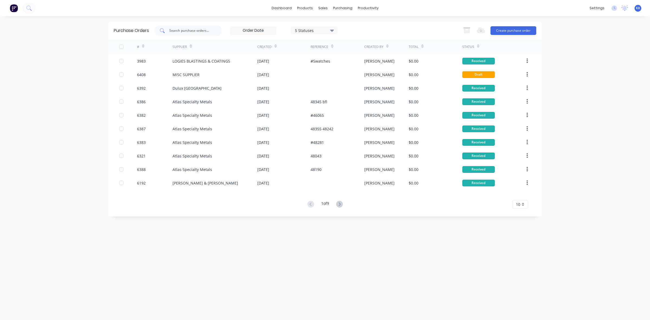
click at [179, 29] on input "text" at bounding box center [191, 30] width 45 height 5
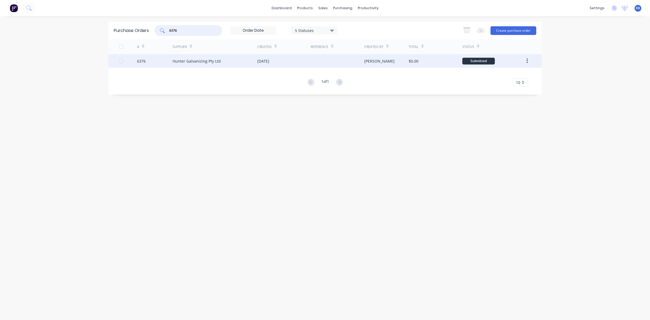
type input "6376"
click at [269, 64] on div "[DATE]" at bounding box center [263, 61] width 12 height 6
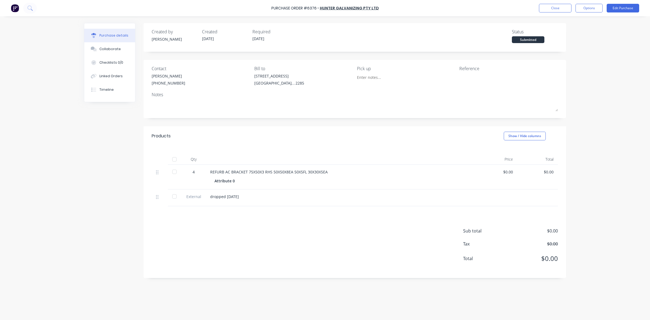
click at [173, 159] on div at bounding box center [174, 159] width 11 height 11
click at [550, 7] on button "Close" at bounding box center [555, 8] width 33 height 9
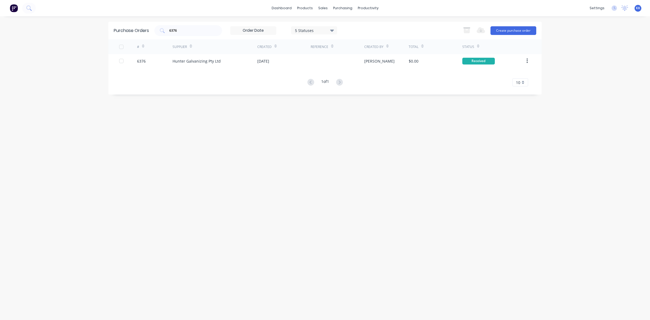
drag, startPoint x: 194, startPoint y: 39, endPoint x: 185, endPoint y: 37, distance: 9.1
click at [185, 37] on div "Purchase Orders 6376 5 Statuses 5 Statuses Export to Excel (XLSX) Create purcha…" at bounding box center [325, 58] width 434 height 73
drag, startPoint x: 170, startPoint y: 32, endPoint x: 161, endPoint y: 33, distance: 8.7
click at [161, 33] on div "6376" at bounding box center [188, 30] width 68 height 11
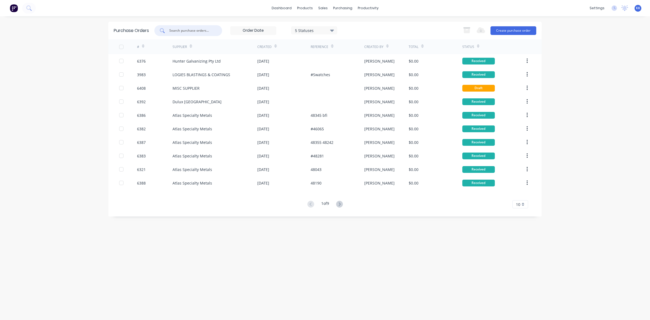
click at [121, 47] on div at bounding box center [121, 46] width 11 height 11
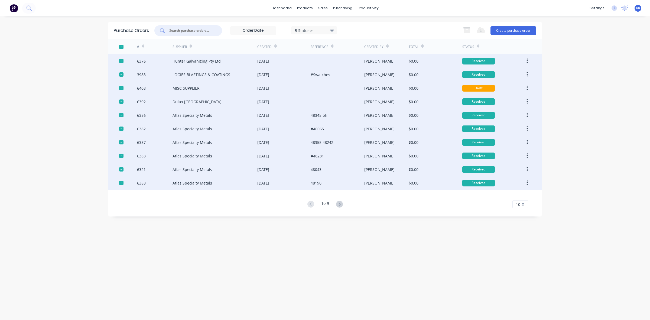
click at [121, 88] on div at bounding box center [121, 88] width 11 height 11
click at [468, 32] on icon "button" at bounding box center [467, 30] width 6 height 5
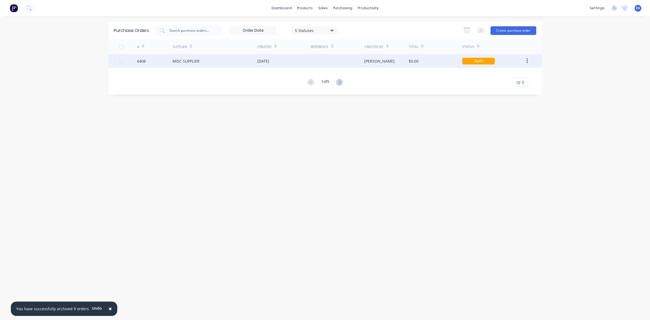
click at [388, 59] on div "[PERSON_NAME]" at bounding box center [386, 61] width 45 height 14
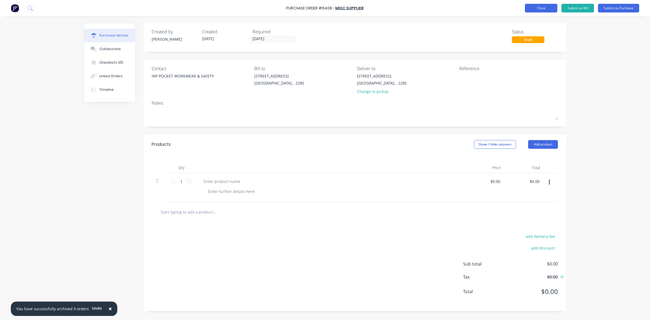
click at [537, 6] on button "Close" at bounding box center [541, 8] width 33 height 9
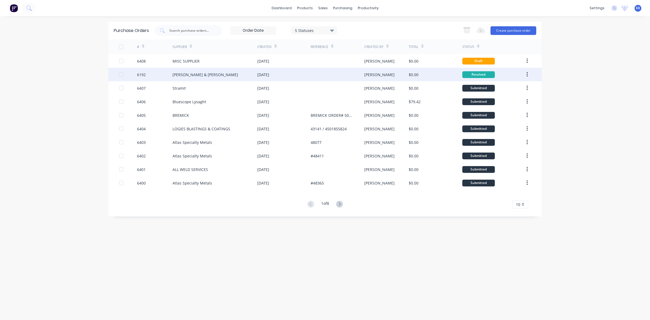
click at [122, 75] on div at bounding box center [121, 74] width 11 height 11
click at [467, 31] on icon "button" at bounding box center [467, 30] width 6 height 5
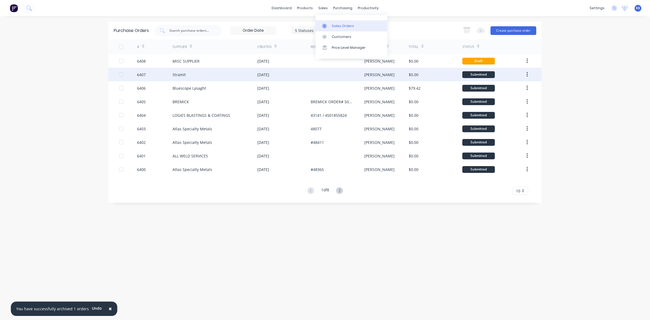
click at [335, 27] on div "Sales Orders" at bounding box center [343, 26] width 22 height 5
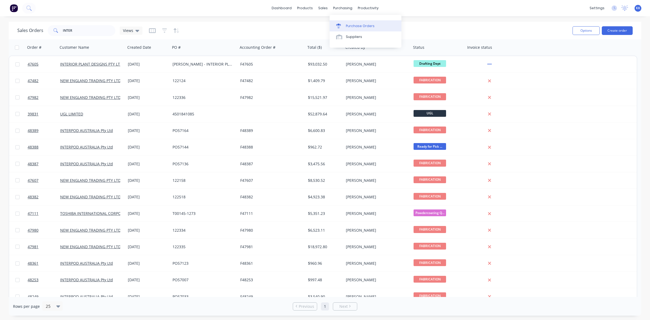
click at [343, 22] on link "Purchase Orders" at bounding box center [366, 25] width 72 height 11
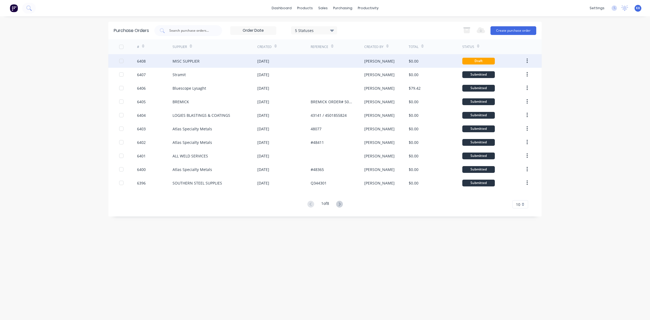
click at [259, 64] on div "[DATE]" at bounding box center [263, 61] width 12 height 6
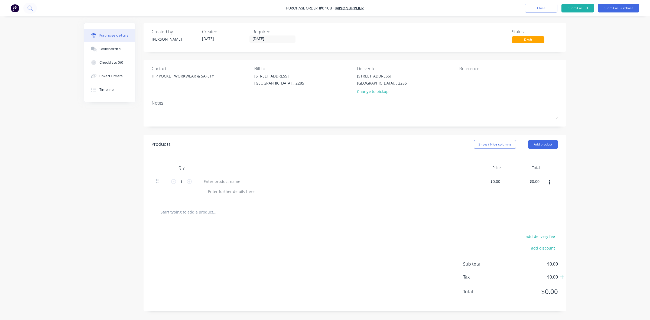
click at [467, 77] on textarea at bounding box center [494, 79] width 68 height 12
type textarea "QUOTE 128465"
type textarea "x"
type textarea "QUOTE 128465"
type textarea "x"
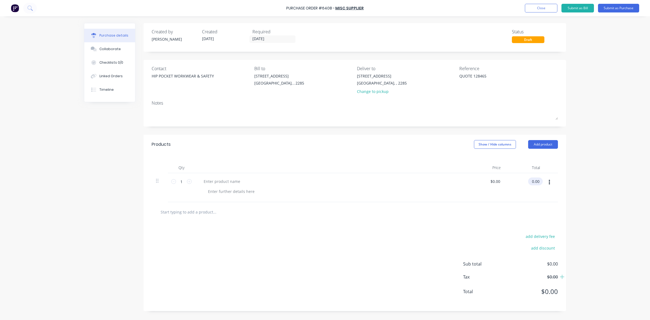
click at [534, 184] on input "0.00" at bounding box center [534, 182] width 12 height 8
type input "3137.07"
type textarea "x"
type input "$3,137.07"
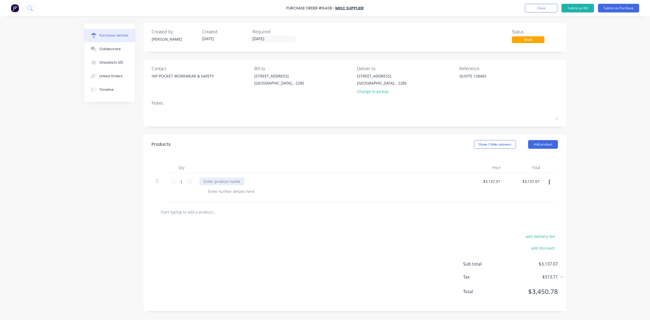
type textarea "x"
click at [225, 183] on div at bounding box center [221, 182] width 45 height 8
click at [209, 181] on div "ORNGE HI-VIS SHIRTS TO DETAILS" at bounding box center [233, 182] width 69 height 8
click at [551, 9] on button "Close" at bounding box center [541, 8] width 33 height 9
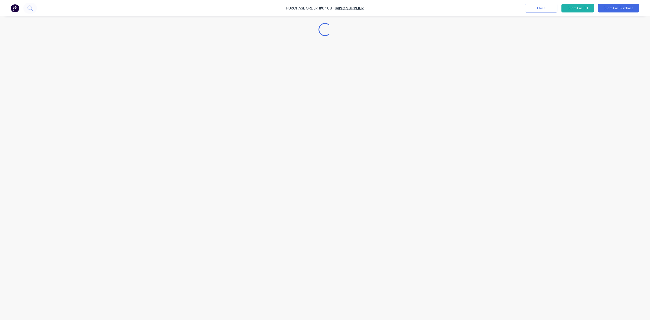
type textarea "x"
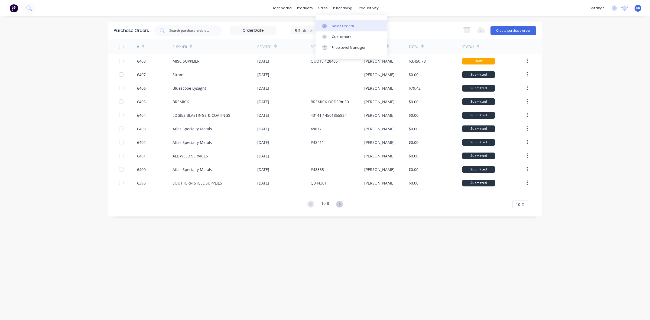
click at [332, 24] on div "Sales Orders" at bounding box center [343, 26] width 22 height 5
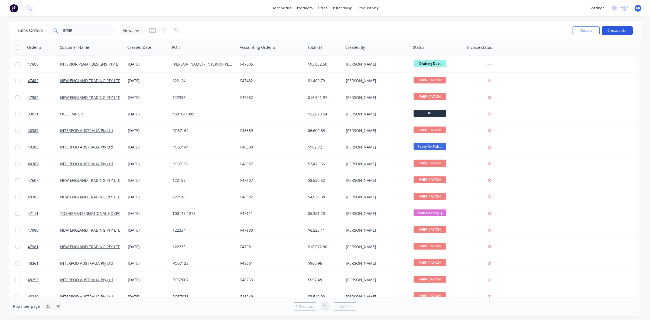
click at [623, 31] on button "Create order" at bounding box center [617, 30] width 31 height 9
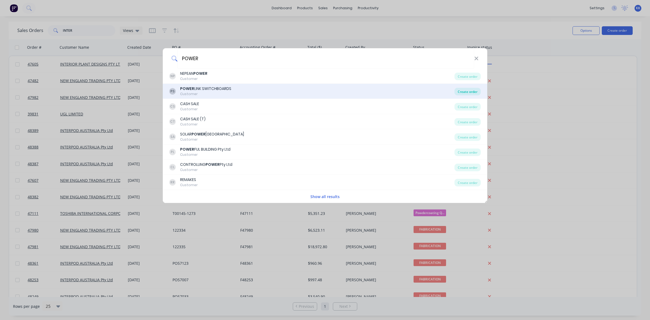
type input "POWER"
click at [474, 88] on div "Create order" at bounding box center [468, 92] width 26 height 8
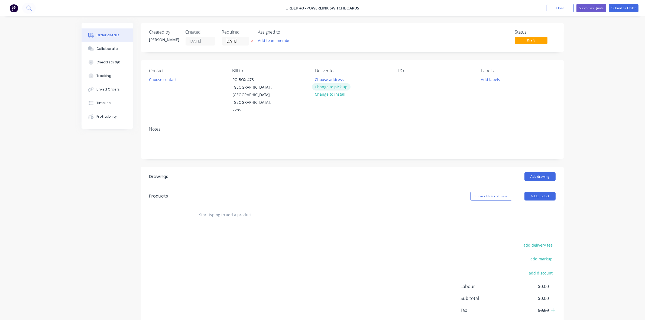
click at [343, 85] on button "Change to pick up" at bounding box center [331, 86] width 38 height 7
click at [163, 80] on button "Choose contact" at bounding box center [162, 79] width 33 height 7
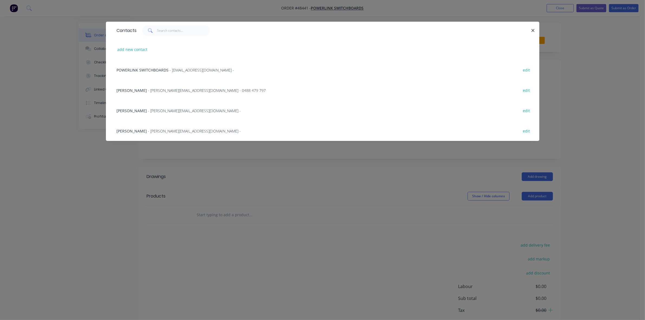
click at [148, 112] on span "- [PERSON_NAME][EMAIL_ADDRESS][DOMAIN_NAME] -" at bounding box center [194, 110] width 93 height 5
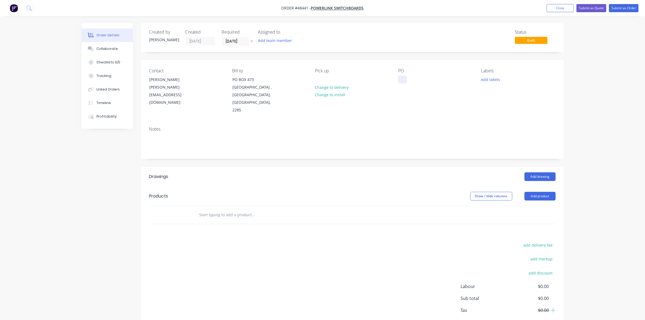
click at [400, 79] on div at bounding box center [402, 80] width 9 height 8
drag, startPoint x: 407, startPoint y: 82, endPoint x: 397, endPoint y: 82, distance: 9.5
click at [398, 82] on div "po 15626" at bounding box center [410, 80] width 25 height 8
click at [240, 46] on div "Created by [PERSON_NAME] Created [DATE] Required [DATE] Assigned to Add team me…" at bounding box center [352, 37] width 423 height 29
click at [238, 41] on input "[DATE]" at bounding box center [235, 41] width 27 height 8
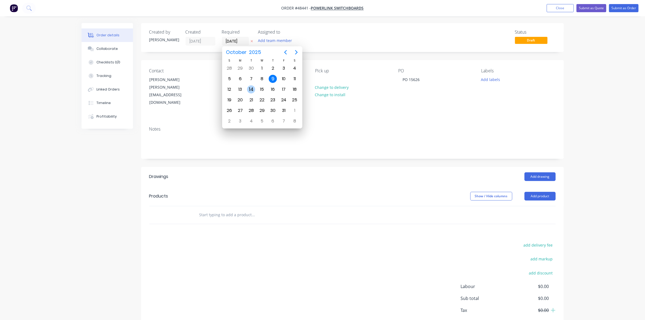
click at [251, 91] on div "14" at bounding box center [251, 89] width 8 height 8
type input "[DATE]"
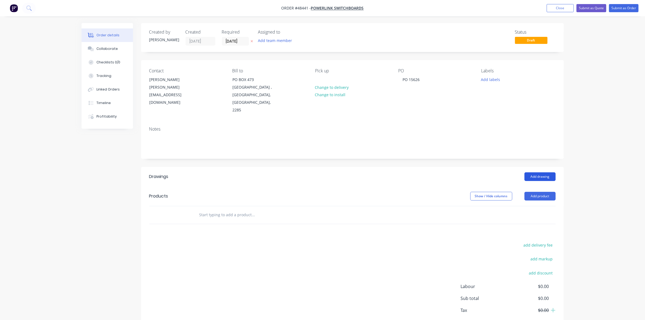
click at [545, 172] on button "Add drawing" at bounding box center [540, 176] width 31 height 9
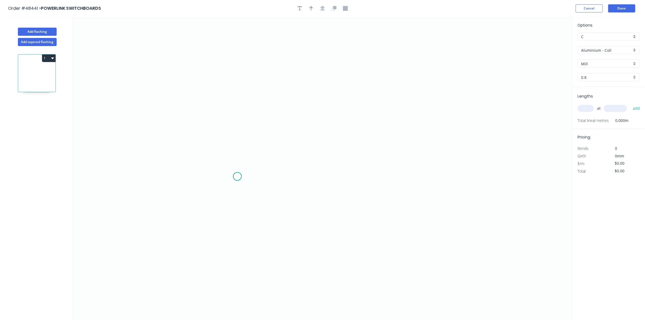
click at [238, 177] on icon "0" at bounding box center [322, 168] width 499 height 303
drag, startPoint x: 261, startPoint y: 178, endPoint x: 257, endPoint y: 143, distance: 35.0
click at [261, 178] on icon "0" at bounding box center [322, 168] width 499 height 303
click at [260, 111] on icon "0 ?" at bounding box center [322, 168] width 499 height 303
drag, startPoint x: 393, startPoint y: 116, endPoint x: 395, endPoint y: 122, distance: 6.6
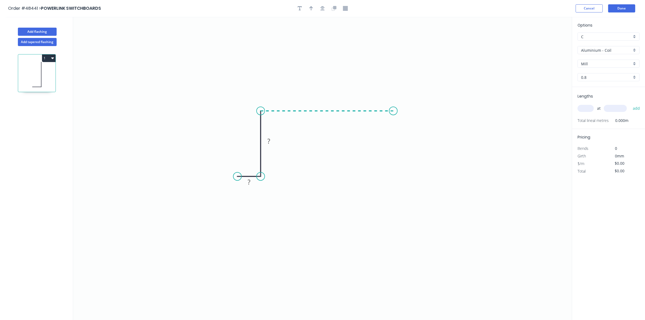
click at [394, 116] on icon "0 ? ?" at bounding box center [322, 168] width 499 height 303
click at [394, 181] on icon "0 ? ? ?" at bounding box center [322, 168] width 499 height 303
click at [417, 182] on icon "0 ? ? ? ?" at bounding box center [322, 168] width 499 height 303
click at [251, 184] on rect at bounding box center [249, 183] width 11 height 8
type input "$35.81"
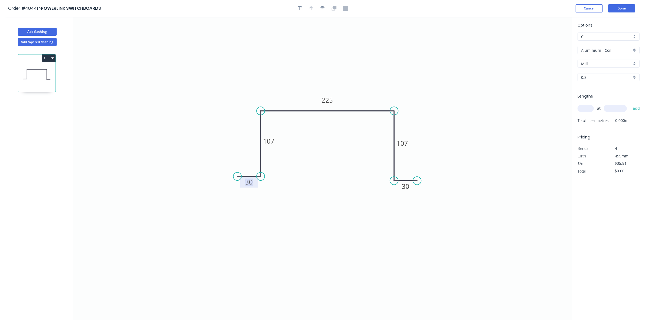
click at [586, 108] on input "text" at bounding box center [586, 108] width 16 height 7
type input "1"
type input "580"
click at [630, 104] on button "add" at bounding box center [636, 108] width 13 height 9
type input "$35.81"
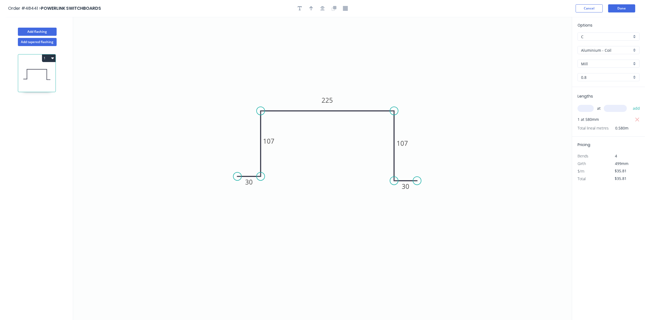
click at [591, 45] on div "Options C C Aluminium - Coil Aluminium - Coil Mill Mill 0.8 0.8" at bounding box center [608, 54] width 73 height 65
click at [591, 49] on input "Aluminium - Coil" at bounding box center [606, 50] width 51 height 6
click at [597, 92] on div "Gal - Sheet" at bounding box center [609, 93] width 62 height 9
type input "Gal - Sheet"
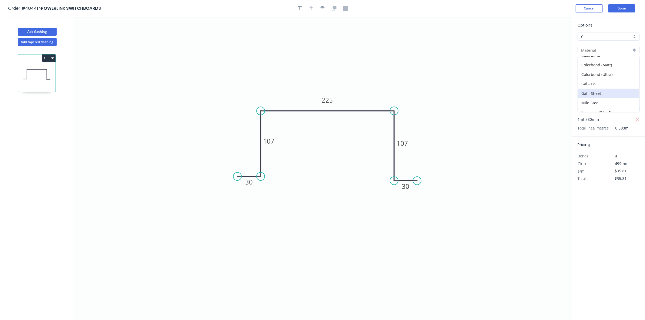
type input "Galvanised"
type input "1.2"
type input "$1.00"
click at [593, 75] on input "1.2" at bounding box center [606, 78] width 51 height 6
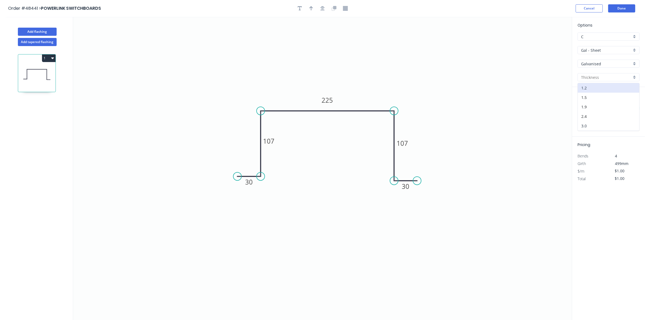
click at [590, 125] on div "3.0" at bounding box center [609, 125] width 62 height 9
type input "3.0"
click at [301, 7] on icon "button" at bounding box center [300, 8] width 4 height 5
drag, startPoint x: 125, startPoint y: 43, endPoint x: 268, endPoint y: 79, distance: 147.6
click at [268, 79] on textarea at bounding box center [279, 82] width 44 height 20
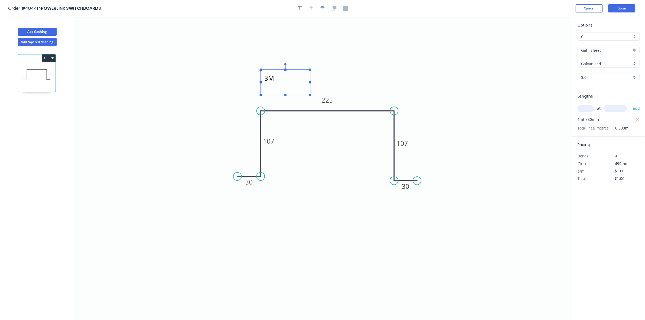
type textarea "3"
drag, startPoint x: 311, startPoint y: 82, endPoint x: 354, endPoint y: 81, distance: 43.4
click at [354, 81] on icon "2MM OR 3MM GAL 30 107 225 107 30" at bounding box center [322, 168] width 499 height 303
type textarea "2MM OR 3MM GAL"
click at [621, 178] on input "$1.00" at bounding box center [624, 179] width 18 height 8
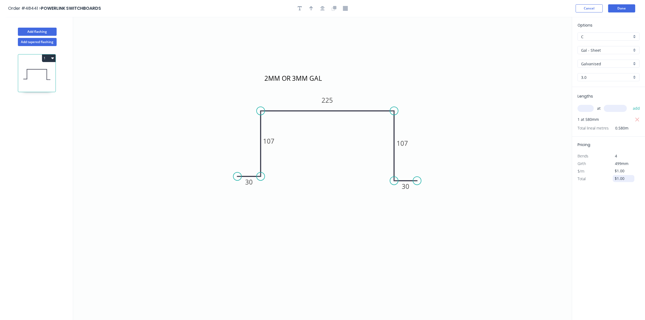
click at [621, 178] on input "$1.00" at bounding box center [624, 179] width 18 height 8
type input "$80.00"
click at [627, 9] on button "Done" at bounding box center [621, 8] width 27 height 8
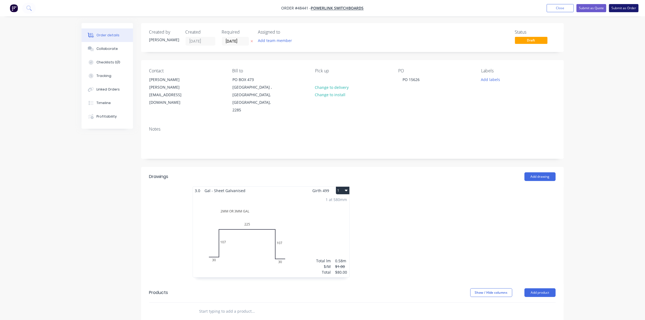
click at [630, 10] on button "Submit as Order" at bounding box center [624, 8] width 30 height 8
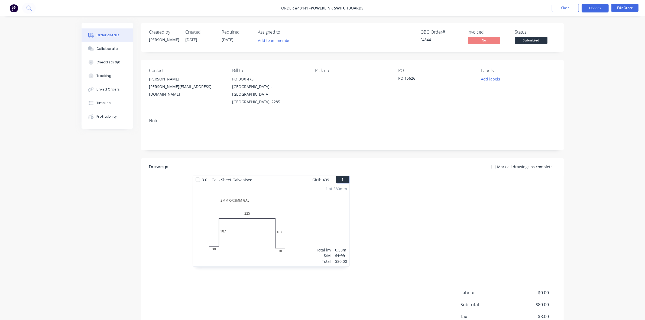
click at [585, 9] on button "Options" at bounding box center [595, 8] width 27 height 9
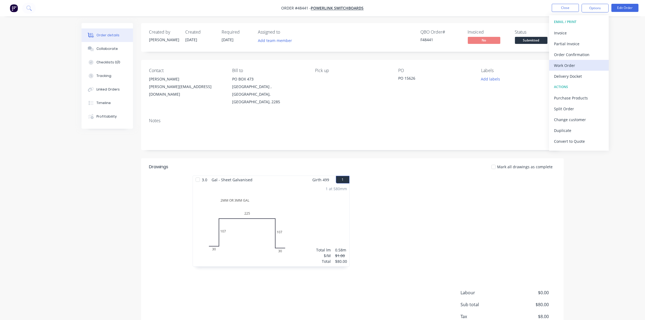
click at [567, 64] on div "Work Order" at bounding box center [579, 66] width 50 height 8
click at [570, 55] on div "Without pricing" at bounding box center [579, 55] width 50 height 8
click at [534, 41] on span "Submitted" at bounding box center [531, 40] width 33 height 7
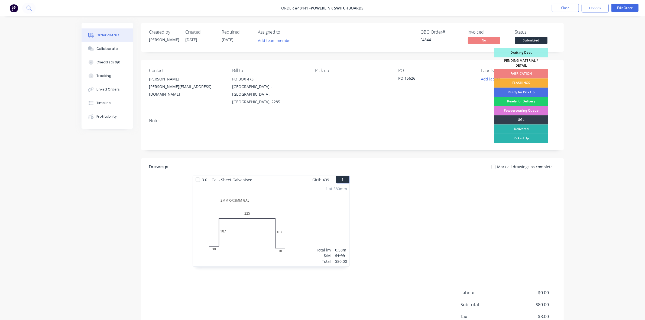
click at [537, 69] on div "FABRICATION" at bounding box center [521, 73] width 54 height 9
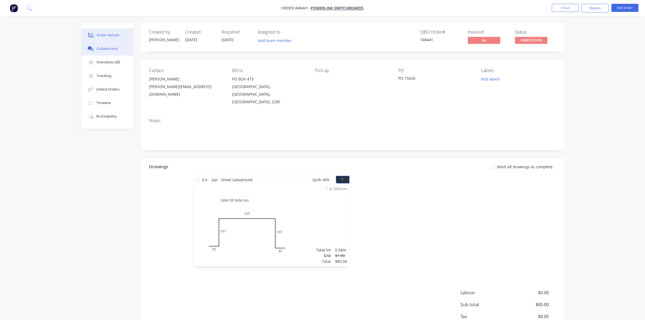
drag, startPoint x: 98, startPoint y: 46, endPoint x: 41, endPoint y: 53, distance: 57.4
click at [98, 46] on button "Collaborate" at bounding box center [107, 49] width 51 height 14
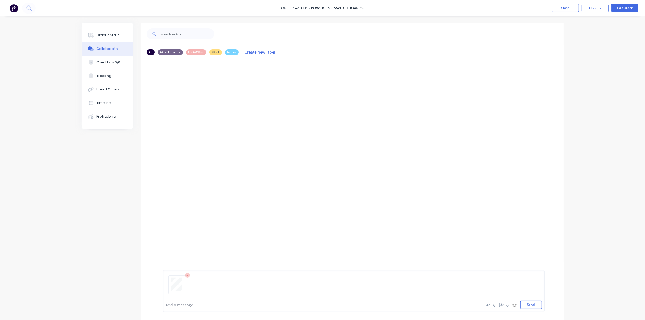
click at [181, 304] on div at bounding box center [307, 305] width 282 height 6
click at [101, 37] on div "Order details" at bounding box center [107, 35] width 23 height 5
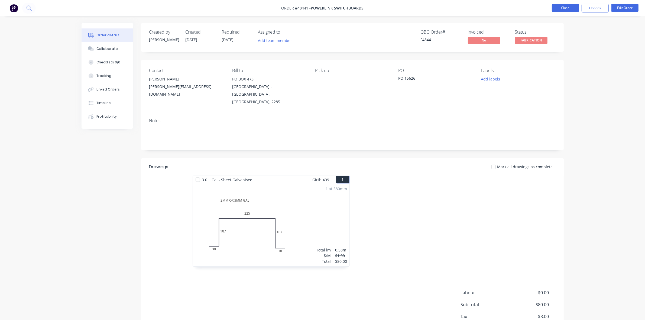
click at [563, 7] on button "Close" at bounding box center [565, 8] width 27 height 8
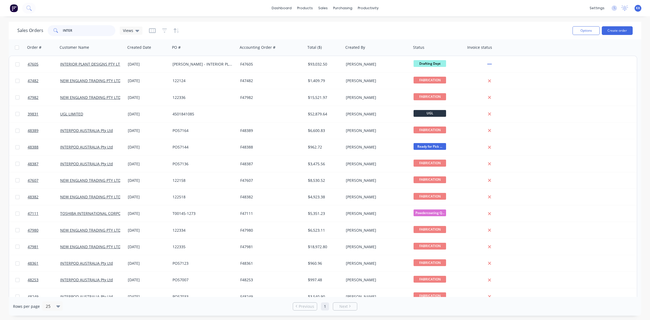
drag, startPoint x: 96, startPoint y: 32, endPoint x: 41, endPoint y: 33, distance: 55.0
click at [41, 33] on div "Sales Orders INTER Views" at bounding box center [79, 30] width 125 height 11
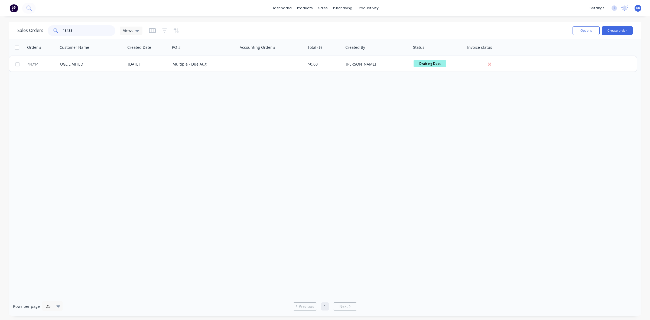
drag, startPoint x: 65, startPoint y: 31, endPoint x: 61, endPoint y: 31, distance: 3.8
click at [61, 31] on div "18438" at bounding box center [82, 30] width 68 height 11
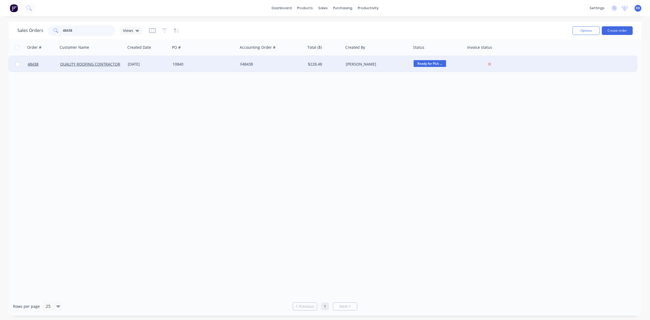
type input "48438"
click at [152, 67] on div "[DATE]" at bounding box center [148, 64] width 45 height 16
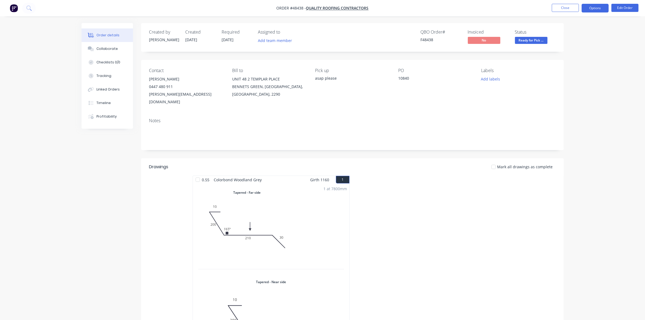
click at [599, 7] on button "Options" at bounding box center [595, 8] width 27 height 9
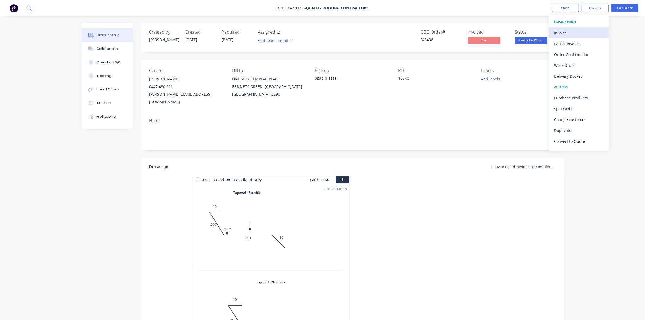
click at [577, 29] on div "Invoice" at bounding box center [579, 33] width 50 height 8
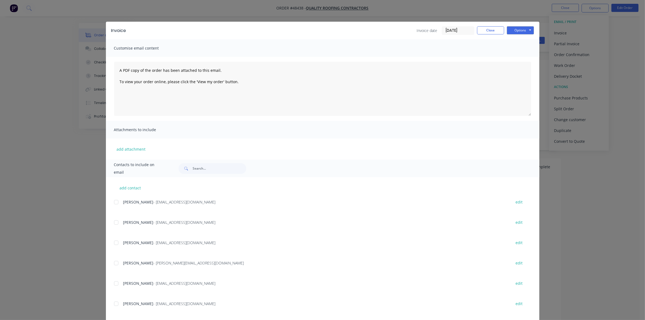
click at [112, 223] on div at bounding box center [116, 222] width 11 height 11
drag, startPoint x: 517, startPoint y: 29, endPoint x: 517, endPoint y: 33, distance: 4.1
click at [517, 29] on button "Options" at bounding box center [520, 30] width 27 height 8
click at [521, 54] on button "Email" at bounding box center [524, 58] width 35 height 9
click at [489, 27] on button "Close" at bounding box center [490, 30] width 27 height 8
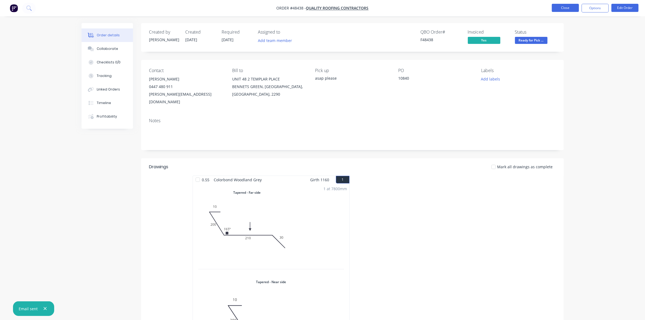
click at [564, 7] on button "Close" at bounding box center [565, 8] width 27 height 8
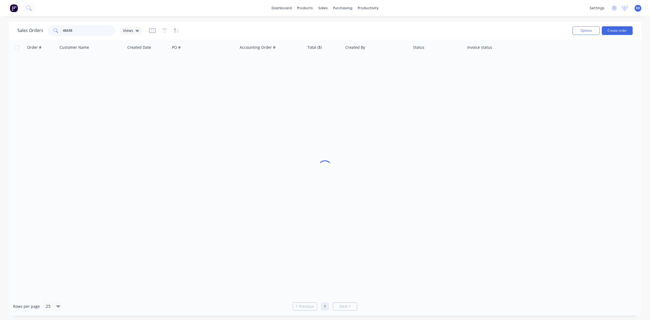
drag, startPoint x: 75, startPoint y: 32, endPoint x: 53, endPoint y: 30, distance: 21.8
click at [53, 30] on div "48438" at bounding box center [82, 30] width 68 height 11
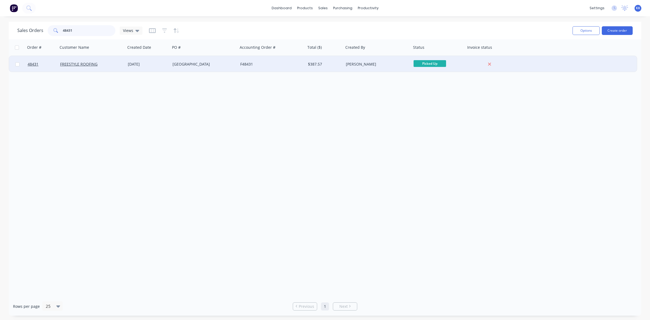
type input "48431"
click at [244, 63] on div "F48431" at bounding box center [270, 64] width 60 height 5
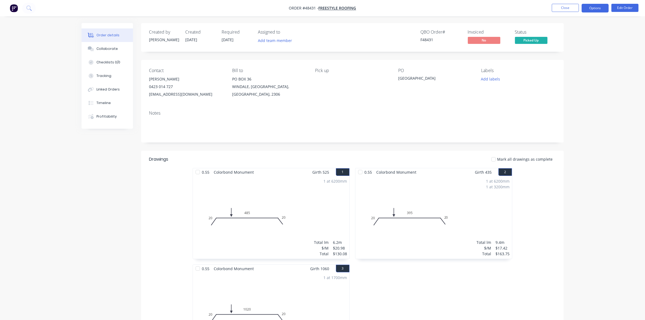
click at [588, 8] on button "Options" at bounding box center [595, 8] width 27 height 9
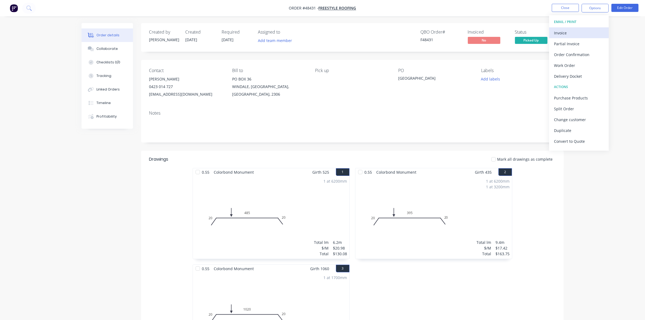
click at [587, 29] on div "Invoice" at bounding box center [579, 33] width 50 height 8
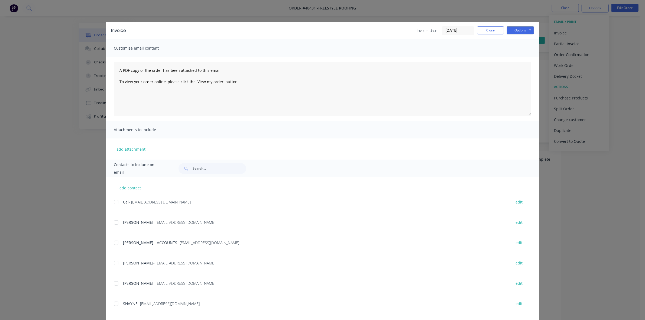
click at [113, 240] on div at bounding box center [116, 242] width 11 height 11
click at [511, 29] on button "Options" at bounding box center [520, 30] width 27 height 8
click at [509, 58] on button "Email" at bounding box center [524, 58] width 35 height 9
click at [486, 30] on button "Close" at bounding box center [490, 30] width 27 height 8
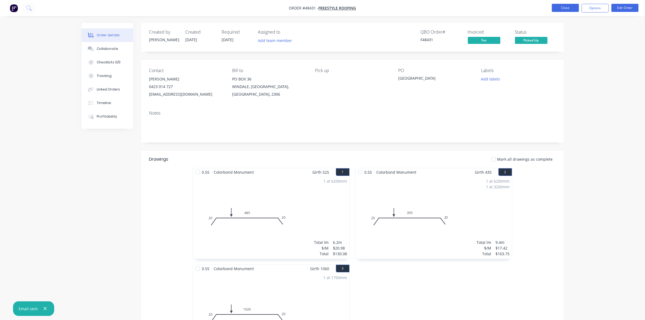
click at [567, 10] on button "Close" at bounding box center [565, 8] width 27 height 8
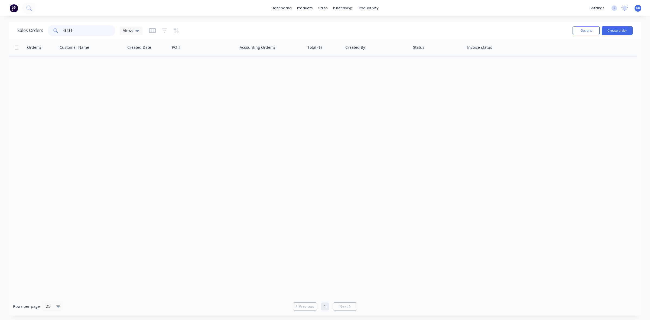
click at [37, 30] on div "Sales Orders 48431 Views" at bounding box center [79, 30] width 125 height 11
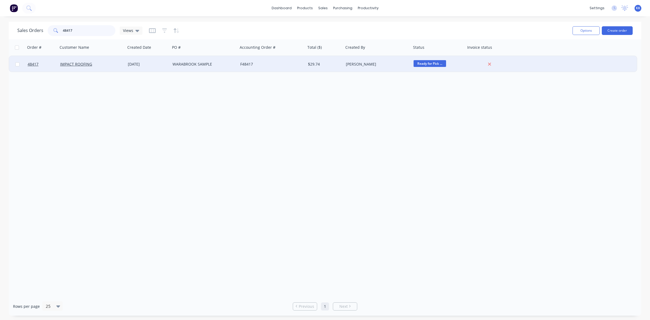
type input "48417"
click at [174, 66] on div "WARABROOK SAMPLE" at bounding box center [203, 64] width 60 height 5
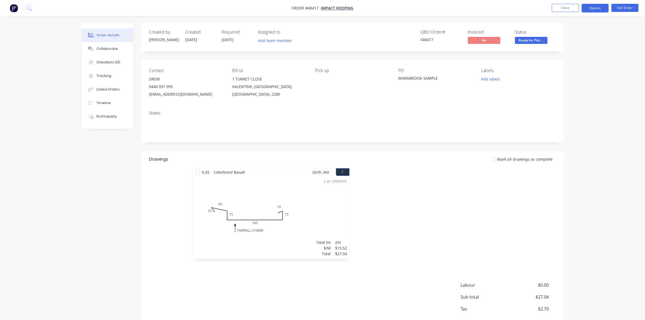
click at [592, 10] on button "Options" at bounding box center [595, 8] width 27 height 9
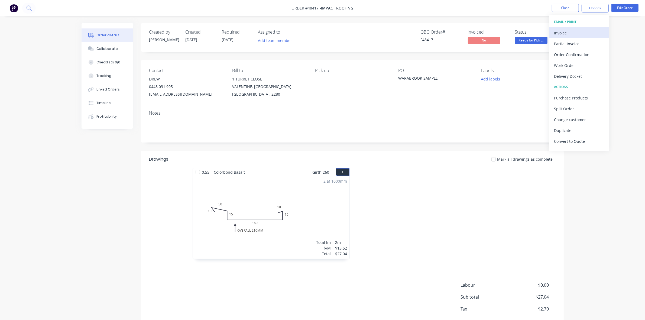
click at [584, 35] on div "Invoice" at bounding box center [579, 33] width 50 height 8
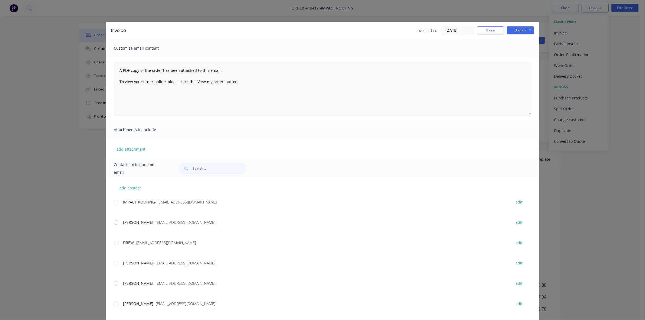
click at [114, 201] on div at bounding box center [116, 202] width 11 height 11
drag, startPoint x: 512, startPoint y: 30, endPoint x: 512, endPoint y: 33, distance: 3.3
click at [512, 30] on button "Options" at bounding box center [520, 30] width 27 height 8
click at [516, 59] on button "Email" at bounding box center [524, 58] width 35 height 9
click at [482, 31] on button "Close" at bounding box center [490, 30] width 27 height 8
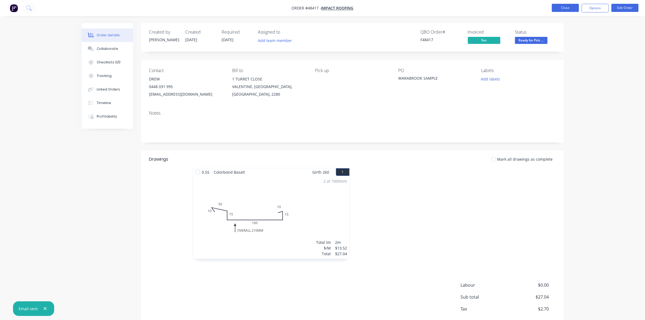
click at [560, 5] on button "Close" at bounding box center [565, 8] width 27 height 8
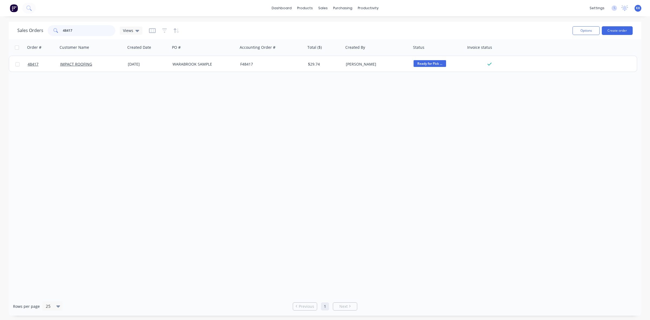
drag, startPoint x: 71, startPoint y: 29, endPoint x: 64, endPoint y: 29, distance: 6.8
click at [65, 29] on input "48417" at bounding box center [89, 30] width 53 height 11
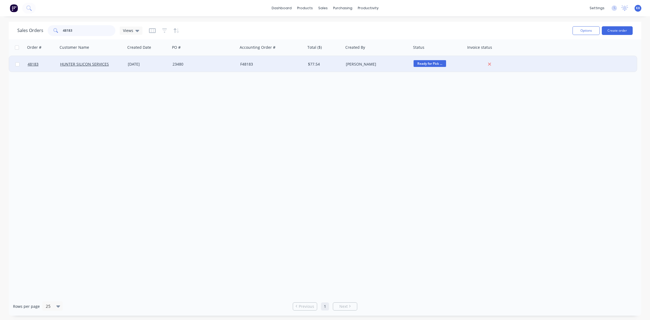
type input "48183"
click at [166, 70] on div "[DATE]" at bounding box center [148, 64] width 45 height 16
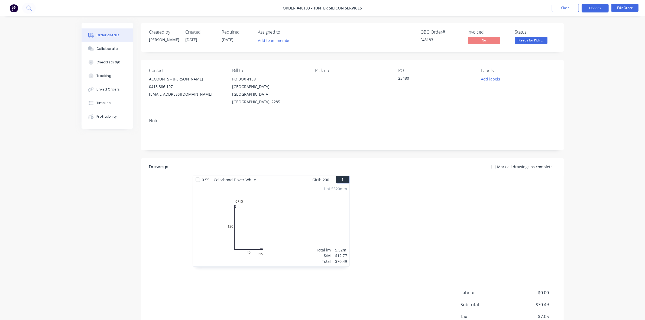
click at [594, 9] on button "Options" at bounding box center [595, 8] width 27 height 9
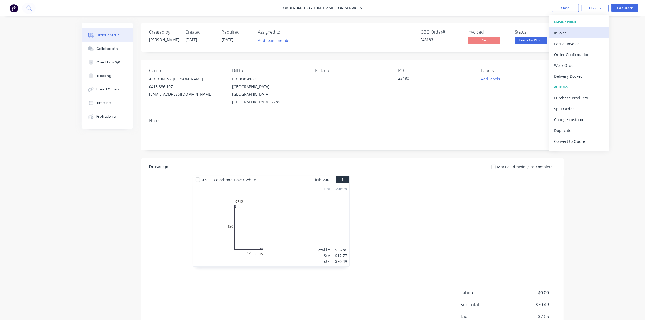
click at [585, 34] on div "Invoice" at bounding box center [579, 33] width 50 height 8
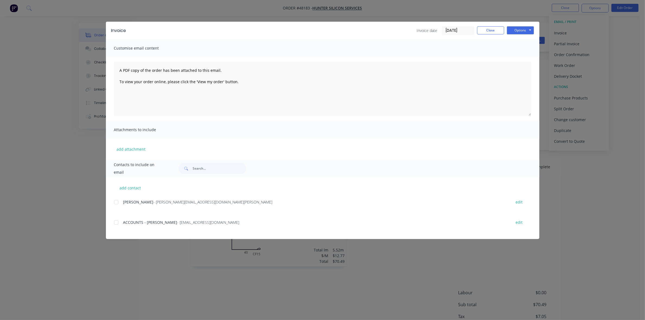
click at [114, 221] on div at bounding box center [116, 222] width 11 height 11
click at [513, 31] on button "Options" at bounding box center [520, 30] width 27 height 8
click at [517, 57] on button "Email" at bounding box center [524, 58] width 35 height 9
click at [496, 29] on button "Close" at bounding box center [490, 30] width 27 height 8
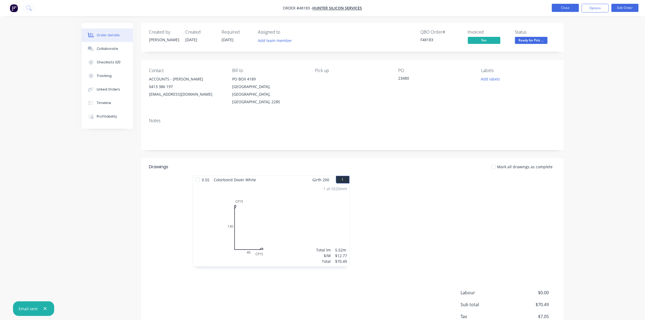
click at [571, 6] on button "Close" at bounding box center [565, 8] width 27 height 8
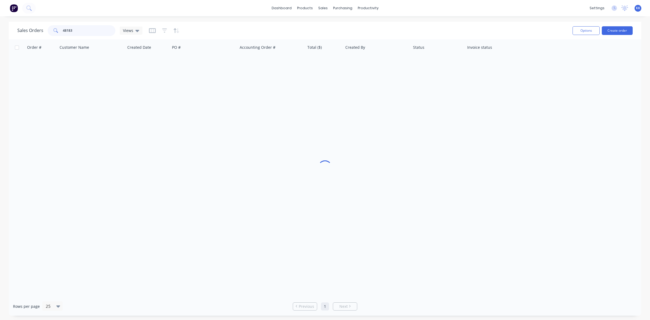
drag, startPoint x: 86, startPoint y: 31, endPoint x: 63, endPoint y: 28, distance: 23.5
click at [63, 28] on input "48183" at bounding box center [89, 30] width 53 height 11
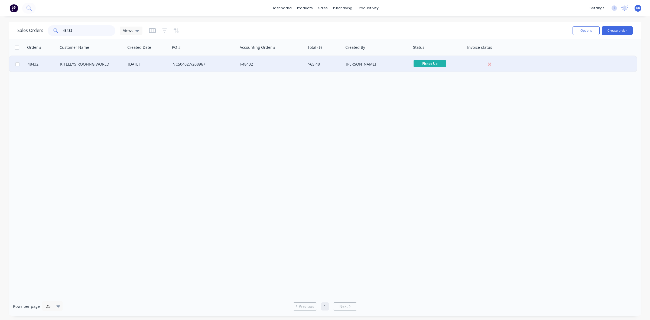
type input "48432"
click at [157, 64] on div "[DATE]" at bounding box center [148, 64] width 40 height 5
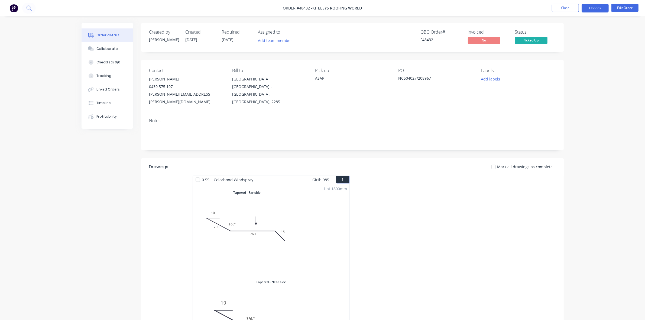
click at [601, 9] on button "Options" at bounding box center [595, 8] width 27 height 9
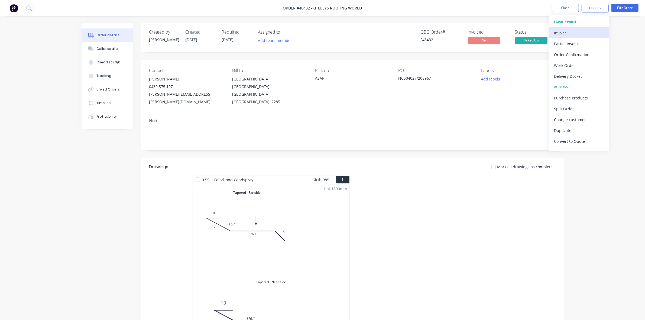
click at [570, 33] on div "Invoice" at bounding box center [579, 33] width 50 height 8
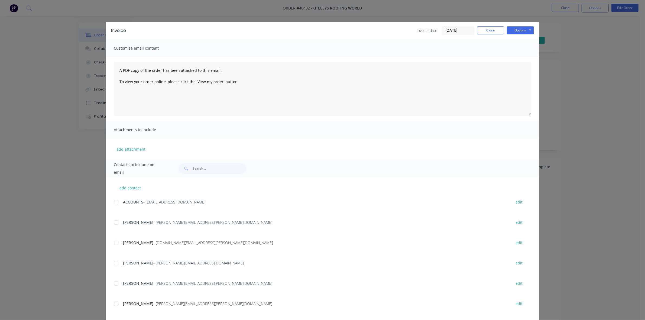
click at [114, 201] on div at bounding box center [116, 202] width 11 height 11
click at [113, 264] on div at bounding box center [116, 263] width 11 height 11
click at [514, 30] on button "Options" at bounding box center [520, 30] width 27 height 8
click at [518, 56] on button "Email" at bounding box center [524, 58] width 35 height 9
click at [495, 33] on button "Close" at bounding box center [490, 30] width 27 height 8
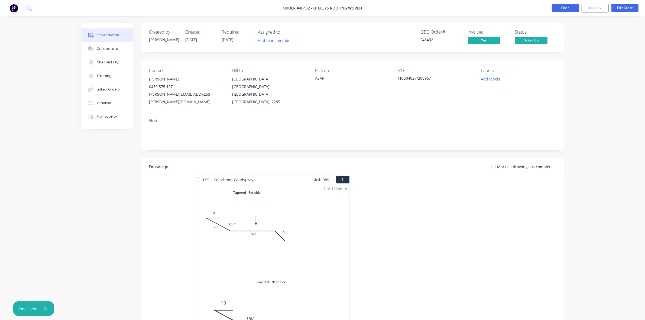
click at [563, 9] on button "Close" at bounding box center [565, 8] width 27 height 8
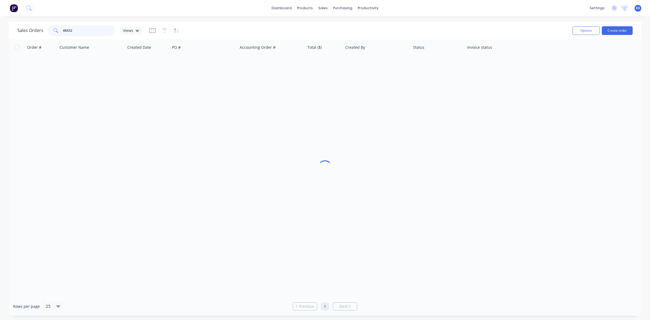
drag, startPoint x: 75, startPoint y: 30, endPoint x: 47, endPoint y: 31, distance: 27.4
click at [48, 31] on div "48432" at bounding box center [82, 30] width 68 height 11
type input "48426"
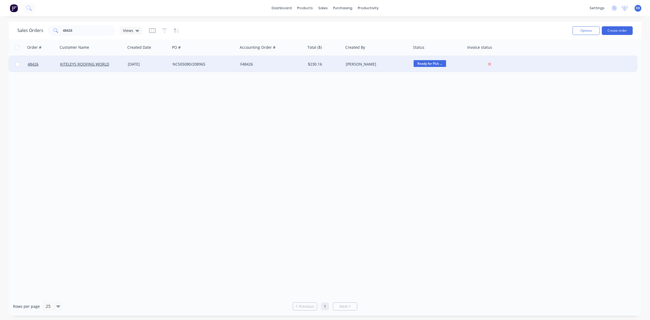
click at [166, 63] on div "[DATE]" at bounding box center [148, 64] width 40 height 5
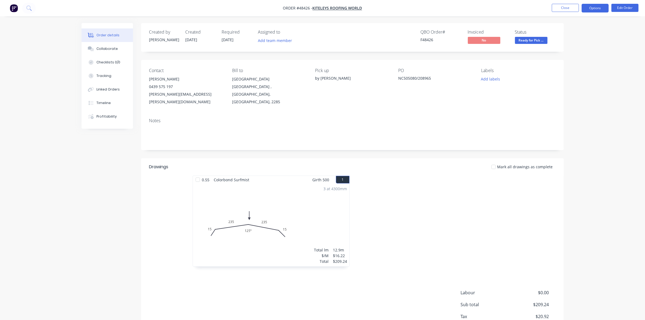
click at [601, 7] on button "Options" at bounding box center [595, 8] width 27 height 9
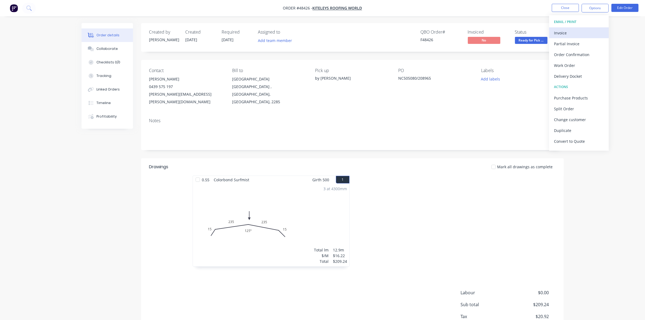
click at [589, 30] on div "Invoice" at bounding box center [579, 33] width 50 height 8
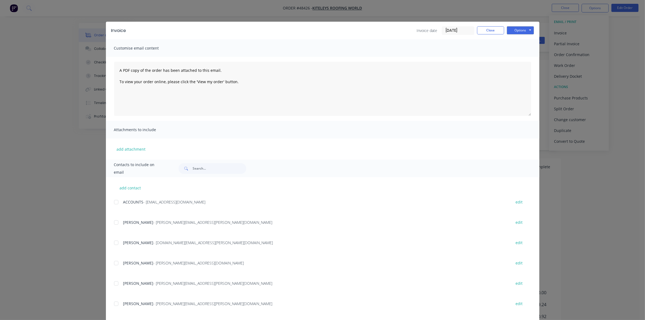
click at [113, 202] on div at bounding box center [116, 202] width 11 height 11
click at [113, 264] on div at bounding box center [116, 263] width 11 height 11
click at [507, 31] on button "Options" at bounding box center [520, 30] width 27 height 8
click at [512, 56] on button "Email" at bounding box center [524, 58] width 35 height 9
click at [488, 30] on button "Close" at bounding box center [490, 30] width 27 height 8
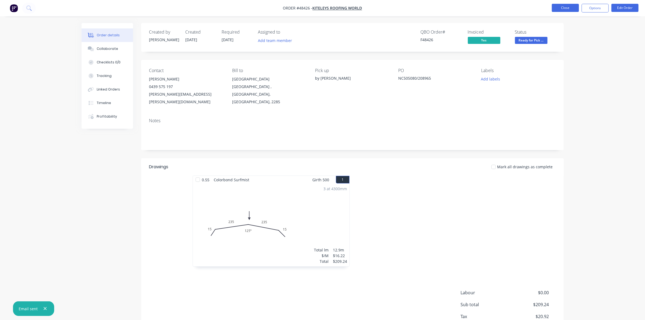
click at [560, 9] on button "Close" at bounding box center [565, 8] width 27 height 8
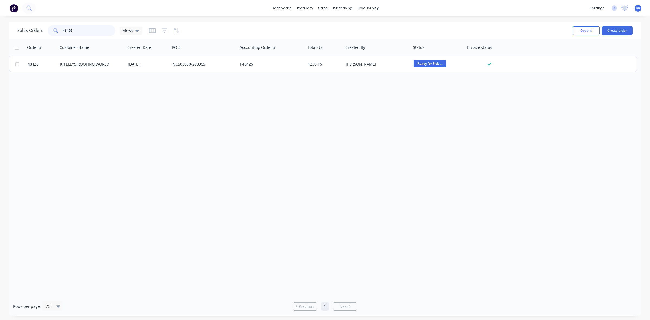
drag, startPoint x: 64, startPoint y: 31, endPoint x: 52, endPoint y: 31, distance: 12.2
click at [52, 31] on div "48426" at bounding box center [82, 30] width 68 height 11
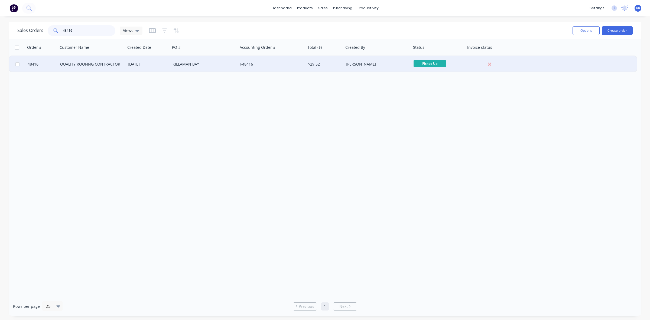
type input "48416"
click at [179, 64] on div "KILLAMAN BAY" at bounding box center [203, 64] width 60 height 5
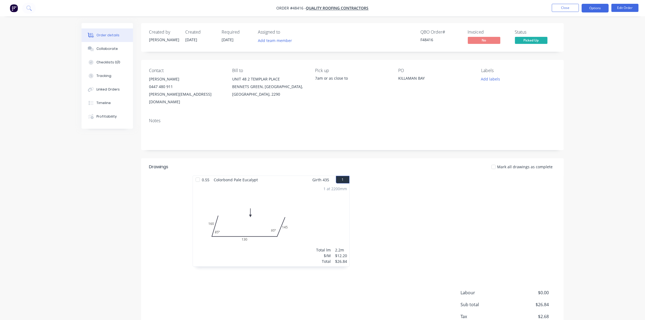
click at [601, 10] on button "Options" at bounding box center [595, 8] width 27 height 9
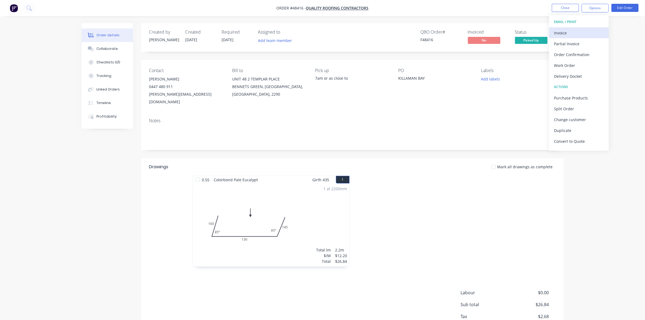
click at [591, 30] on div "Invoice" at bounding box center [579, 33] width 50 height 8
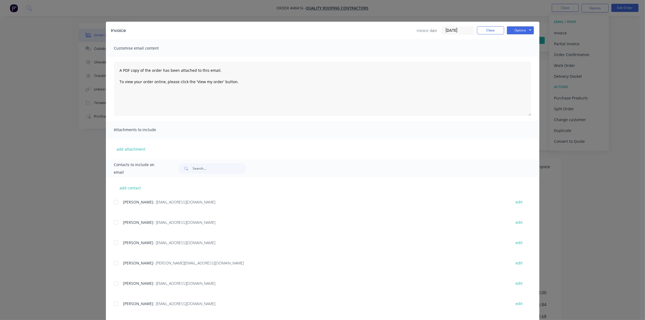
click at [112, 222] on div at bounding box center [116, 222] width 11 height 11
click at [520, 33] on button "Options" at bounding box center [520, 30] width 27 height 8
click at [522, 57] on button "Email" at bounding box center [524, 58] width 35 height 9
click at [489, 31] on button "Close" at bounding box center [490, 30] width 27 height 8
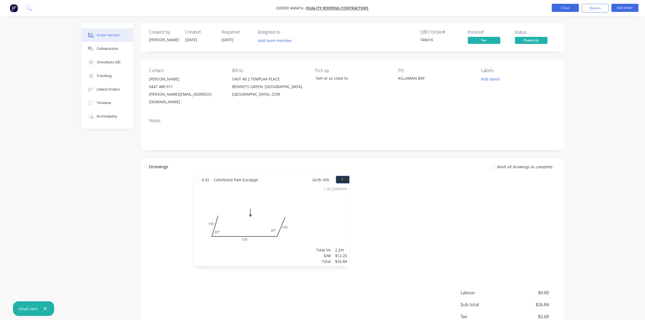
click at [574, 7] on button "Close" at bounding box center [565, 8] width 27 height 8
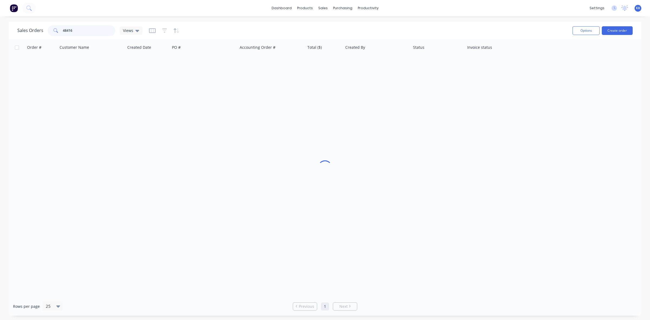
drag, startPoint x: 82, startPoint y: 32, endPoint x: 57, endPoint y: 30, distance: 25.0
click at [59, 30] on div "48416" at bounding box center [82, 30] width 68 height 11
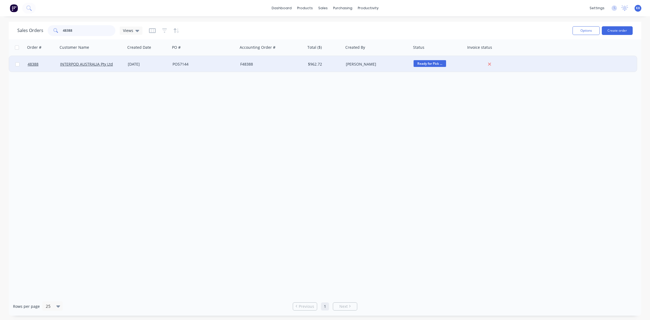
type input "48388"
click at [131, 68] on div "[DATE]" at bounding box center [148, 64] width 45 height 16
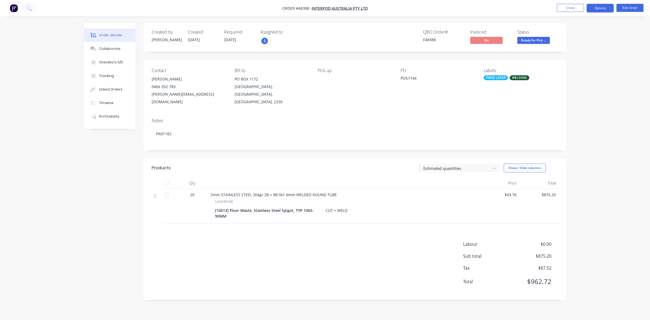
click at [596, 8] on button "Options" at bounding box center [600, 8] width 27 height 9
click at [587, 28] on button "Invoice" at bounding box center [584, 32] width 60 height 11
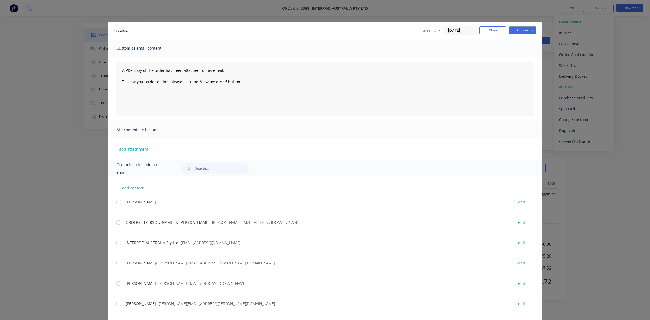
click at [116, 241] on div at bounding box center [118, 242] width 11 height 11
click at [525, 27] on button "Options" at bounding box center [522, 30] width 27 height 8
click at [522, 59] on button "Email" at bounding box center [526, 58] width 35 height 9
click at [491, 30] on button "Close" at bounding box center [493, 30] width 27 height 8
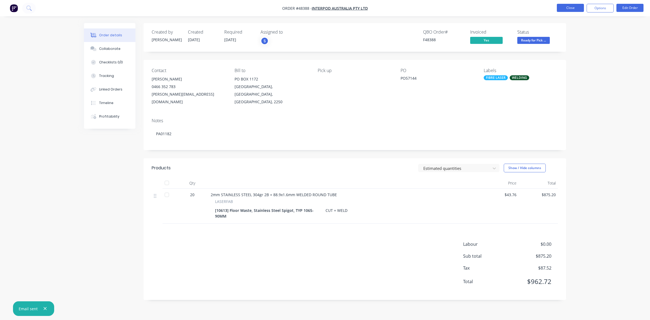
click at [560, 8] on button "Close" at bounding box center [570, 8] width 27 height 8
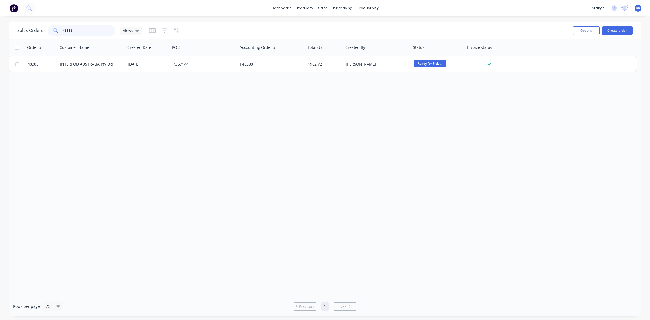
drag, startPoint x: 69, startPoint y: 28, endPoint x: 82, endPoint y: 28, distance: 13.6
click at [82, 28] on input "48388" at bounding box center [89, 30] width 53 height 11
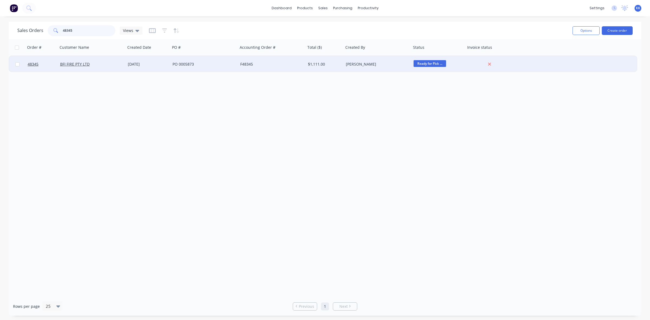
type input "48345"
click at [157, 65] on div "[DATE]" at bounding box center [148, 64] width 40 height 5
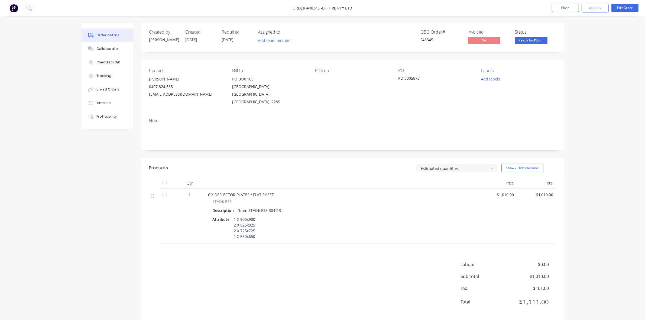
drag, startPoint x: 592, startPoint y: 9, endPoint x: 583, endPoint y: 14, distance: 10.3
click at [592, 10] on button "Options" at bounding box center [595, 8] width 27 height 9
click at [571, 29] on div "Invoice" at bounding box center [579, 33] width 50 height 8
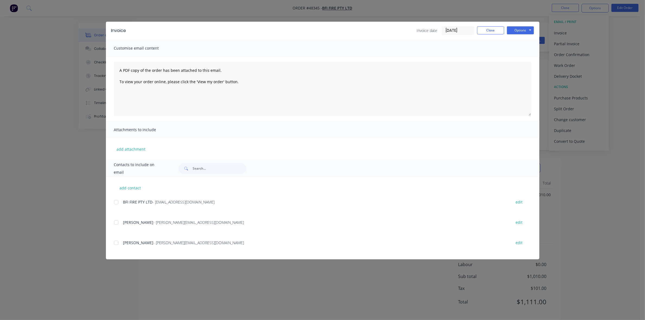
click at [117, 201] on div at bounding box center [116, 202] width 11 height 11
click at [525, 28] on button "Options" at bounding box center [520, 30] width 27 height 8
click at [521, 56] on button "Email" at bounding box center [524, 58] width 35 height 9
click at [489, 32] on button "Close" at bounding box center [490, 30] width 27 height 8
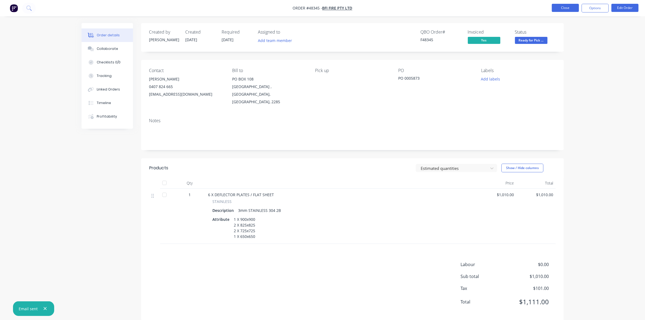
click at [563, 8] on button "Close" at bounding box center [565, 8] width 27 height 8
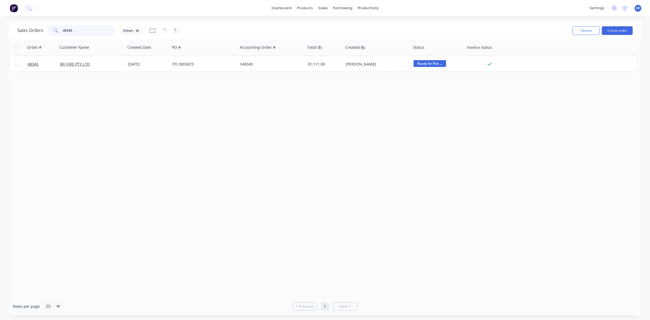
drag, startPoint x: 101, startPoint y: 28, endPoint x: 56, endPoint y: 30, distance: 45.1
click at [56, 31] on div "48345" at bounding box center [82, 30] width 68 height 11
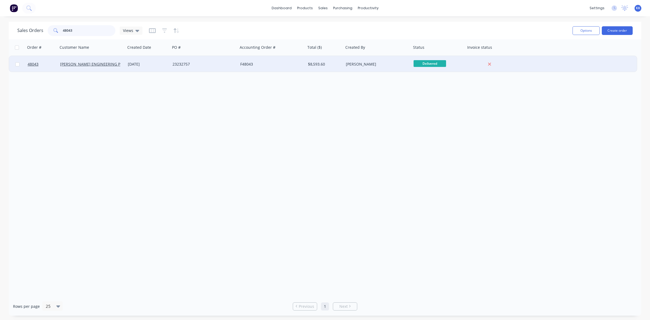
type input "48043"
click at [221, 66] on div "23232757" at bounding box center [203, 64] width 60 height 5
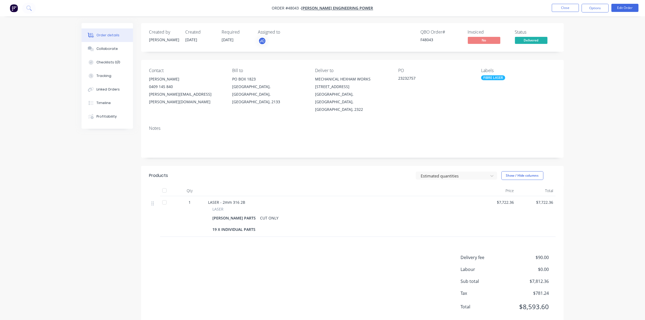
scroll to position [6, 0]
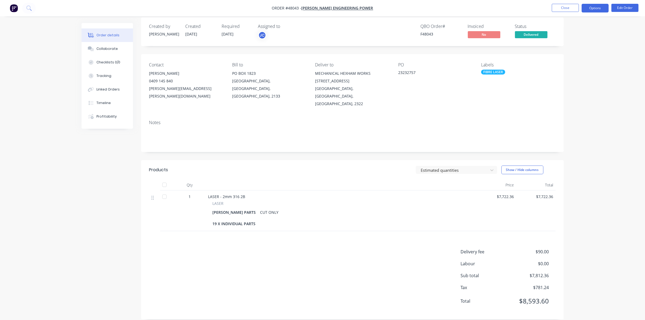
drag, startPoint x: 597, startPoint y: 8, endPoint x: 592, endPoint y: 12, distance: 6.6
click at [597, 8] on button "Options" at bounding box center [595, 8] width 27 height 9
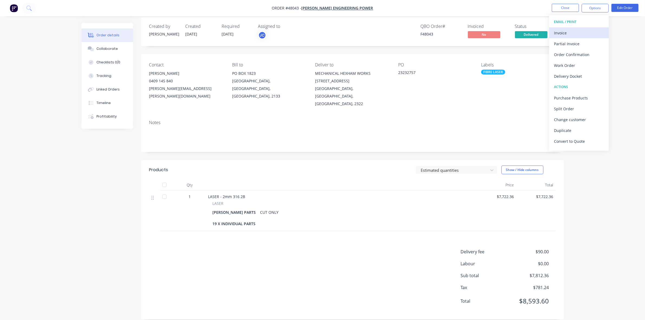
click at [575, 32] on div "Invoice" at bounding box center [579, 33] width 50 height 8
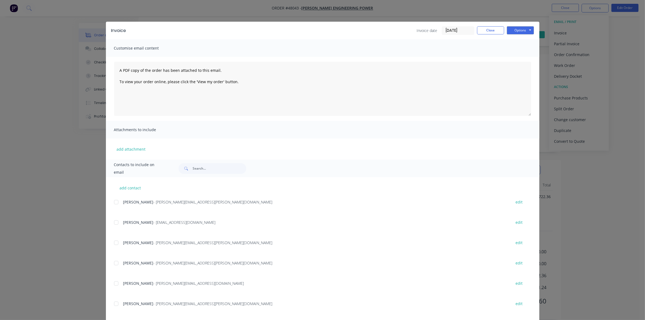
click at [113, 224] on div at bounding box center [116, 222] width 11 height 11
click at [519, 31] on button "Options" at bounding box center [520, 30] width 27 height 8
click at [518, 56] on button "Email" at bounding box center [524, 58] width 35 height 9
click at [493, 30] on button "Close" at bounding box center [490, 30] width 27 height 8
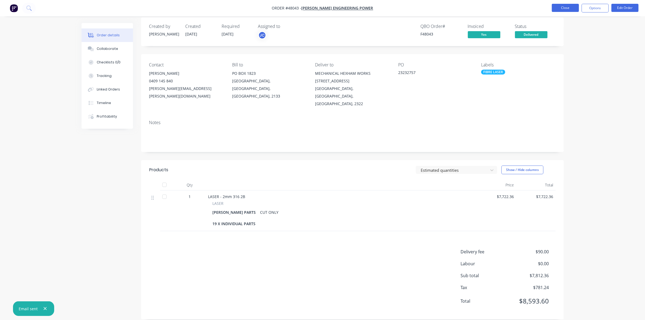
click at [577, 7] on button "Close" at bounding box center [565, 8] width 27 height 8
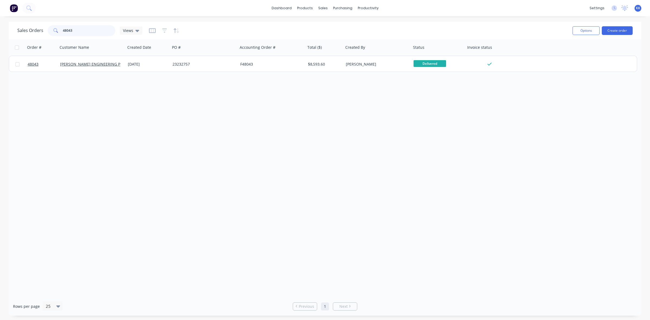
drag, startPoint x: 79, startPoint y: 30, endPoint x: 67, endPoint y: 31, distance: 12.0
click at [67, 31] on input "48043" at bounding box center [89, 30] width 53 height 11
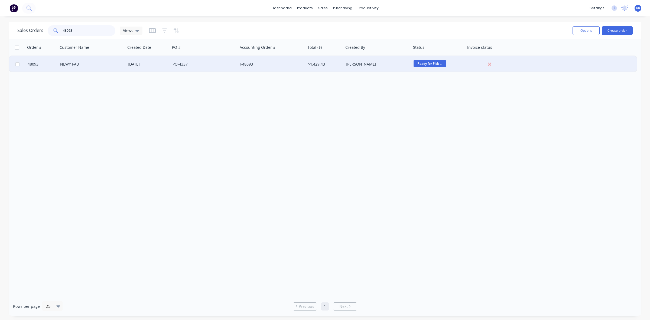
type input "48093"
click at [191, 64] on div "PO-4337" at bounding box center [203, 64] width 60 height 5
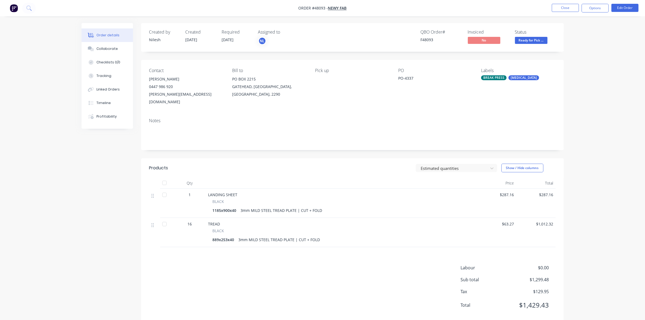
click at [599, 13] on nav "Order #48093 - NEWY FAB Close Options Edit Order" at bounding box center [322, 8] width 645 height 16
drag, startPoint x: 598, startPoint y: 7, endPoint x: 596, endPoint y: 10, distance: 2.9
click at [598, 9] on button "Options" at bounding box center [595, 8] width 27 height 9
click at [583, 28] on button "Invoice" at bounding box center [579, 32] width 60 height 11
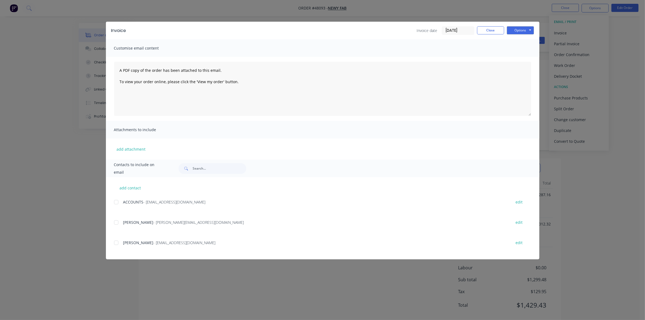
drag, startPoint x: 117, startPoint y: 202, endPoint x: 124, endPoint y: 202, distance: 7.6
click at [116, 202] on div at bounding box center [116, 202] width 11 height 11
click at [515, 30] on button "Options" at bounding box center [520, 30] width 27 height 8
click at [514, 57] on button "Email" at bounding box center [524, 58] width 35 height 9
click at [489, 28] on button "Close" at bounding box center [490, 30] width 27 height 8
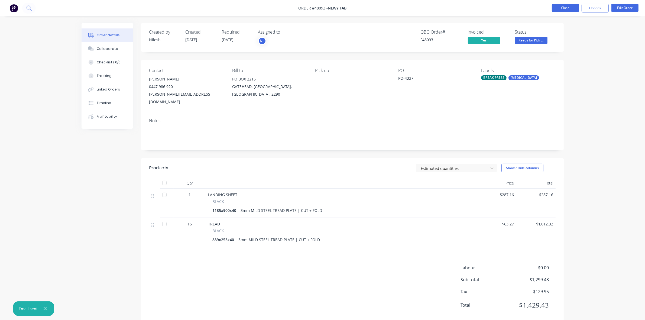
click at [564, 7] on button "Close" at bounding box center [565, 8] width 27 height 8
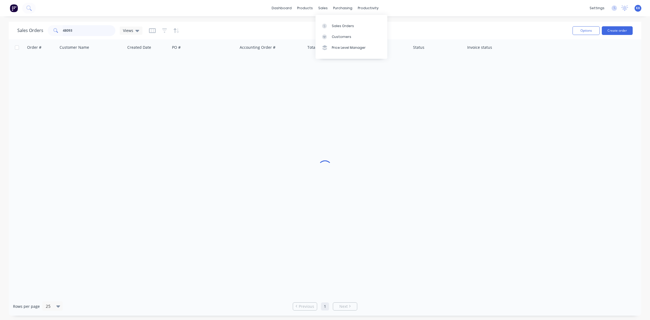
drag, startPoint x: 76, startPoint y: 33, endPoint x: 50, endPoint y: 33, distance: 26.0
click at [50, 33] on div "48093" at bounding box center [82, 30] width 68 height 11
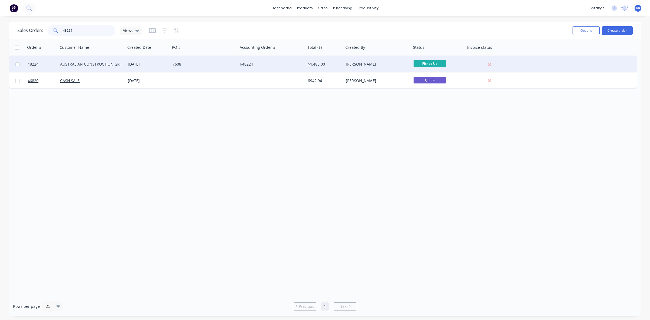
type input "48224"
click at [227, 59] on div "7608" at bounding box center [204, 64] width 68 height 16
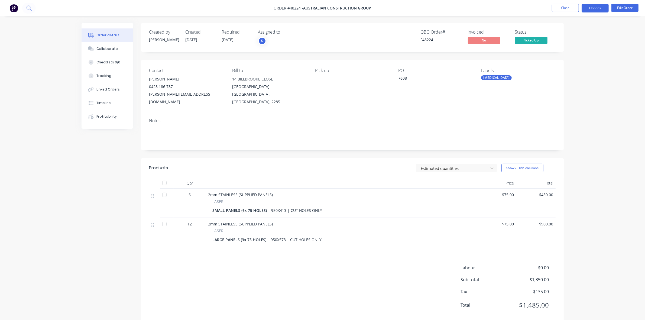
click at [604, 4] on nav "Order #48224 - AUSTRALIAN CONSTRUCTION GROUP Close Options Edit Order" at bounding box center [322, 8] width 645 height 16
click at [601, 8] on button "Options" at bounding box center [595, 8] width 27 height 9
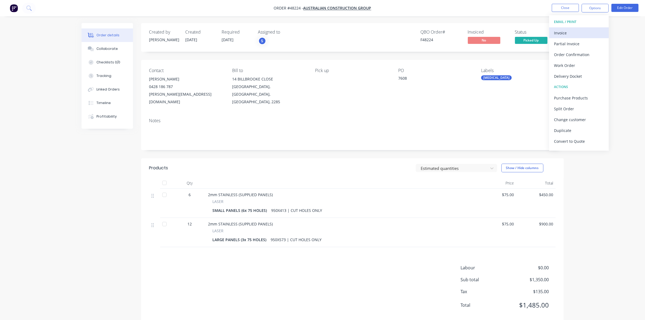
click at [571, 36] on div "Invoice" at bounding box center [579, 33] width 50 height 8
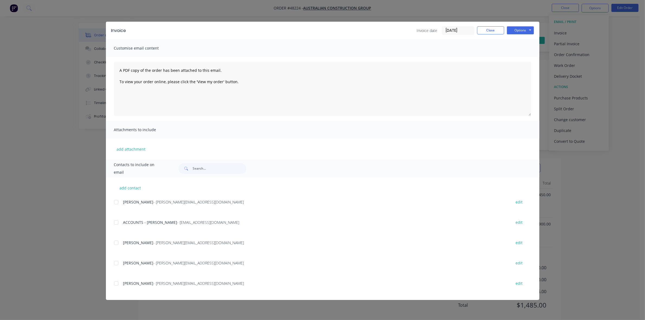
click at [118, 221] on div at bounding box center [116, 222] width 11 height 11
click at [516, 28] on button "Options" at bounding box center [520, 30] width 27 height 8
click at [522, 55] on button "Email" at bounding box center [524, 58] width 35 height 9
click at [495, 28] on button "Close" at bounding box center [490, 30] width 27 height 8
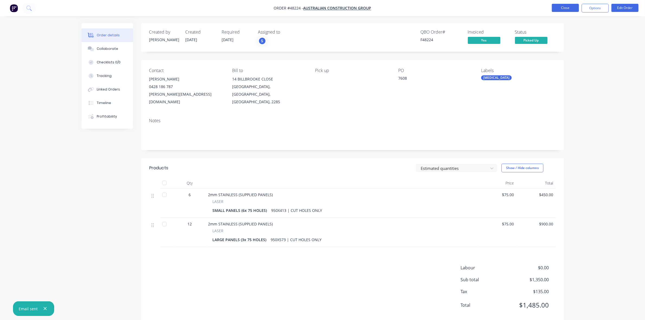
click at [564, 6] on button "Close" at bounding box center [565, 8] width 27 height 8
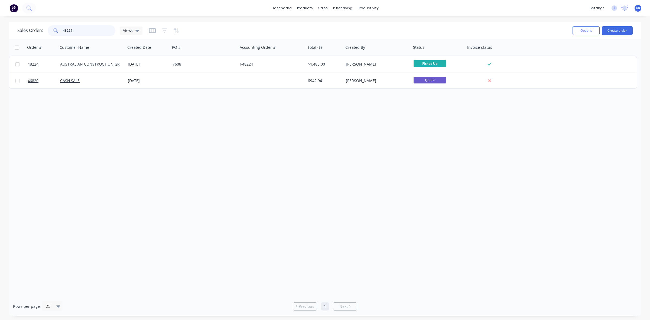
drag, startPoint x: 82, startPoint y: 28, endPoint x: 37, endPoint y: 27, distance: 44.5
click at [37, 27] on div "Sales Orders 48224 Views" at bounding box center [79, 30] width 125 height 11
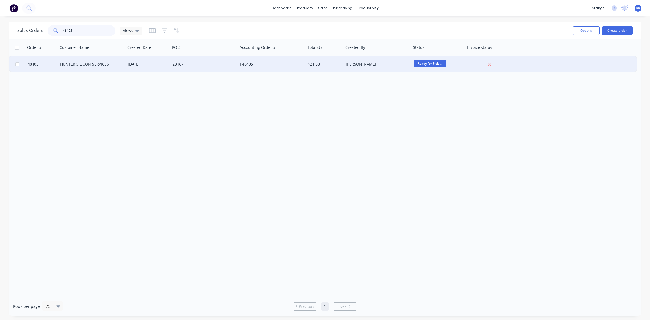
type input "48405"
click at [156, 70] on div "[DATE]" at bounding box center [148, 64] width 45 height 16
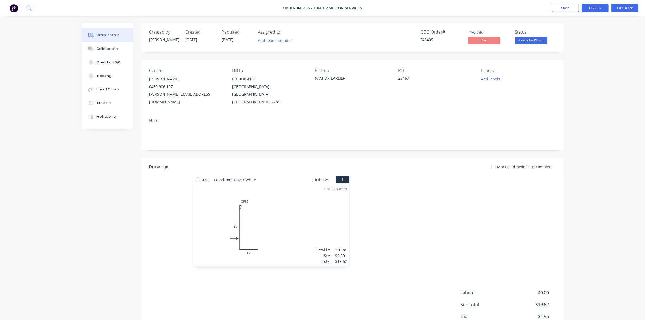
click at [604, 8] on button "Options" at bounding box center [595, 8] width 27 height 9
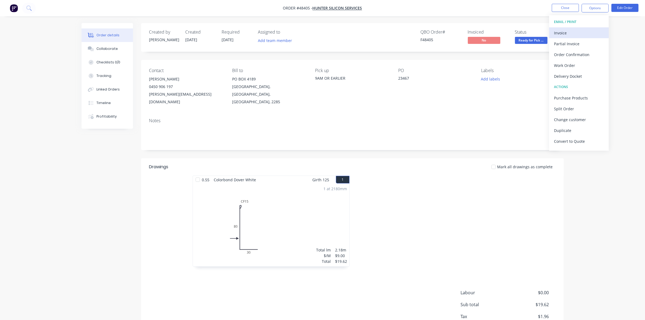
click at [581, 32] on div "Invoice" at bounding box center [579, 33] width 50 height 8
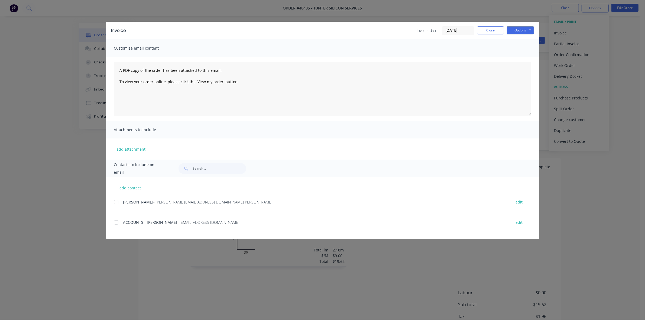
click at [117, 222] on div at bounding box center [116, 222] width 11 height 11
click at [518, 29] on button "Options" at bounding box center [520, 30] width 27 height 8
click at [515, 60] on button "Email" at bounding box center [524, 58] width 35 height 9
drag, startPoint x: 492, startPoint y: 32, endPoint x: 518, endPoint y: 25, distance: 26.9
click at [492, 32] on button "Close" at bounding box center [490, 30] width 27 height 8
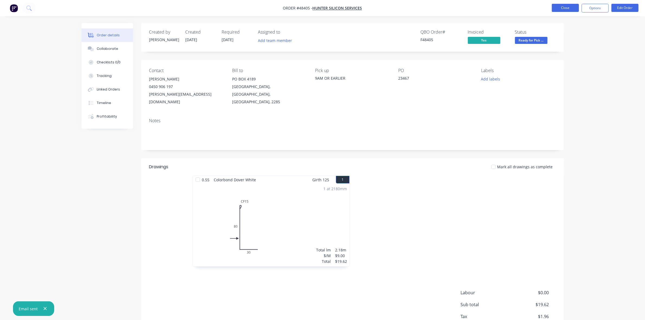
click at [572, 9] on button "Close" at bounding box center [565, 8] width 27 height 8
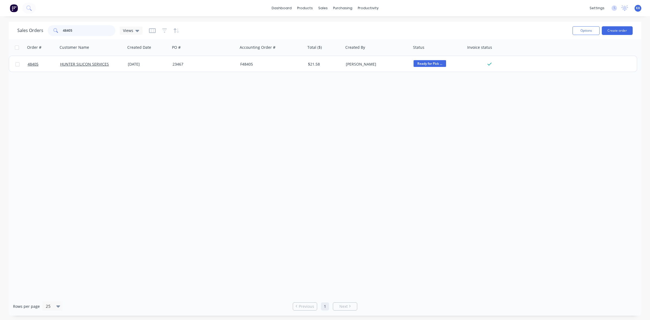
drag, startPoint x: 76, startPoint y: 29, endPoint x: 62, endPoint y: 30, distance: 14.1
click at [63, 30] on input "48405" at bounding box center [89, 30] width 53 height 11
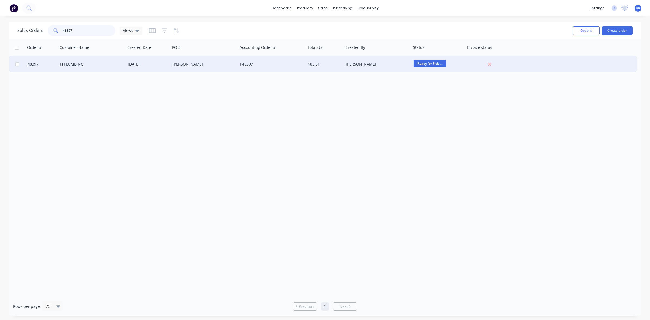
type input "48397"
click at [147, 59] on div "[DATE]" at bounding box center [148, 64] width 45 height 16
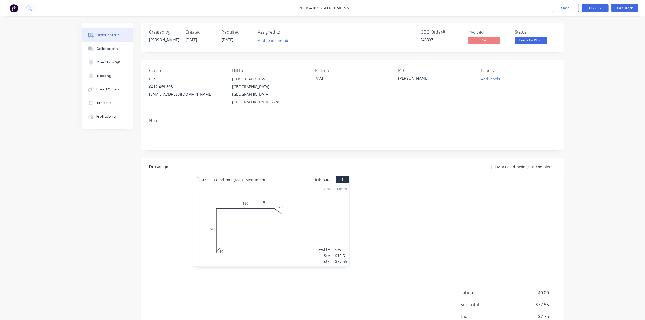
click at [597, 9] on button "Options" at bounding box center [595, 8] width 27 height 9
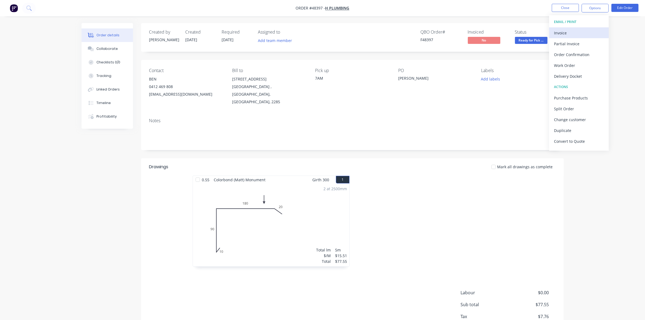
click at [579, 31] on div "Invoice" at bounding box center [579, 33] width 50 height 8
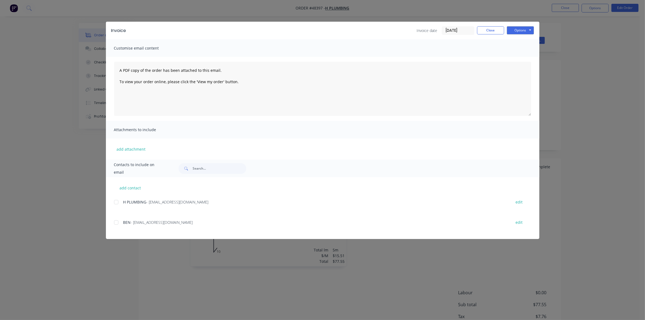
click at [117, 203] on div at bounding box center [116, 202] width 11 height 11
click at [518, 31] on button "Options" at bounding box center [520, 30] width 27 height 8
click at [514, 60] on button "Email" at bounding box center [524, 58] width 35 height 9
click at [564, 11] on div "Invoice Invoice date [DATE] Close Options Preview Print Email Customise email c…" at bounding box center [322, 160] width 645 height 320
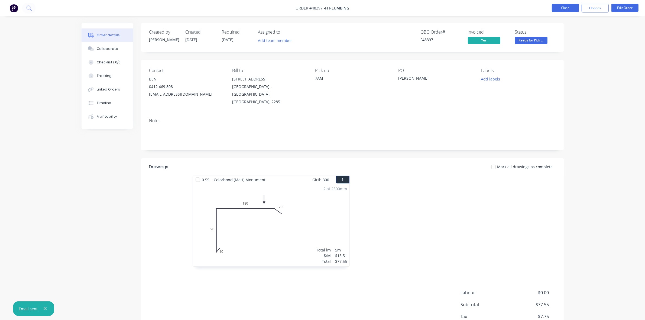
click at [567, 8] on button "Close" at bounding box center [565, 8] width 27 height 8
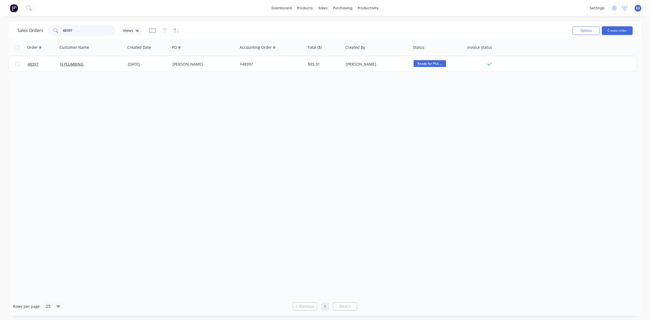
drag, startPoint x: 73, startPoint y: 30, endPoint x: 63, endPoint y: 31, distance: 9.8
click at [63, 31] on input "48397" at bounding box center [89, 30] width 53 height 11
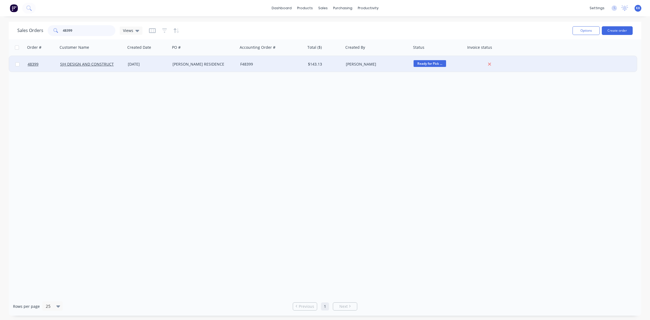
type input "48399"
click at [172, 69] on div "[PERSON_NAME] RESIDENCE" at bounding box center [204, 64] width 68 height 16
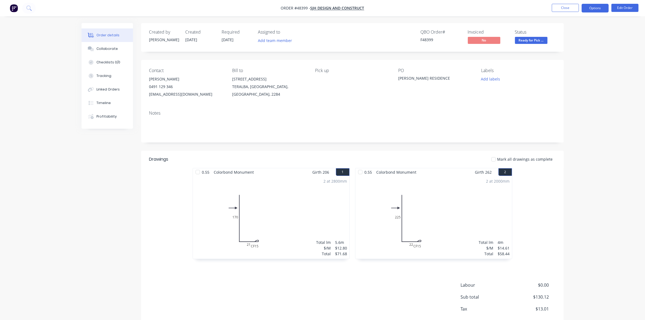
click at [589, 6] on button "Options" at bounding box center [595, 8] width 27 height 9
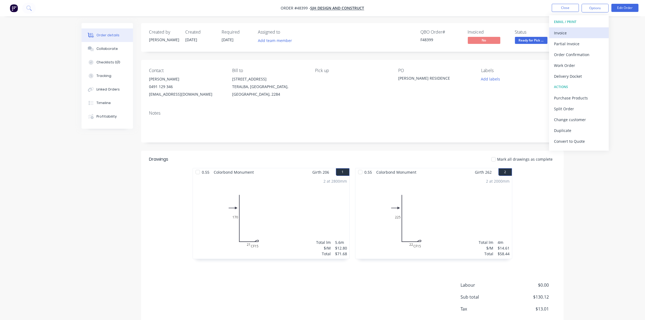
click at [589, 31] on div "Invoice" at bounding box center [579, 33] width 50 height 8
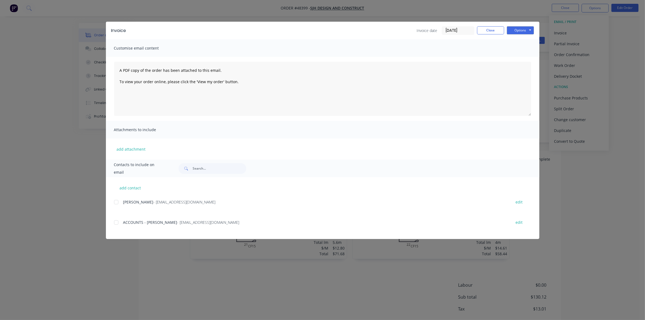
click at [114, 225] on div at bounding box center [116, 222] width 11 height 11
click at [514, 33] on button "Options" at bounding box center [520, 30] width 27 height 8
click at [518, 57] on button "Email" at bounding box center [524, 58] width 35 height 9
click at [480, 30] on button "Close" at bounding box center [490, 30] width 27 height 8
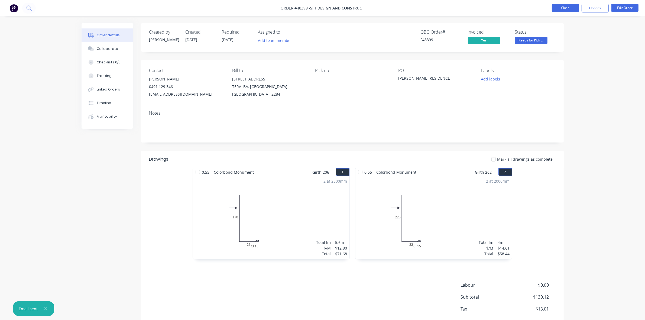
click at [572, 11] on button "Close" at bounding box center [565, 8] width 27 height 8
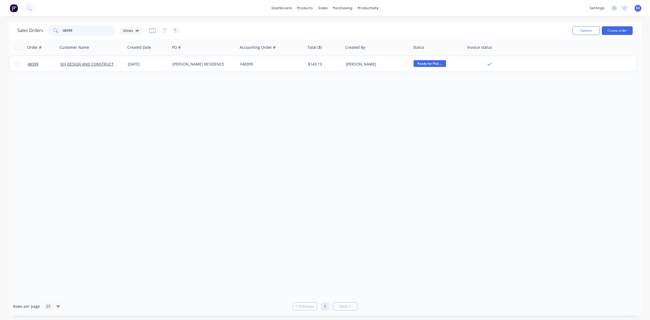
drag, startPoint x: 88, startPoint y: 30, endPoint x: 62, endPoint y: 31, distance: 26.0
click at [63, 31] on input "48399" at bounding box center [89, 30] width 53 height 11
type input "48406"
click at [172, 72] on div "48406 LORN ROOFING [DATE] KILABEN BAY F48406 $551.25 [PERSON_NAME] Picked Up" at bounding box center [323, 64] width 629 height 17
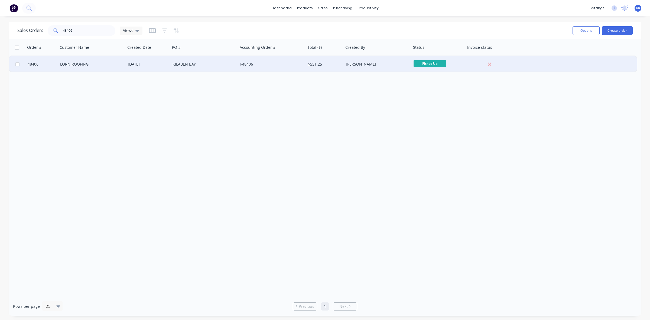
click at [167, 64] on div "[DATE]" at bounding box center [148, 64] width 40 height 5
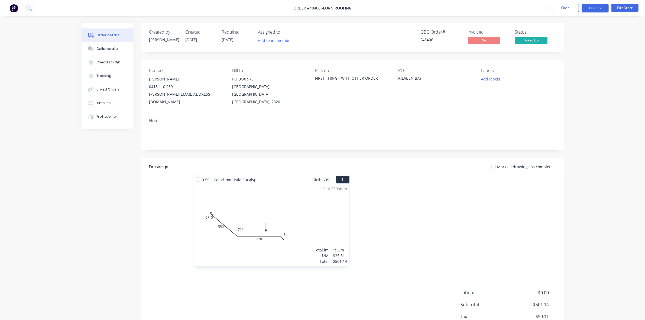
click at [587, 8] on button "Options" at bounding box center [595, 8] width 27 height 9
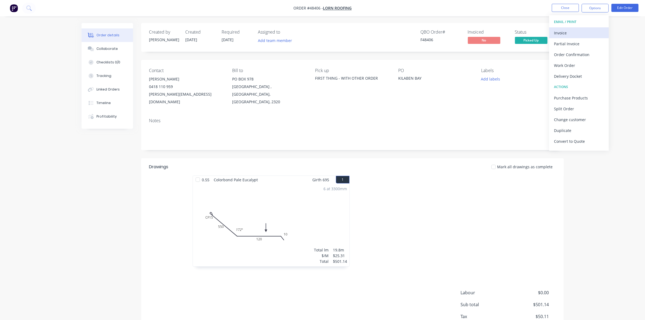
click at [578, 29] on div "Invoice" at bounding box center [579, 33] width 50 height 8
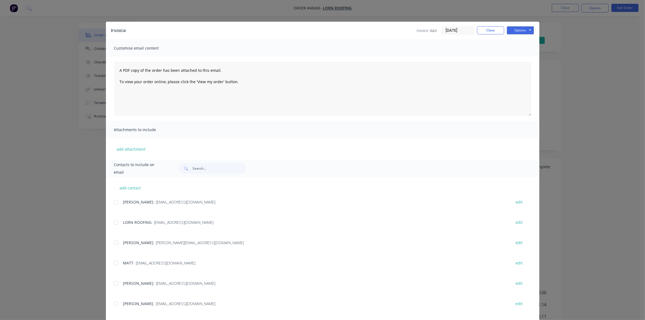
click at [115, 221] on div at bounding box center [116, 222] width 11 height 11
click at [517, 31] on button "Options" at bounding box center [520, 30] width 27 height 8
click at [522, 56] on button "Email" at bounding box center [524, 58] width 35 height 9
drag, startPoint x: 485, startPoint y: 31, endPoint x: 501, endPoint y: 30, distance: 16.3
click at [485, 31] on button "Close" at bounding box center [490, 30] width 27 height 8
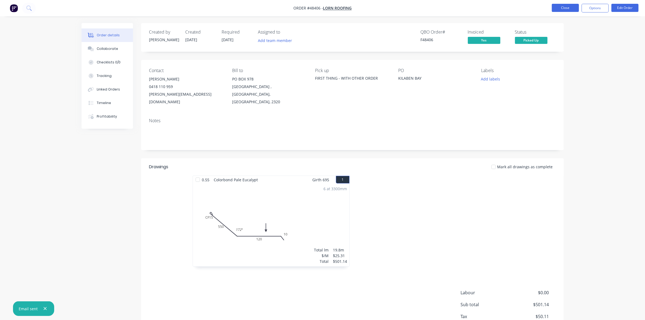
click at [572, 7] on button "Close" at bounding box center [565, 8] width 27 height 8
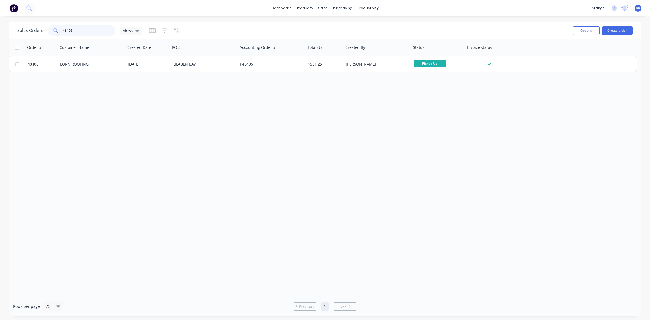
drag, startPoint x: 75, startPoint y: 28, endPoint x: 51, endPoint y: 31, distance: 24.3
click at [51, 31] on div "48406" at bounding box center [82, 30] width 68 height 11
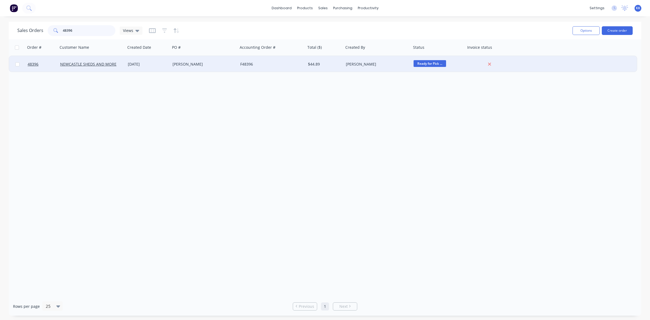
type input "48396"
click at [161, 68] on div "[DATE]" at bounding box center [148, 64] width 45 height 16
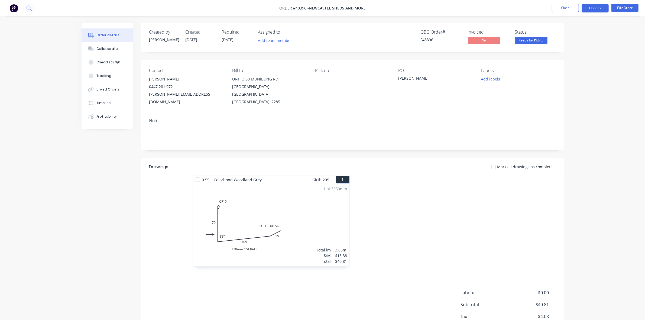
click at [595, 11] on button "Options" at bounding box center [595, 8] width 27 height 9
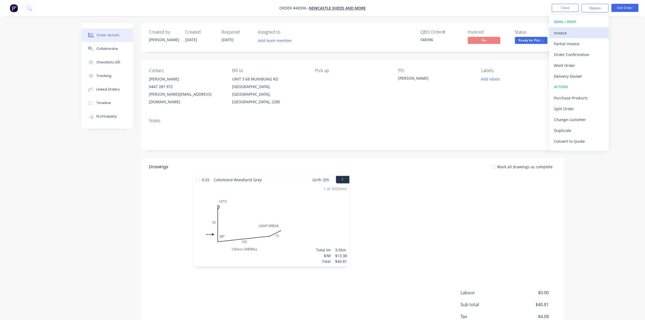
click at [577, 30] on div "Invoice" at bounding box center [579, 33] width 50 height 8
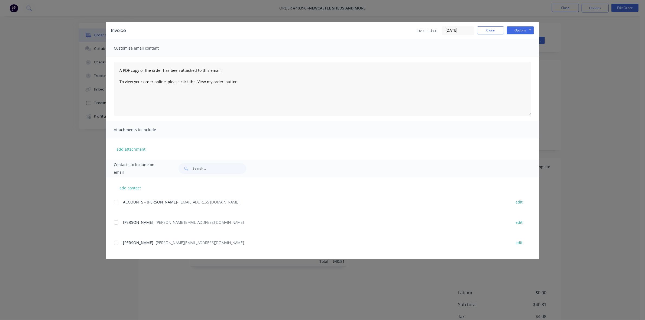
click at [115, 202] on div at bounding box center [116, 202] width 11 height 11
click at [526, 29] on button "Options" at bounding box center [520, 30] width 27 height 8
click at [522, 56] on button "Email" at bounding box center [524, 58] width 35 height 9
drag, startPoint x: 487, startPoint y: 33, endPoint x: 492, endPoint y: 32, distance: 5.7
click at [487, 33] on button "Close" at bounding box center [490, 30] width 27 height 8
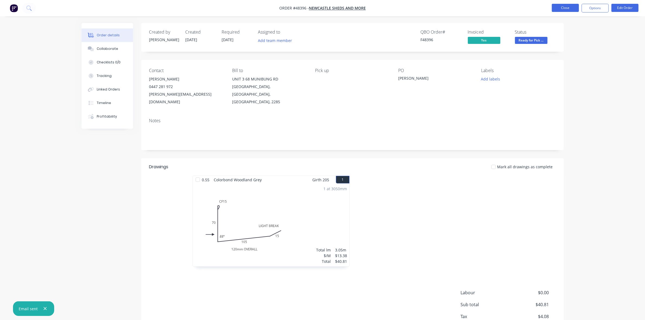
click at [560, 9] on button "Close" at bounding box center [565, 8] width 27 height 8
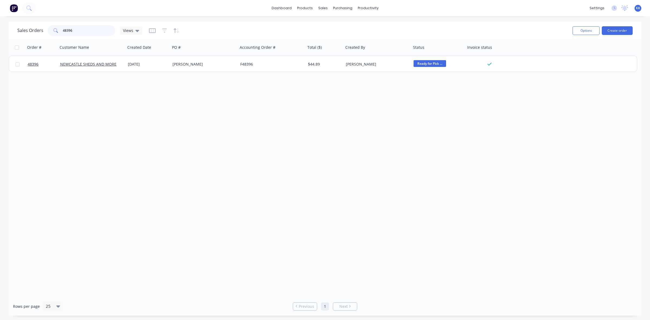
click at [55, 32] on div "48396" at bounding box center [82, 30] width 68 height 11
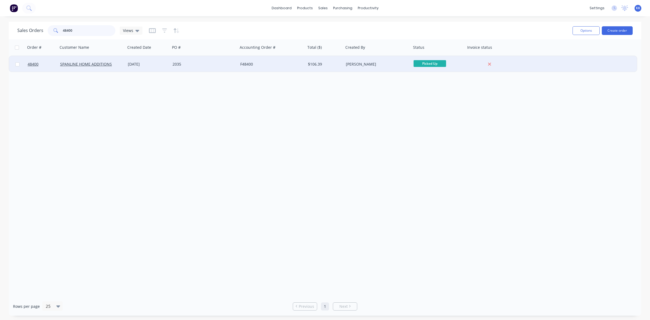
type input "48400"
click at [290, 64] on div "F48400" at bounding box center [270, 64] width 60 height 5
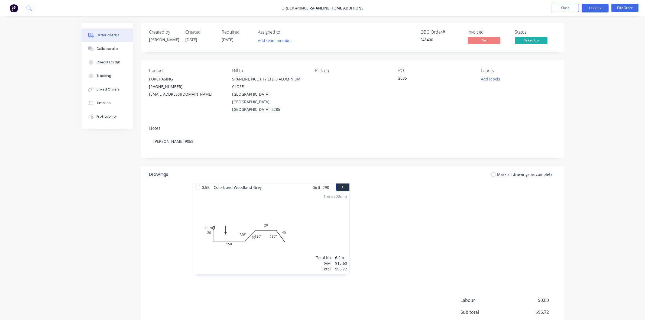
drag, startPoint x: 599, startPoint y: 8, endPoint x: 596, endPoint y: 11, distance: 4.0
click at [599, 8] on button "Options" at bounding box center [595, 8] width 27 height 9
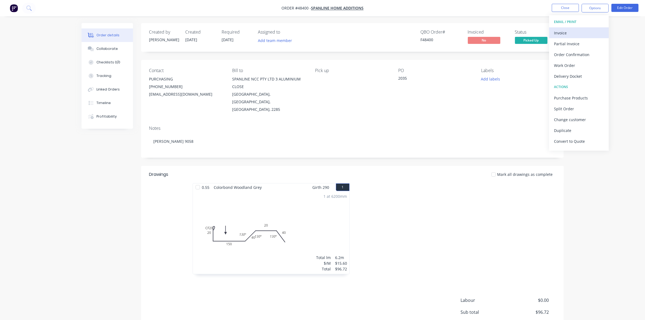
drag, startPoint x: 596, startPoint y: 11, endPoint x: 572, endPoint y: 33, distance: 32.5
click at [572, 33] on div "Invoice" at bounding box center [579, 33] width 50 height 8
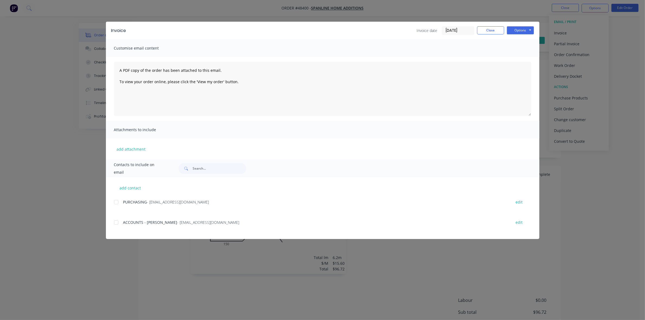
click at [117, 222] on div at bounding box center [116, 222] width 11 height 11
click at [525, 33] on button "Options" at bounding box center [520, 30] width 27 height 8
click at [523, 55] on button "Email" at bounding box center [524, 58] width 35 height 9
click at [495, 28] on button "Close" at bounding box center [490, 30] width 27 height 8
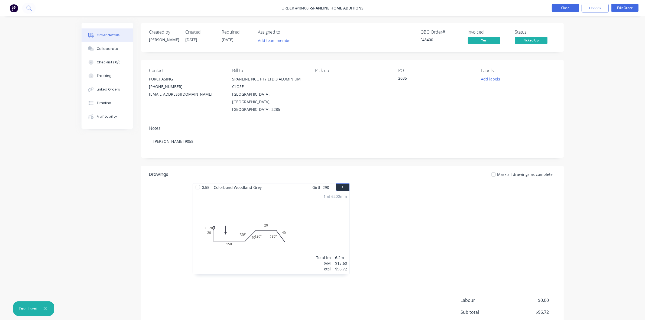
click at [556, 7] on button "Close" at bounding box center [565, 8] width 27 height 8
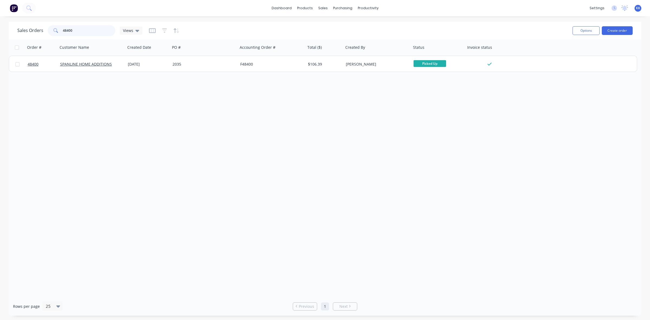
drag, startPoint x: 94, startPoint y: 29, endPoint x: 60, endPoint y: 33, distance: 34.2
click at [62, 34] on div "48400" at bounding box center [82, 30] width 68 height 11
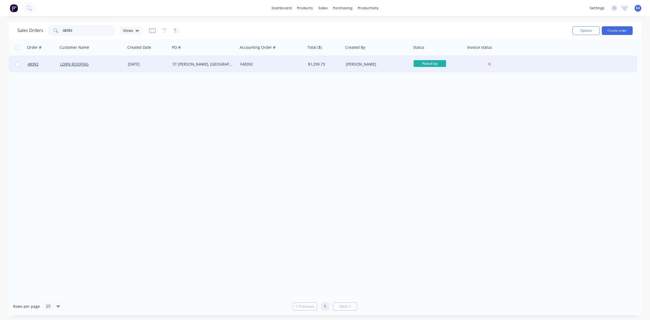
type input "48392"
click at [283, 66] on div "F48392" at bounding box center [270, 64] width 60 height 5
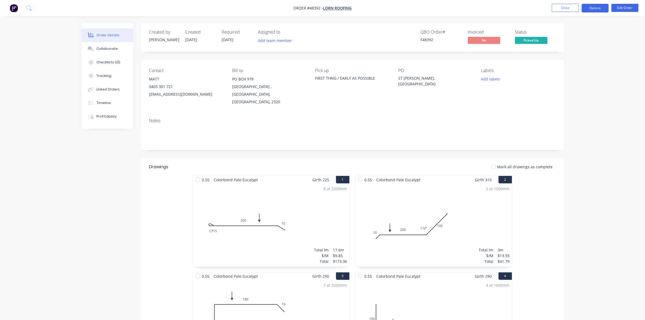
click at [595, 12] on nav "Order #48392 - LORN ROOFING Close Options Edit Order" at bounding box center [322, 8] width 645 height 16
click at [594, 5] on button "Options" at bounding box center [595, 8] width 27 height 9
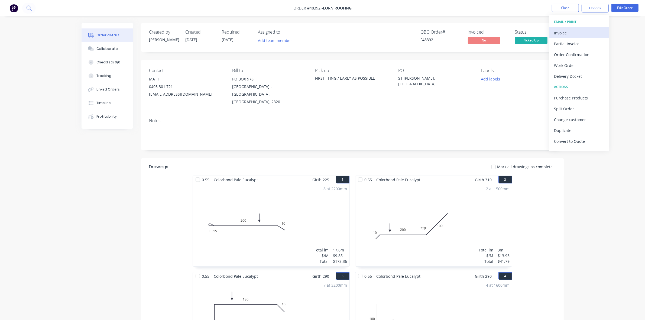
click at [583, 28] on button "Invoice" at bounding box center [579, 32] width 60 height 11
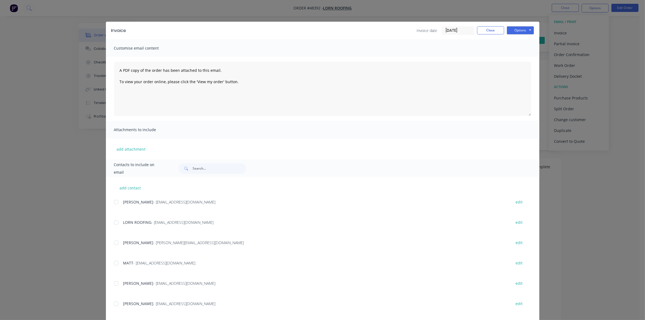
click at [111, 222] on div "add contact [PERSON_NAME] - [EMAIL_ADDRESS][DOMAIN_NAME] edit LORN ROOFING - [E…" at bounding box center [323, 267] width 434 height 181
click at [114, 223] on div at bounding box center [116, 222] width 11 height 11
click at [515, 30] on button "Options" at bounding box center [520, 30] width 27 height 8
click at [522, 58] on button "Email" at bounding box center [524, 58] width 35 height 9
click at [492, 29] on button "Close" at bounding box center [490, 30] width 27 height 8
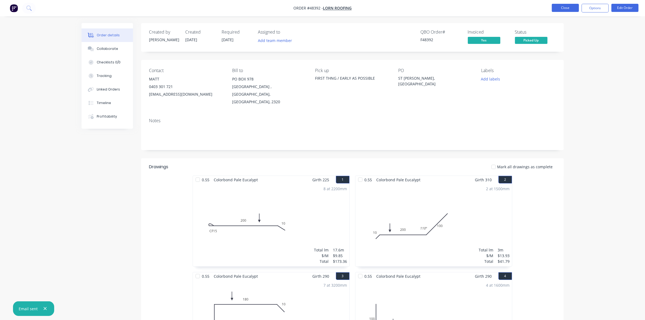
click at [571, 9] on button "Close" at bounding box center [565, 8] width 27 height 8
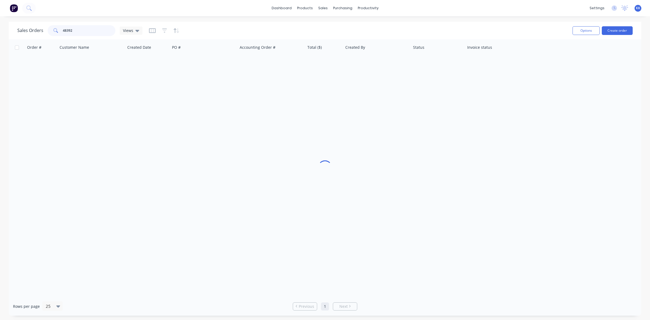
drag, startPoint x: 72, startPoint y: 33, endPoint x: 66, endPoint y: 33, distance: 6.0
click at [66, 33] on input "48392" at bounding box center [89, 30] width 53 height 11
drag, startPoint x: 84, startPoint y: 31, endPoint x: 51, endPoint y: 29, distance: 32.5
click at [52, 29] on div "48375" at bounding box center [82, 30] width 68 height 11
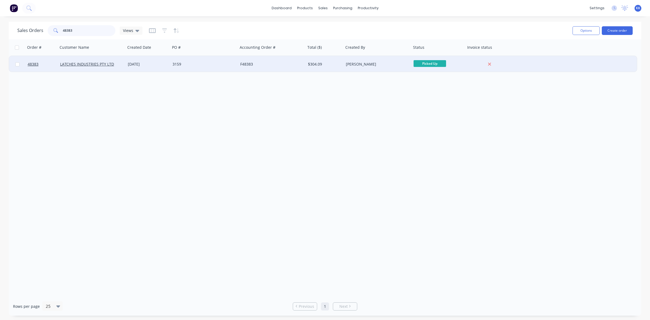
type input "48383"
click at [185, 69] on div "3159" at bounding box center [204, 64] width 68 height 16
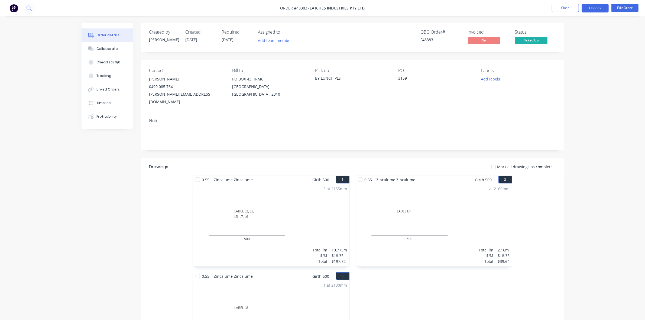
click at [595, 5] on button "Options" at bounding box center [595, 8] width 27 height 9
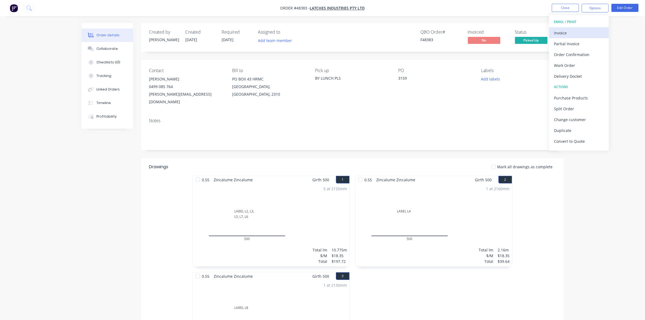
click at [573, 30] on div "Invoice" at bounding box center [579, 33] width 50 height 8
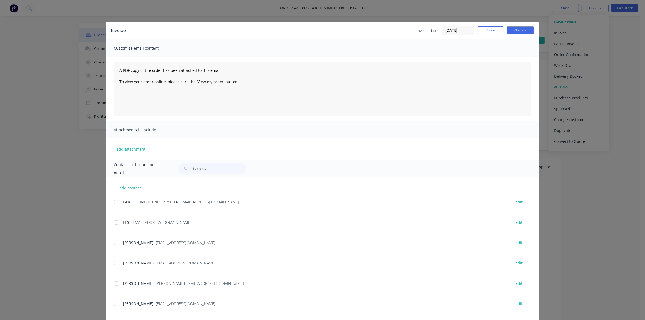
drag, startPoint x: 115, startPoint y: 201, endPoint x: 170, endPoint y: 189, distance: 56.8
click at [115, 201] on div at bounding box center [116, 202] width 11 height 11
click at [518, 28] on button "Options" at bounding box center [520, 30] width 27 height 8
click at [520, 57] on button "Email" at bounding box center [524, 58] width 35 height 9
drag, startPoint x: 479, startPoint y: 31, endPoint x: 511, endPoint y: 28, distance: 32.7
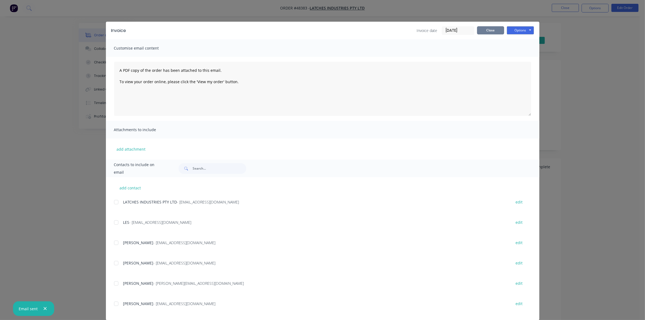
click at [480, 32] on button "Close" at bounding box center [490, 30] width 27 height 8
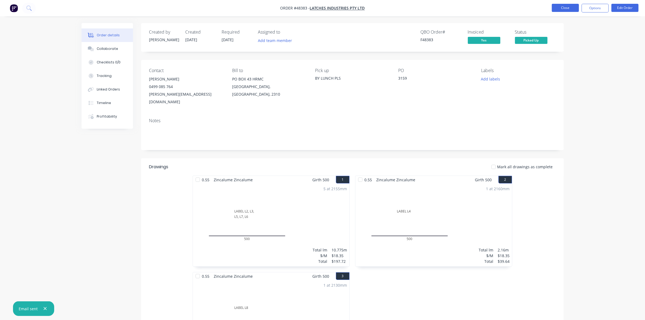
click at [576, 8] on button "Close" at bounding box center [565, 8] width 27 height 8
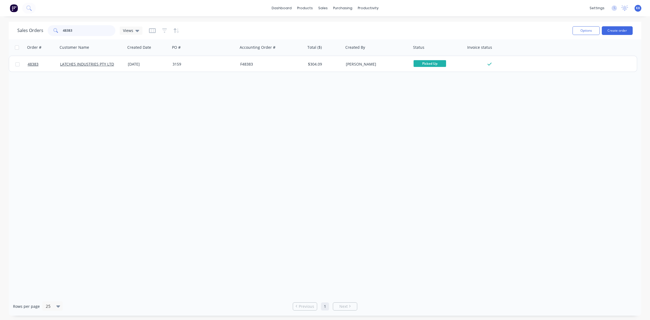
drag, startPoint x: 95, startPoint y: 36, endPoint x: 67, endPoint y: 34, distance: 28.8
click at [67, 34] on input "48383" at bounding box center [89, 30] width 53 height 11
type input "48369"
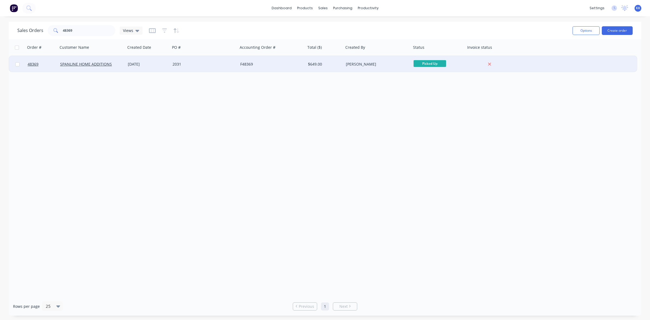
click at [282, 69] on div "F48369" at bounding box center [272, 64] width 68 height 16
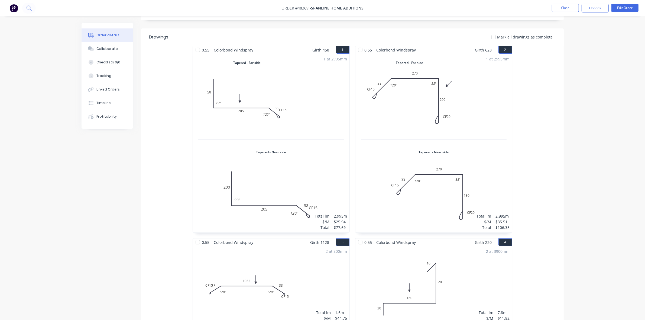
scroll to position [203, 0]
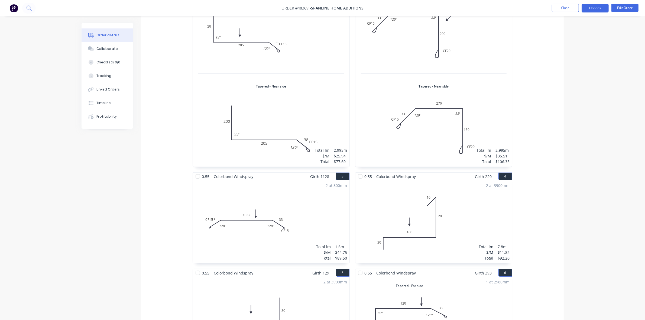
click at [593, 7] on button "Options" at bounding box center [595, 8] width 27 height 9
click at [596, 27] on button "EMAIL / PRINT" at bounding box center [579, 22] width 60 height 11
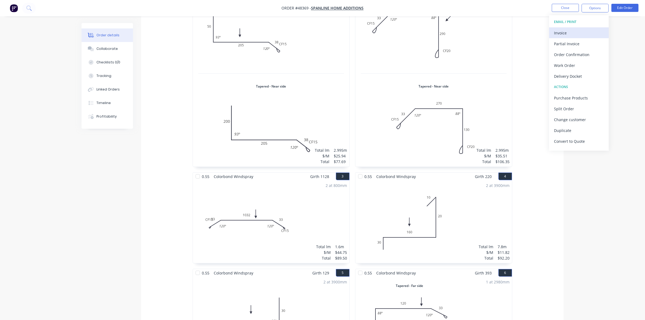
click at [593, 28] on button "Invoice" at bounding box center [579, 32] width 60 height 11
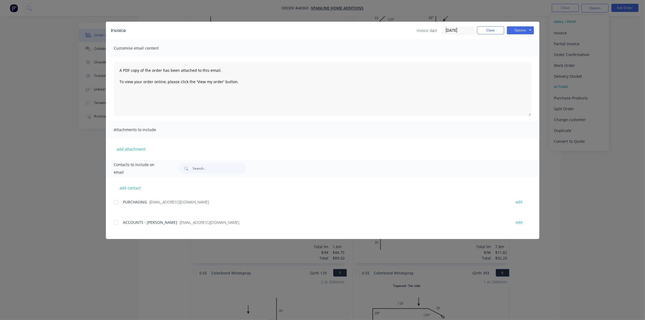
drag, startPoint x: 117, startPoint y: 222, endPoint x: 160, endPoint y: 208, distance: 45.4
click at [117, 222] on div at bounding box center [116, 222] width 11 height 11
drag, startPoint x: 526, startPoint y: 26, endPoint x: 525, endPoint y: 34, distance: 8.5
click at [526, 26] on button "Options" at bounding box center [520, 30] width 27 height 8
click at [523, 58] on button "Email" at bounding box center [524, 58] width 35 height 9
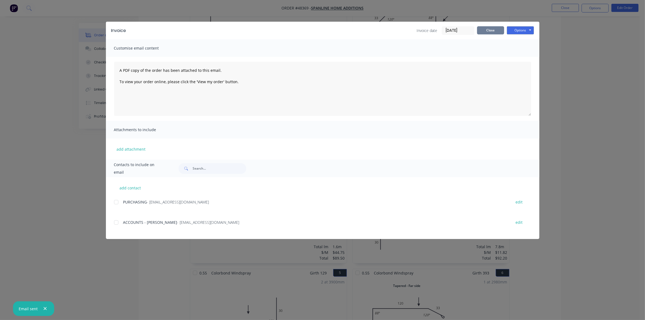
click at [495, 34] on div "Invoice date [DATE] Close Options Preview Print Email" at bounding box center [475, 30] width 117 height 9
click at [495, 33] on button "Close" at bounding box center [490, 30] width 27 height 8
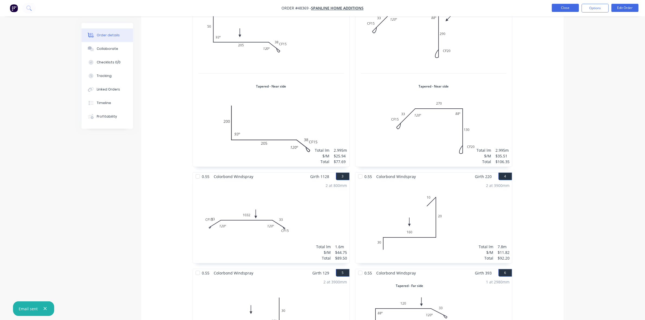
click at [573, 8] on button "Close" at bounding box center [565, 8] width 27 height 8
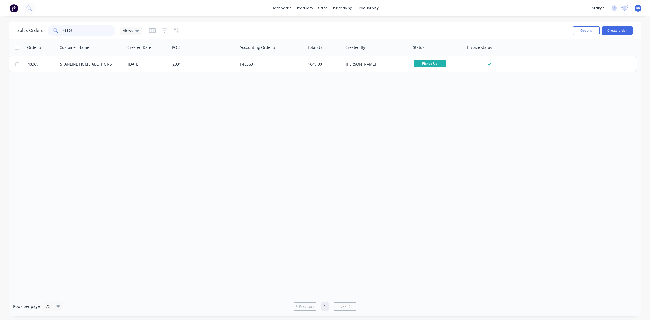
click at [59, 30] on div "48369" at bounding box center [82, 30] width 68 height 11
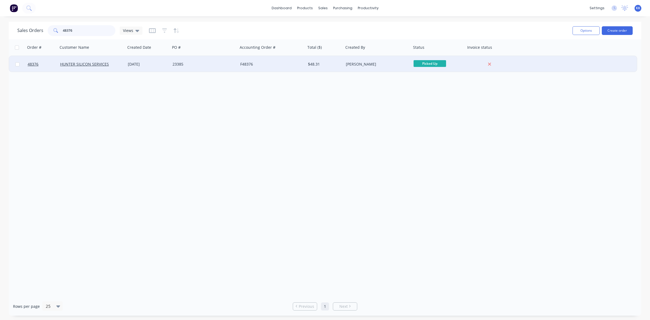
type input "48376"
click at [134, 65] on div "[DATE]" at bounding box center [148, 64] width 40 height 5
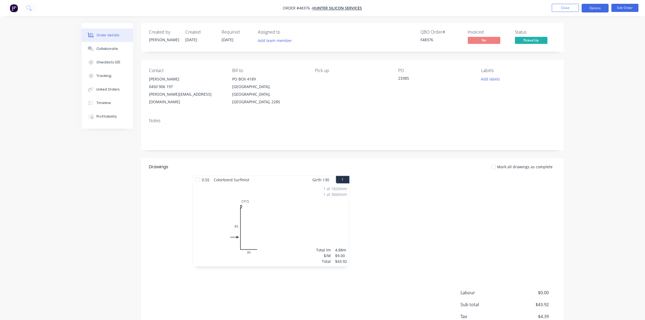
click at [587, 8] on button "Options" at bounding box center [595, 8] width 27 height 9
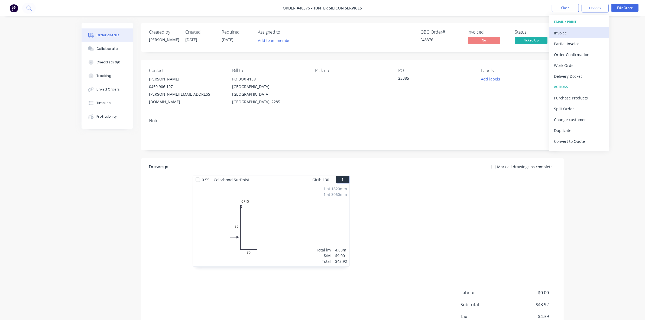
click at [571, 33] on div "Invoice" at bounding box center [579, 33] width 50 height 8
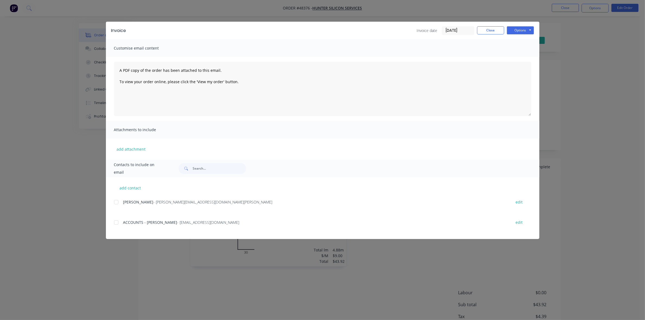
click at [117, 222] on div at bounding box center [116, 222] width 11 height 11
click at [519, 26] on button "Options" at bounding box center [520, 30] width 27 height 8
click at [528, 54] on button "Email" at bounding box center [524, 58] width 35 height 9
click at [493, 33] on button "Close" at bounding box center [490, 30] width 27 height 8
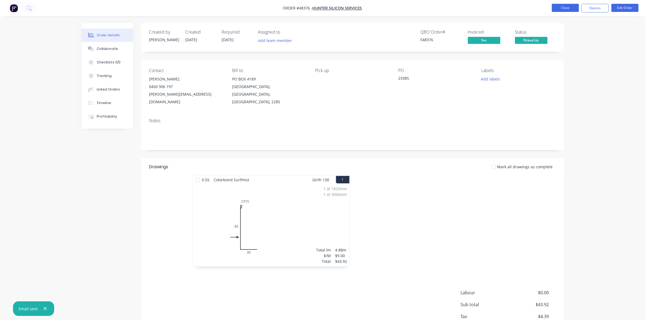
click at [559, 9] on button "Close" at bounding box center [565, 8] width 27 height 8
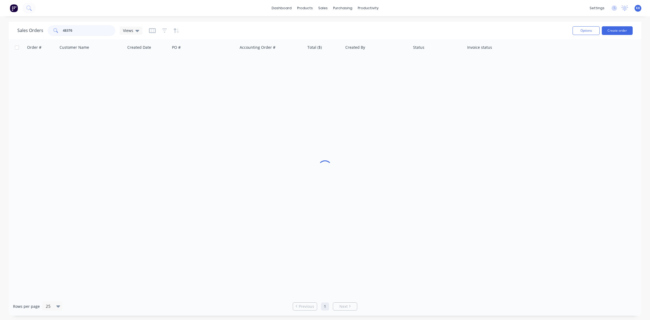
drag, startPoint x: 79, startPoint y: 33, endPoint x: 64, endPoint y: 29, distance: 15.8
click at [64, 29] on input "48376" at bounding box center [89, 30] width 53 height 11
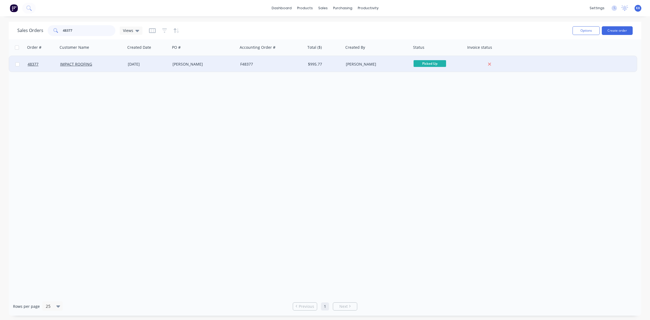
type input "48377"
click at [149, 62] on div "[DATE]" at bounding box center [148, 64] width 45 height 16
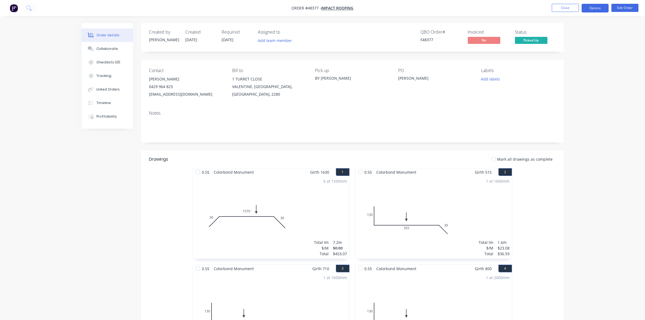
click at [600, 10] on button "Options" at bounding box center [595, 8] width 27 height 9
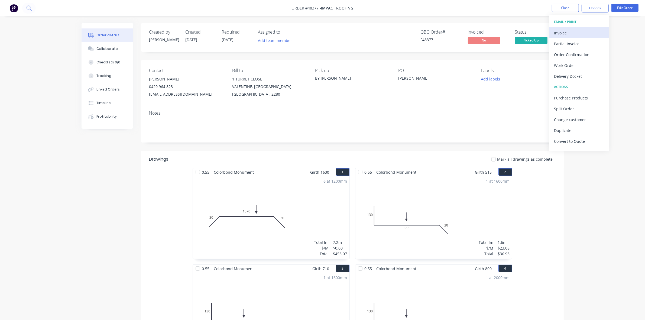
click at [573, 29] on div "Invoice" at bounding box center [579, 33] width 50 height 8
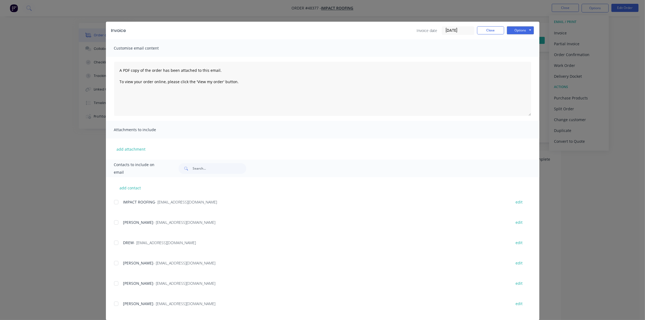
click at [112, 202] on div at bounding box center [116, 202] width 11 height 11
click at [517, 28] on button "Options" at bounding box center [520, 30] width 27 height 8
click at [515, 59] on button "Email" at bounding box center [524, 58] width 35 height 9
drag, startPoint x: 491, startPoint y: 26, endPoint x: 505, endPoint y: 23, distance: 14.6
click at [491, 26] on div "Invoice Invoice date [DATE] Close Options Preview Print Email" at bounding box center [323, 31] width 434 height 18
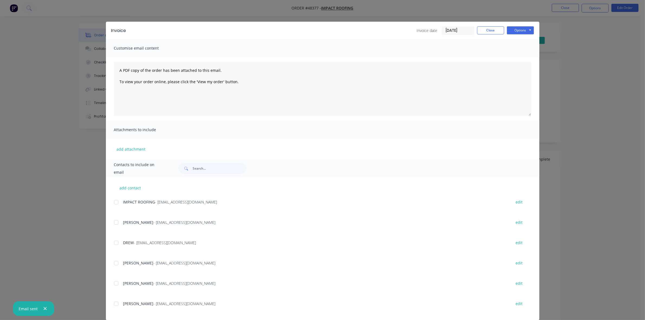
click at [574, 2] on div "Invoice Invoice date [DATE] Close Options Preview Print Email Customise email c…" at bounding box center [322, 160] width 645 height 320
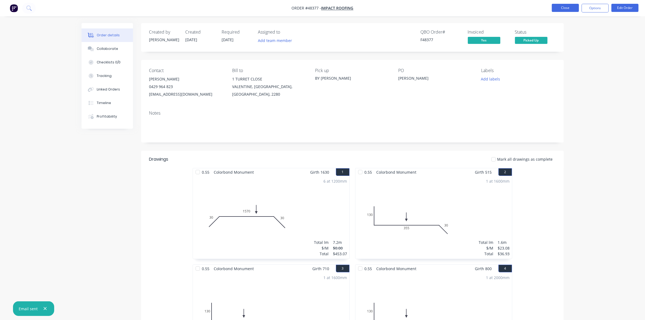
click at [570, 7] on button "Close" at bounding box center [565, 8] width 27 height 8
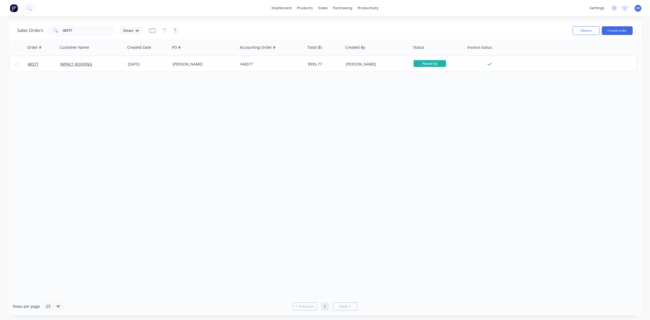
drag, startPoint x: 96, startPoint y: 26, endPoint x: 64, endPoint y: 30, distance: 32.8
click at [64, 30] on div "Sales Orders 48377 Views" at bounding box center [292, 30] width 551 height 13
click at [64, 30] on input "48377" at bounding box center [89, 30] width 53 height 11
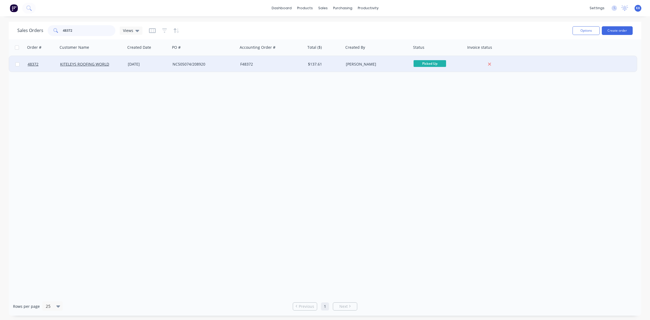
type input "48372"
click at [185, 68] on div "NC505074/208920" at bounding box center [204, 64] width 68 height 16
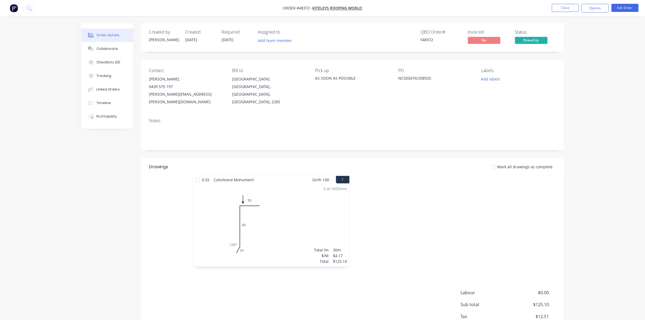
drag, startPoint x: 596, startPoint y: 9, endPoint x: 594, endPoint y: 14, distance: 4.8
click at [595, 9] on button "Options" at bounding box center [595, 8] width 27 height 9
click at [585, 31] on div "Invoice" at bounding box center [579, 33] width 50 height 8
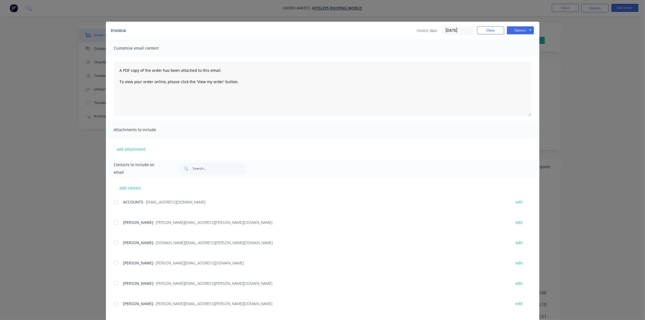
drag, startPoint x: 114, startPoint y: 202, endPoint x: 111, endPoint y: 232, distance: 29.9
click at [114, 203] on div at bounding box center [116, 202] width 11 height 11
click at [112, 263] on div at bounding box center [116, 263] width 11 height 11
click at [520, 30] on button "Options" at bounding box center [520, 30] width 27 height 8
click at [516, 59] on button "Email" at bounding box center [524, 58] width 35 height 9
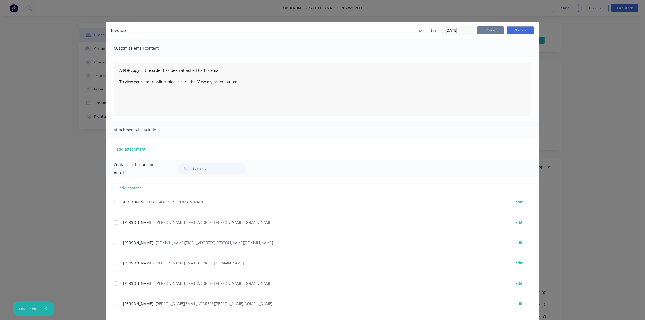
drag, startPoint x: 498, startPoint y: 27, endPoint x: 507, endPoint y: 25, distance: 9.4
click at [498, 28] on button "Close" at bounding box center [490, 30] width 27 height 8
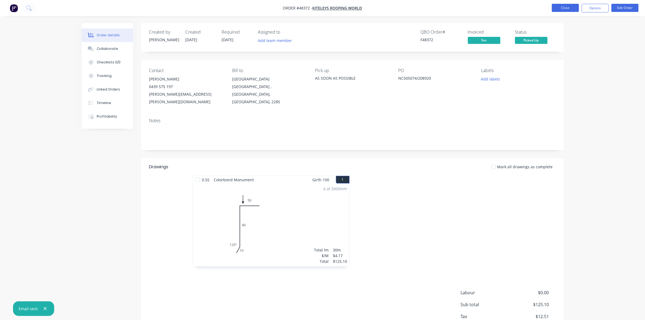
click at [552, 8] on button "Close" at bounding box center [565, 8] width 27 height 8
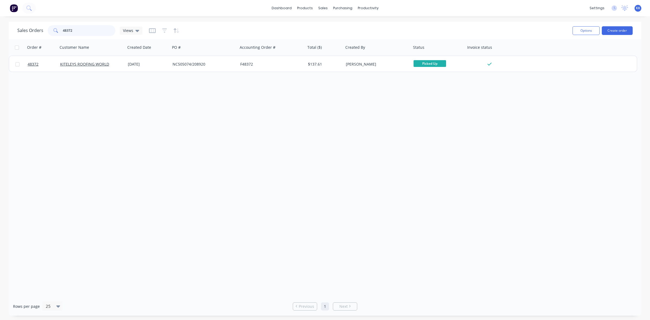
drag, startPoint x: 80, startPoint y: 34, endPoint x: 63, endPoint y: 33, distance: 17.6
click at [63, 33] on input "48372" at bounding box center [89, 30] width 53 height 11
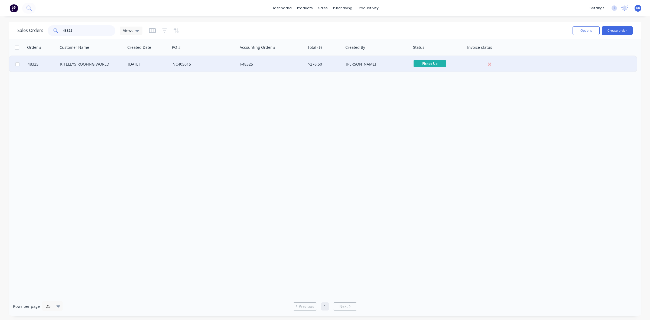
type input "48325"
click at [137, 71] on div "[DATE]" at bounding box center [148, 64] width 45 height 16
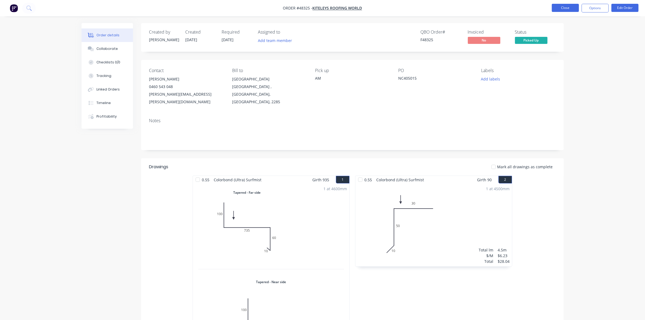
click at [570, 8] on button "Close" at bounding box center [565, 8] width 27 height 8
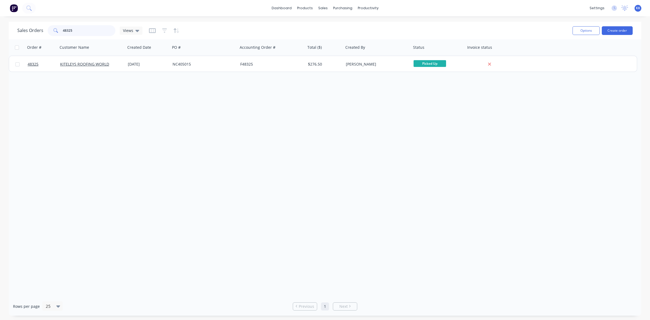
drag, startPoint x: 66, startPoint y: 31, endPoint x: 85, endPoint y: 30, distance: 19.0
click at [86, 30] on input "48325" at bounding box center [89, 30] width 53 height 11
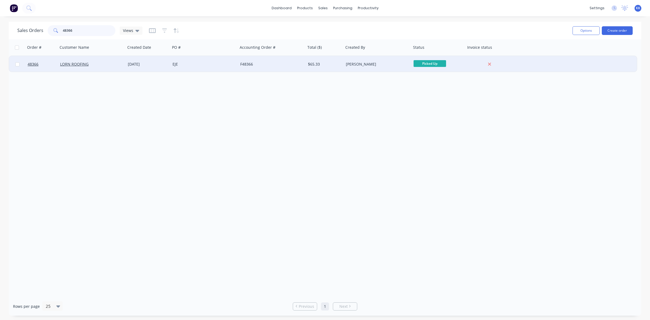
type input "48366"
click at [248, 65] on div "F48366" at bounding box center [270, 64] width 60 height 5
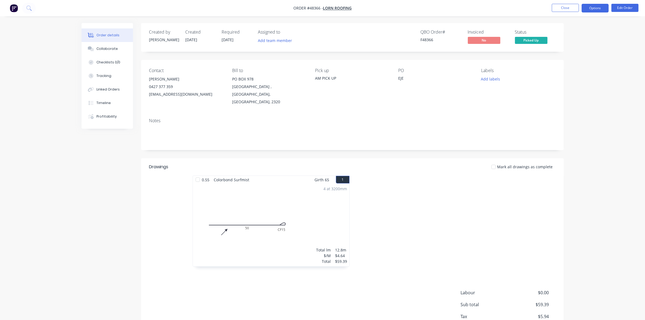
click at [592, 6] on button "Options" at bounding box center [595, 8] width 27 height 9
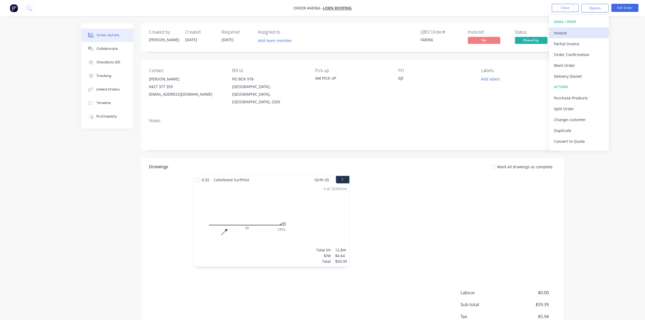
click at [559, 29] on div "Invoice" at bounding box center [579, 33] width 50 height 8
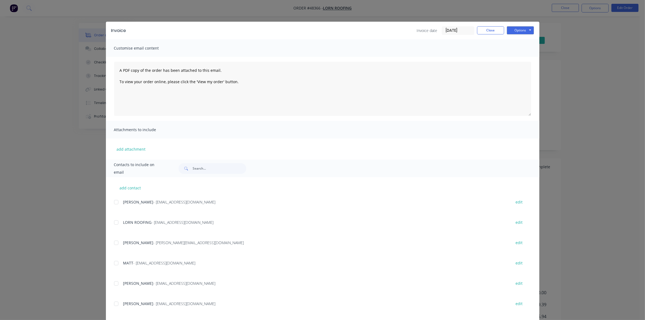
click at [114, 222] on div at bounding box center [116, 222] width 11 height 11
click at [513, 30] on button "Options" at bounding box center [520, 30] width 27 height 8
drag, startPoint x: 513, startPoint y: 35, endPoint x: 516, endPoint y: 56, distance: 20.9
click at [516, 56] on button "Email" at bounding box center [524, 58] width 35 height 9
click at [488, 33] on button "Close" at bounding box center [490, 30] width 27 height 8
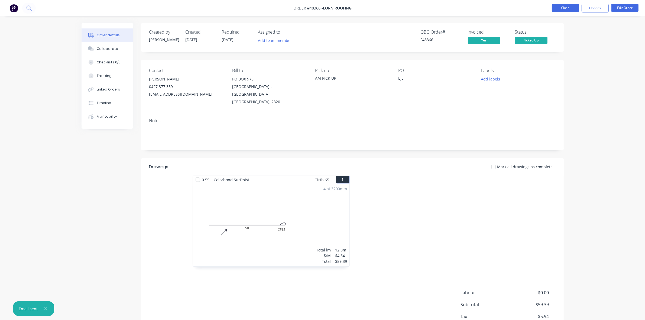
click at [567, 8] on button "Close" at bounding box center [565, 8] width 27 height 8
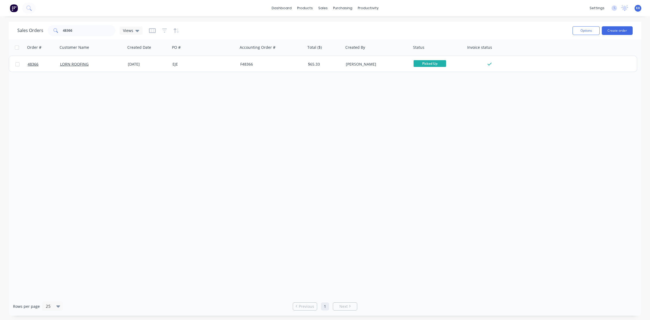
click at [64, 31] on div "Sales Orders 48366 Views" at bounding box center [292, 30] width 551 height 13
click at [64, 31] on input "48366" at bounding box center [89, 30] width 53 height 11
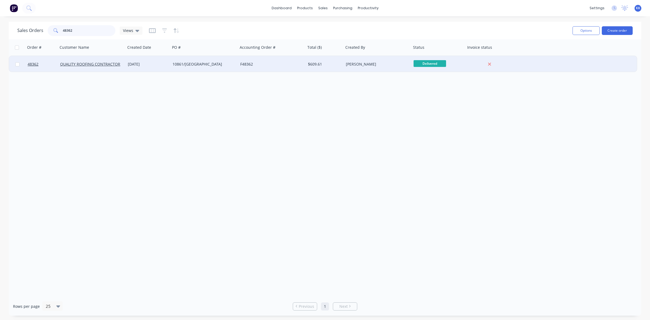
type input "48362"
click at [156, 68] on div "[DATE]" at bounding box center [148, 64] width 45 height 16
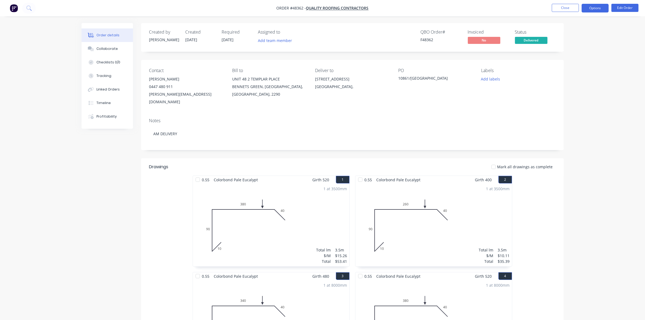
click at [591, 8] on button "Options" at bounding box center [595, 8] width 27 height 9
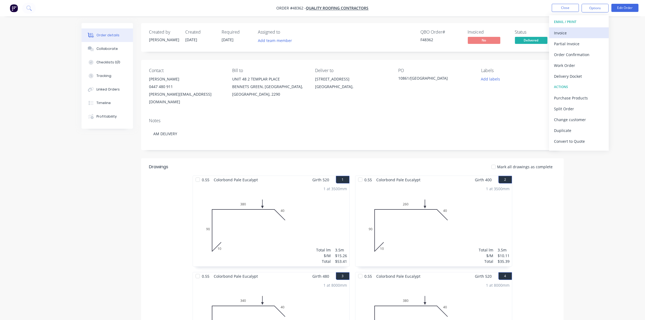
click at [580, 37] on div "Invoice" at bounding box center [579, 33] width 50 height 8
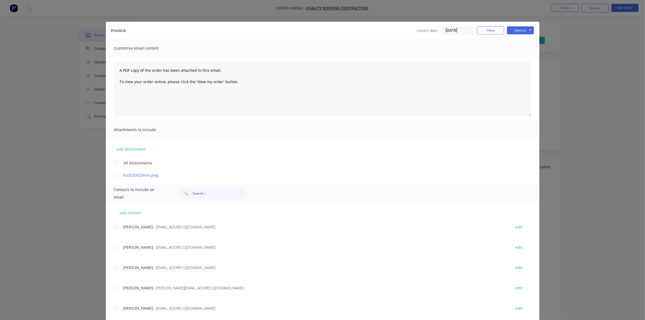
click at [114, 247] on div at bounding box center [116, 247] width 11 height 11
drag, startPoint x: 514, startPoint y: 26, endPoint x: 515, endPoint y: 33, distance: 6.5
click at [514, 27] on button "Options" at bounding box center [520, 30] width 27 height 8
click at [518, 54] on button "Email" at bounding box center [524, 58] width 35 height 9
click at [487, 28] on button "Close" at bounding box center [490, 30] width 27 height 8
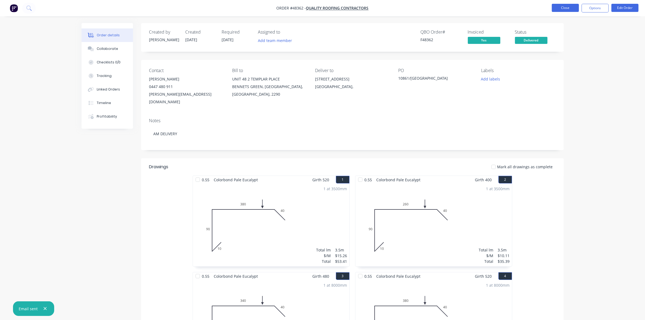
click at [560, 11] on button "Close" at bounding box center [565, 8] width 27 height 8
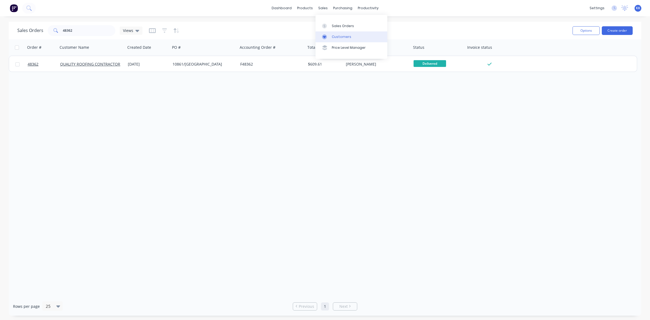
click at [338, 35] on div "Customers" at bounding box center [342, 36] width 20 height 5
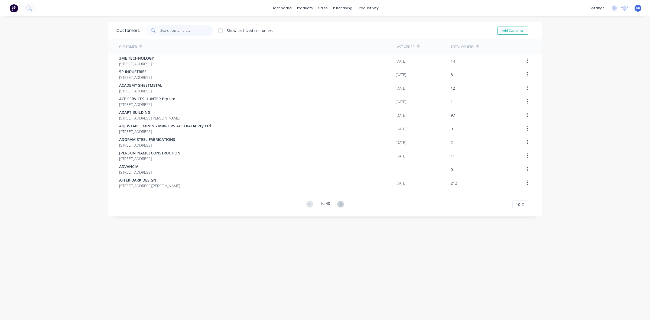
click at [194, 31] on input "text" at bounding box center [186, 30] width 53 height 11
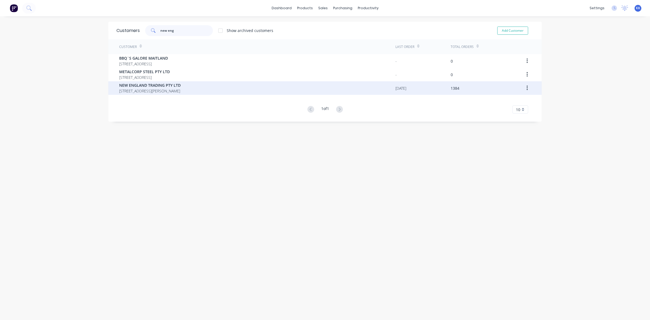
type input "new eng"
click at [150, 91] on span "[STREET_ADDRESS][PERSON_NAME]" at bounding box center [150, 91] width 62 height 6
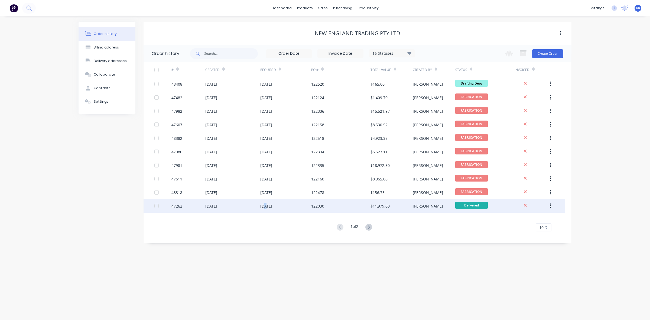
click at [266, 211] on div "[DATE]" at bounding box center [285, 206] width 51 height 14
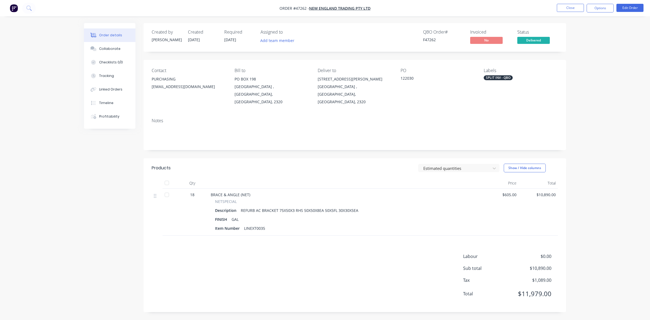
drag, startPoint x: 120, startPoint y: 47, endPoint x: 143, endPoint y: 77, distance: 37.6
click at [120, 47] on button "Collaborate" at bounding box center [109, 49] width 51 height 14
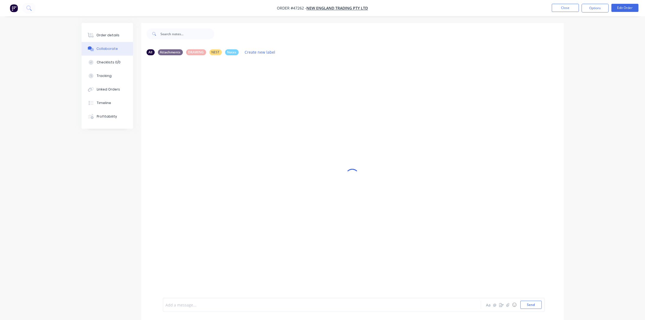
click at [200, 304] on div at bounding box center [307, 305] width 282 height 6
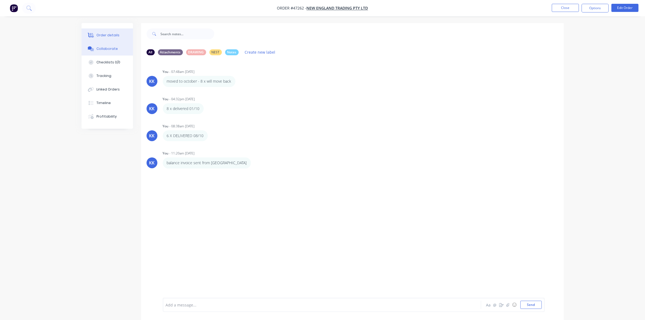
click at [115, 37] on div "Order details" at bounding box center [107, 35] width 23 height 5
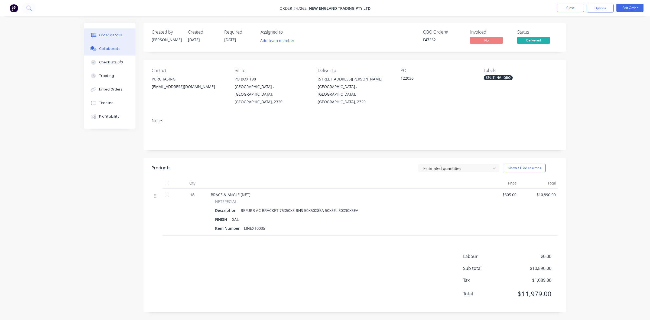
click at [113, 49] on div "Collaborate" at bounding box center [109, 48] width 21 height 5
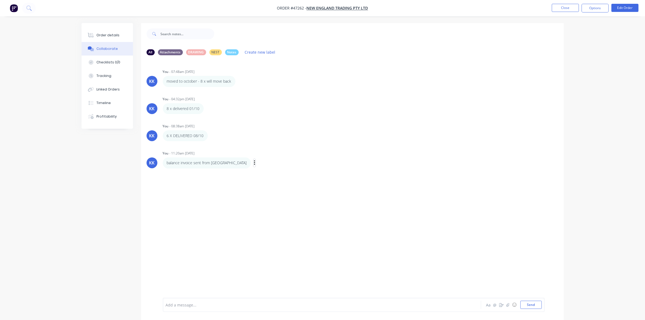
click at [254, 163] on icon "button" at bounding box center [254, 162] width 1 height 5
click at [257, 172] on button "Edit" at bounding box center [274, 172] width 34 height 9
click at [165, 302] on div "balance invoice sent from qbo Aa @ ☺ Send" at bounding box center [354, 305] width 382 height 14
click at [166, 303] on span "balance invoice sent from [GEOGRAPHIC_DATA]" at bounding box center [208, 304] width 85 height 5
click at [599, 9] on button "Options" at bounding box center [595, 8] width 27 height 9
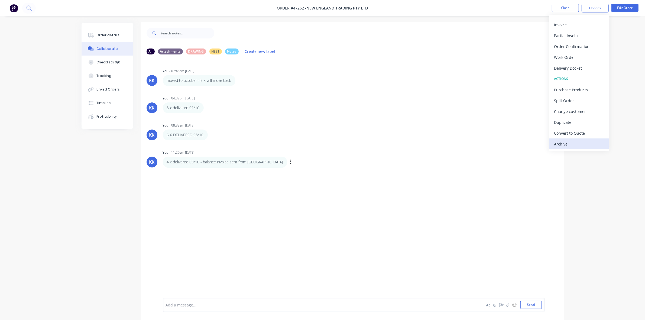
scroll to position [8, 0]
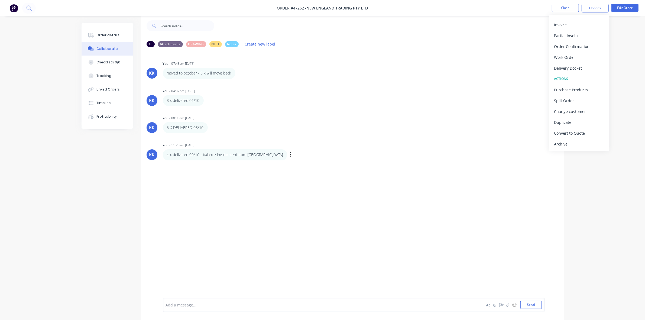
click at [570, 140] on button "Archive" at bounding box center [579, 143] width 60 height 11
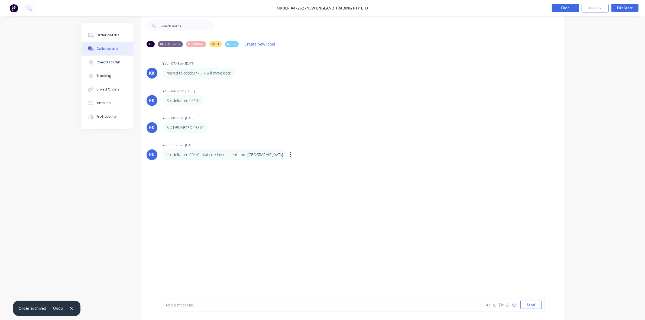
click at [567, 8] on button "Close" at bounding box center [565, 8] width 27 height 8
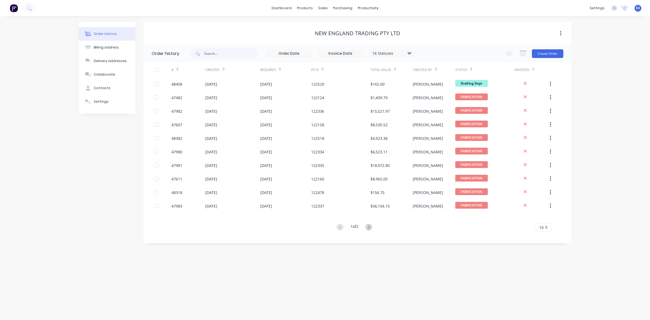
click at [99, 86] on div "Contacts" at bounding box center [102, 88] width 17 height 5
select select "AU"
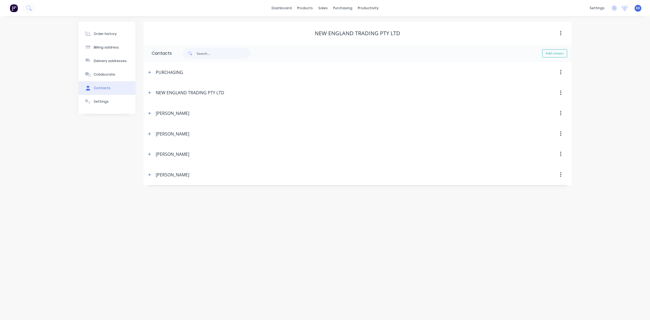
drag, startPoint x: 149, startPoint y: 95, endPoint x: 164, endPoint y: 109, distance: 20.7
click at [150, 95] on icon "button" at bounding box center [149, 93] width 3 height 4
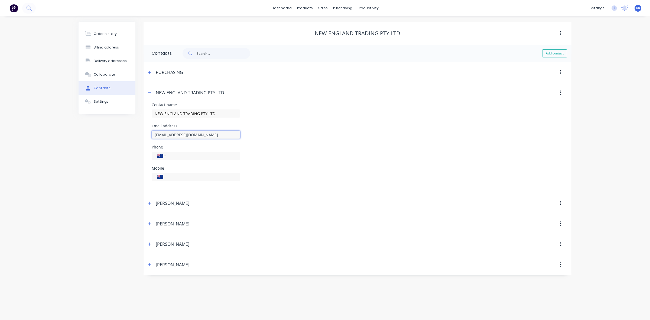
drag, startPoint x: 212, startPoint y: 135, endPoint x: 138, endPoint y: 134, distance: 73.5
click at [138, 134] on div "Order history Billing address Delivery addresses Collaborate Contacts Settings …" at bounding box center [325, 148] width 493 height 253
click at [335, 25] on div "Sales Orders" at bounding box center [343, 26] width 22 height 5
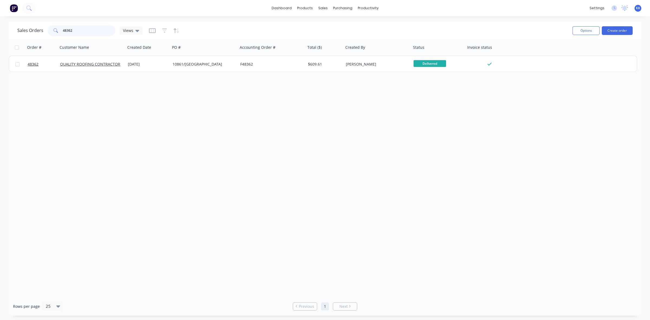
drag, startPoint x: 74, startPoint y: 35, endPoint x: 62, endPoint y: 31, distance: 13.0
click at [62, 31] on div "48362" at bounding box center [82, 30] width 68 height 11
click at [132, 33] on span "Views" at bounding box center [128, 31] width 10 height 6
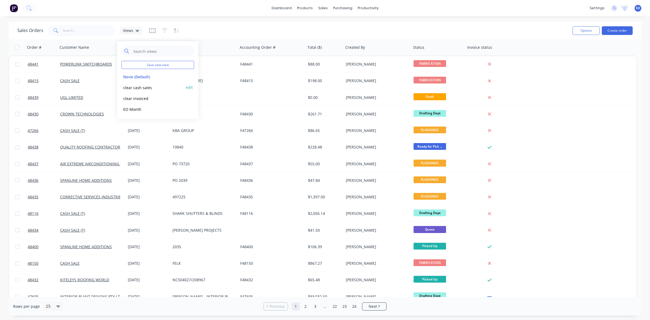
click at [131, 86] on button "clear cash sales" at bounding box center [153, 87] width 62 height 6
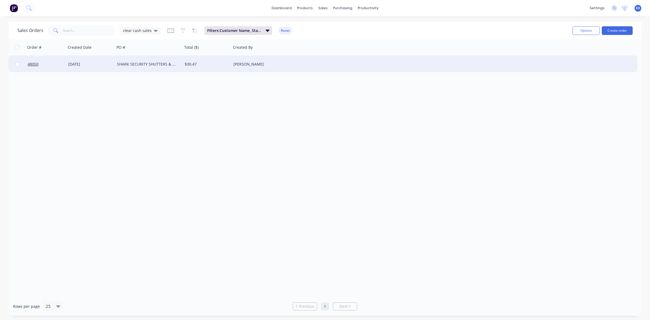
click at [16, 64] on input "checkbox" at bounding box center [17, 64] width 4 height 4
checkbox input "true"
drag, startPoint x: 580, startPoint y: 30, endPoint x: 580, endPoint y: 35, distance: 4.9
click at [580, 30] on button "Options" at bounding box center [586, 30] width 27 height 9
drag, startPoint x: 576, startPoint y: 58, endPoint x: 480, endPoint y: 64, distance: 95.6
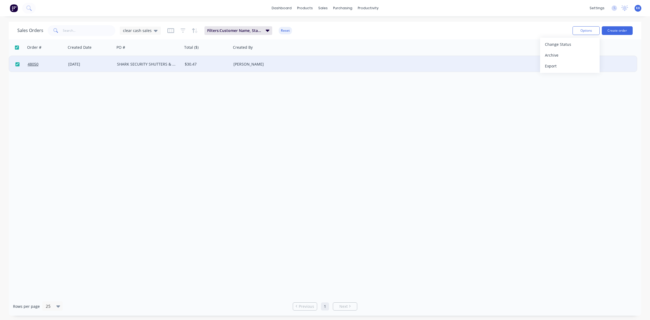
click at [575, 58] on div "Archive" at bounding box center [570, 55] width 50 height 8
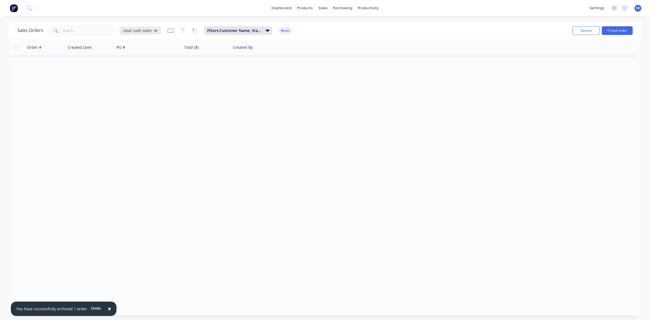
click at [141, 33] on div "clear cash sales" at bounding box center [140, 31] width 41 height 8
click at [136, 98] on button "clear invoiced" at bounding box center [153, 98] width 62 height 6
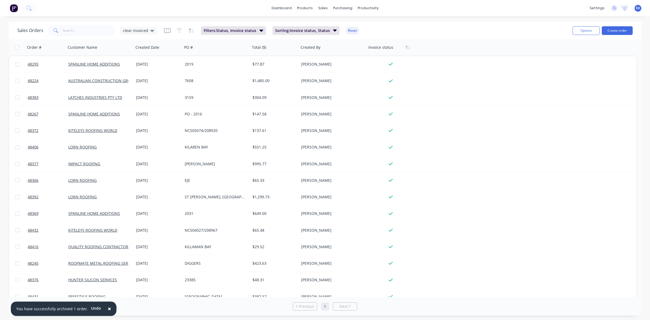
click at [17, 48] on input "checkbox" at bounding box center [17, 48] width 4 height 4
checkbox input "true"
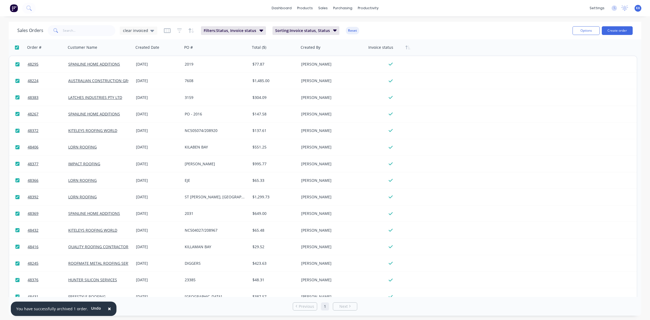
checkbox input "true"
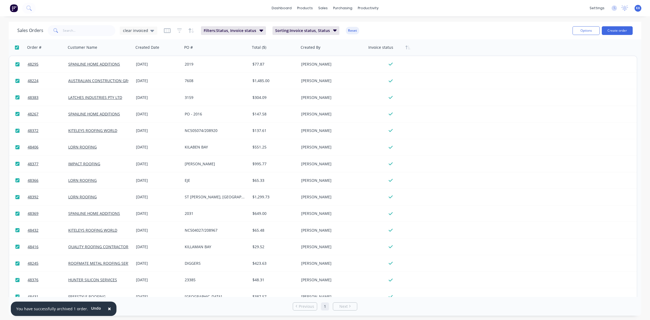
checkbox input "true"
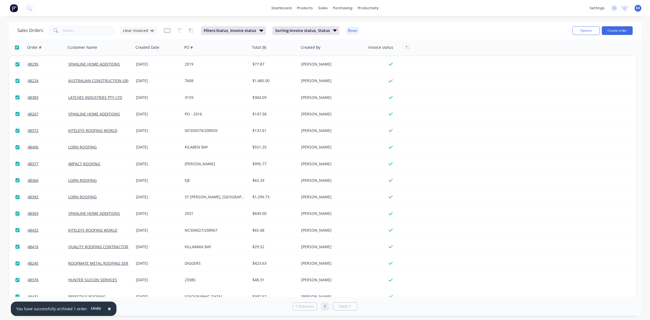
checkbox input "true"
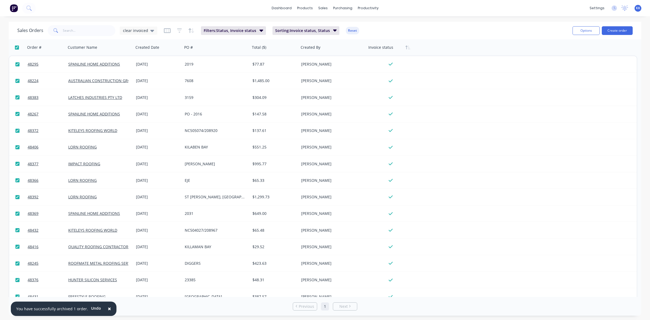
checkbox input "true"
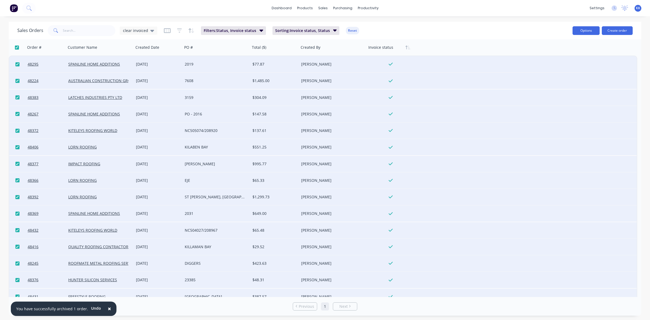
click at [591, 27] on button "Options" at bounding box center [586, 30] width 27 height 9
click at [571, 57] on div "Archive" at bounding box center [570, 55] width 50 height 8
checkbox input "false"
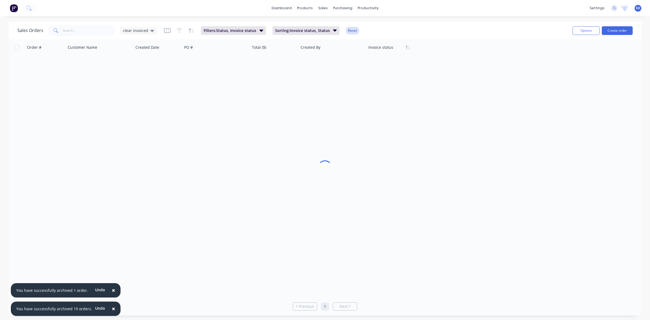
click at [351, 33] on button "Reset" at bounding box center [352, 31] width 13 height 8
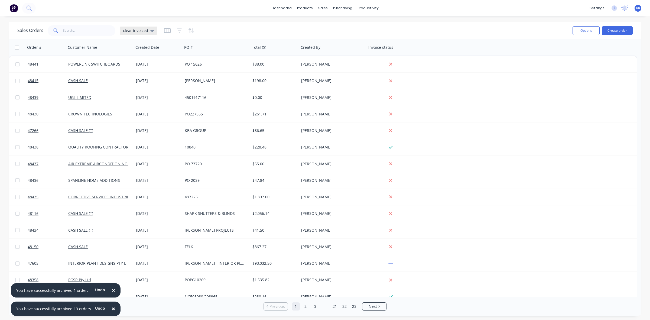
click at [137, 31] on span "clear invoiced" at bounding box center [135, 31] width 25 height 6
click at [136, 75] on button "None (Default)" at bounding box center [153, 76] width 62 height 6
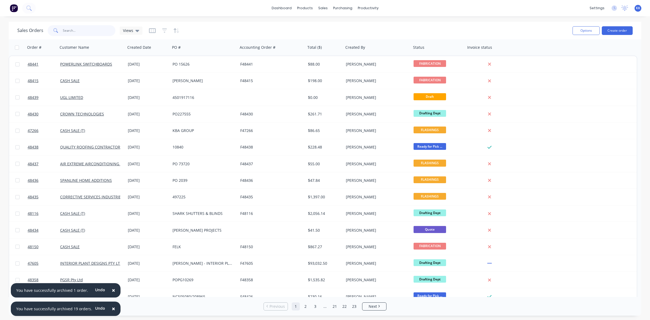
click at [79, 27] on input "text" at bounding box center [89, 30] width 53 height 11
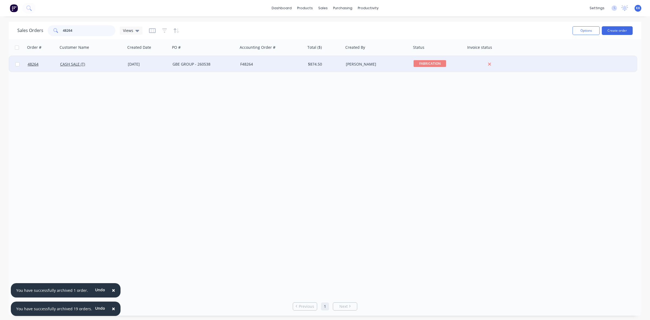
type input "48264"
click at [153, 68] on div "[DATE]" at bounding box center [148, 64] width 45 height 16
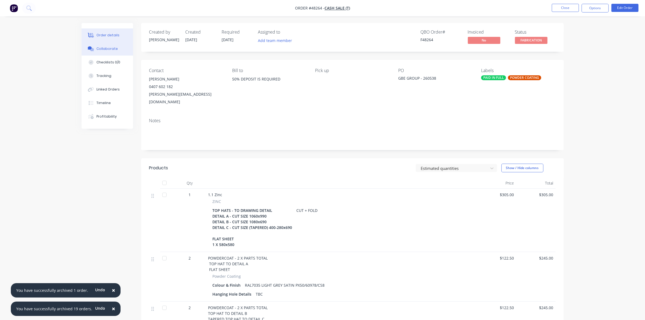
click at [104, 50] on div "Collaborate" at bounding box center [106, 48] width 21 height 5
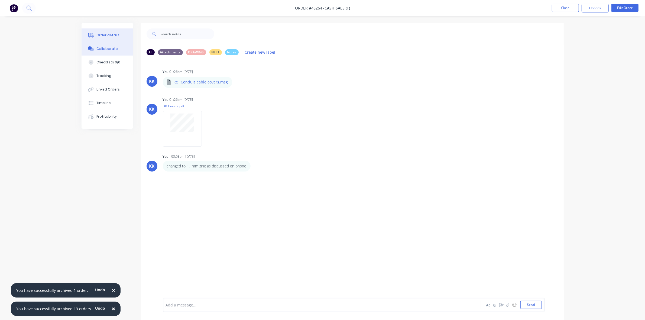
click at [103, 38] on button "Order details" at bounding box center [107, 35] width 51 height 14
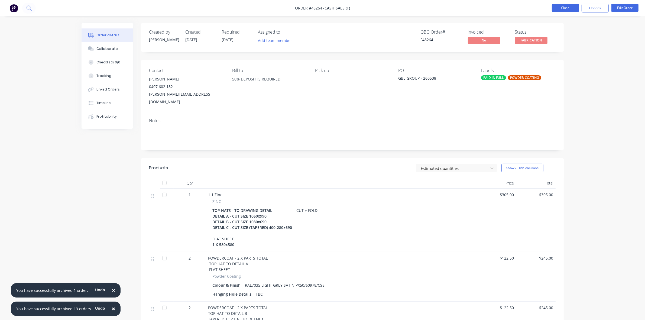
click at [568, 6] on button "Close" at bounding box center [565, 8] width 27 height 8
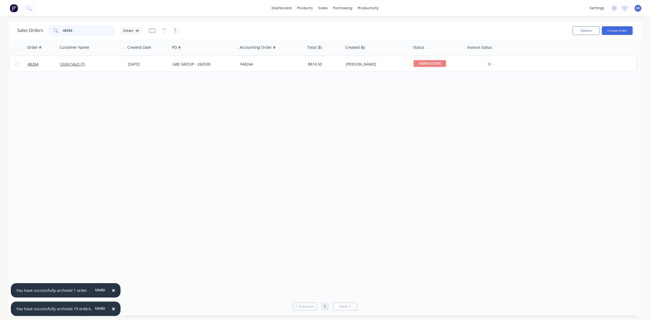
drag, startPoint x: 88, startPoint y: 31, endPoint x: 53, endPoint y: 32, distance: 35.5
click at [53, 32] on div "48264" at bounding box center [82, 30] width 68 height 11
